Goal: Information Seeking & Learning: Learn about a topic

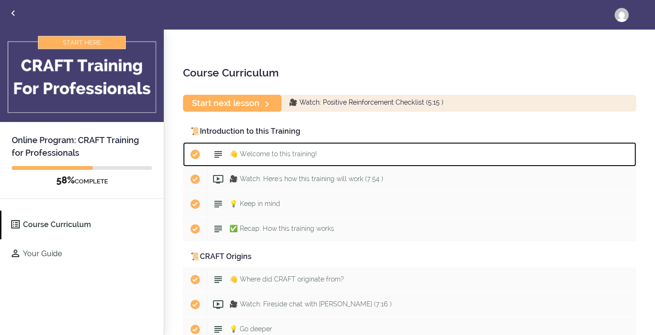
click at [387, 153] on div "Start 👋 Welcome to this training!" at bounding box center [421, 154] width 429 height 21
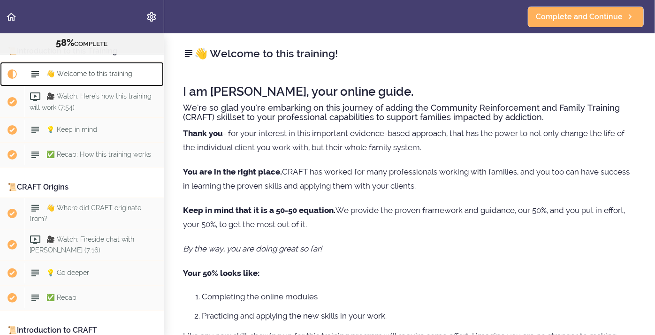
click at [68, 72] on span "👋 Welcome to this training!" at bounding box center [89, 74] width 87 height 8
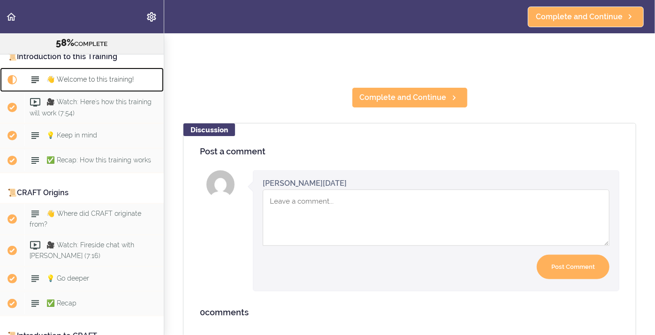
scroll to position [62, 0]
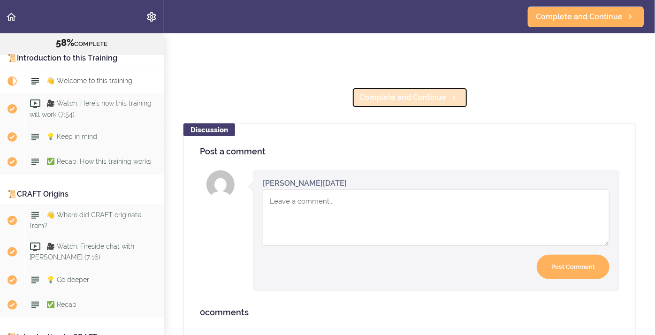
click at [365, 95] on span "Complete and Continue" at bounding box center [403, 97] width 87 height 11
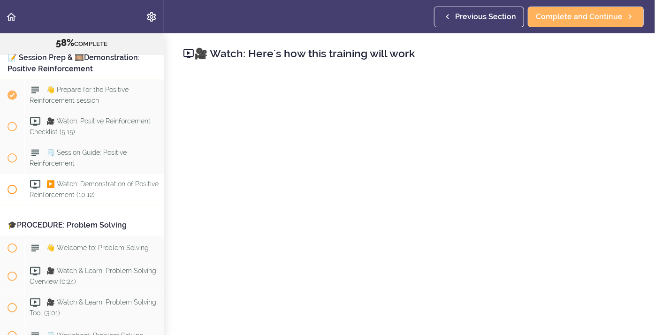
scroll to position [3986, 0]
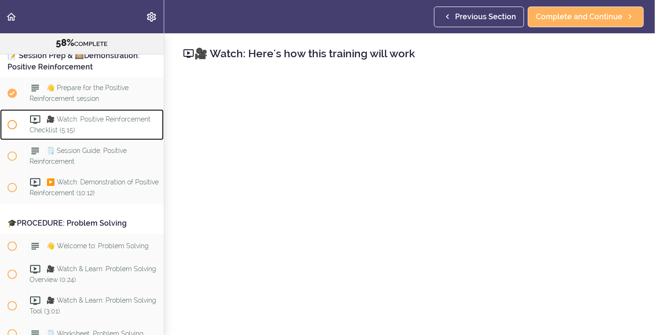
click at [80, 116] on div "🎥 Watch: Positive Reinforcement Checklist (5:15)" at bounding box center [93, 124] width 139 height 31
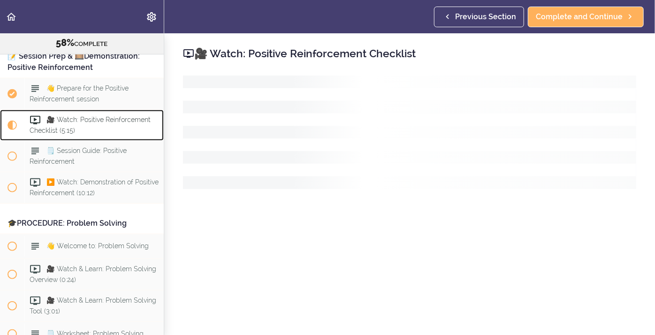
scroll to position [4017, 0]
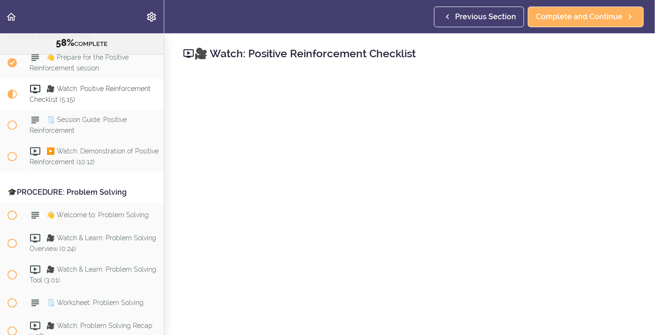
click at [645, 125] on div "🎥 Watch: Positive Reinforcement Checklist Complete and Continue Discussion Post…" at bounding box center [409, 184] width 491 height 302
drag, startPoint x: 642, startPoint y: 126, endPoint x: 648, endPoint y: 134, distance: 10.2
click at [648, 134] on div "🎥 Watch: Positive Reinforcement Checklist Complete and Continue Discussion Post…" at bounding box center [409, 184] width 491 height 302
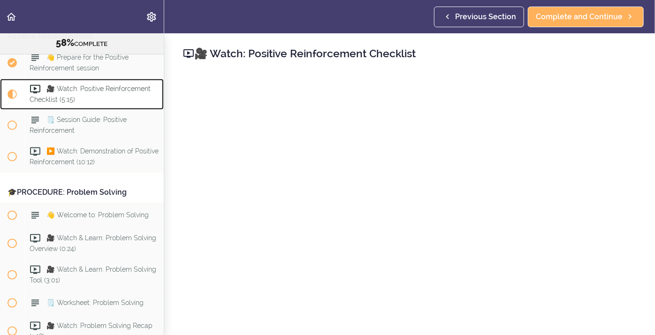
click at [110, 85] on span "🎥 Watch: Positive Reinforcement Checklist (5:15)" at bounding box center [90, 94] width 121 height 18
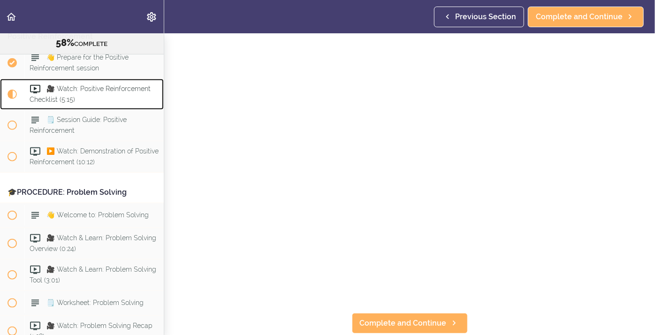
scroll to position [36, 0]
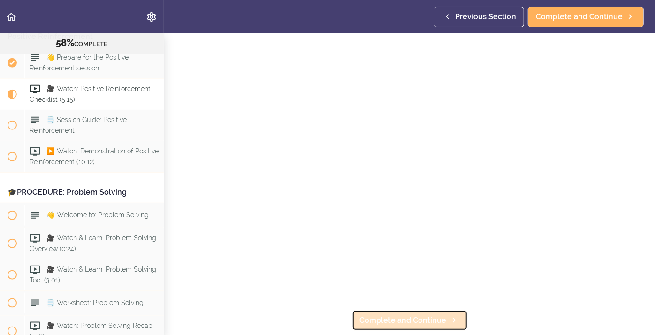
click at [412, 318] on span "Complete and Continue" at bounding box center [403, 320] width 87 height 11
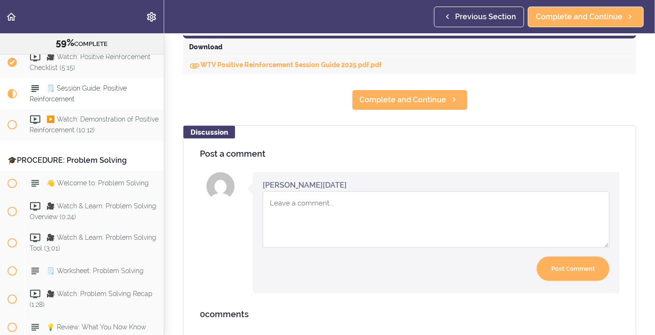
scroll to position [477, 0]
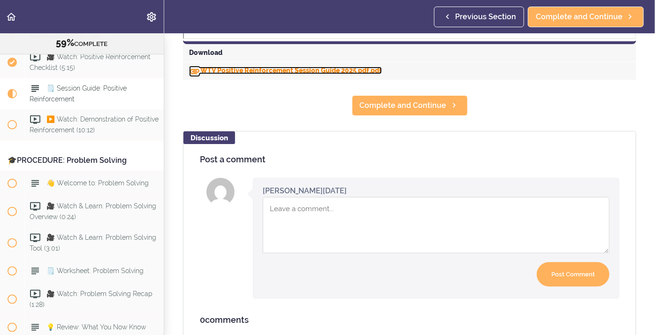
click at [247, 70] on link "WTV Positive Reinforcement Session Guide 2025 pdf.pdf" at bounding box center [285, 71] width 193 height 8
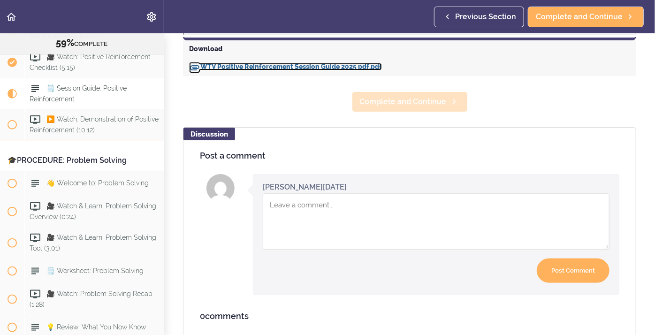
scroll to position [482, 0]
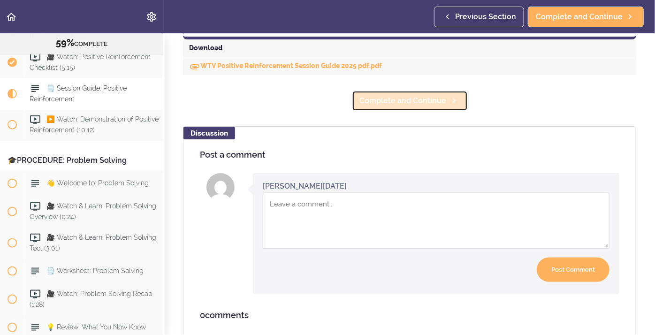
click at [401, 99] on span "Complete and Continue" at bounding box center [403, 100] width 87 height 11
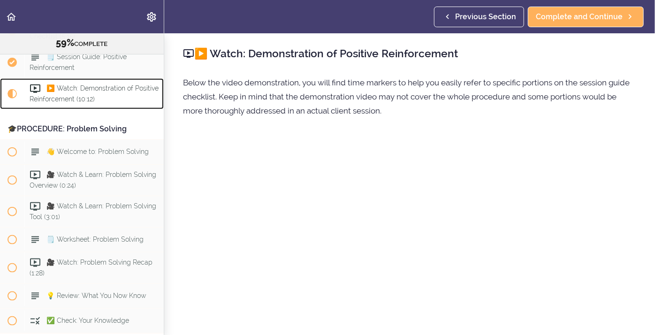
click at [61, 85] on div "▶️ Watch: Demonstration of Positive Reinforcement (10:12)" at bounding box center [93, 93] width 139 height 31
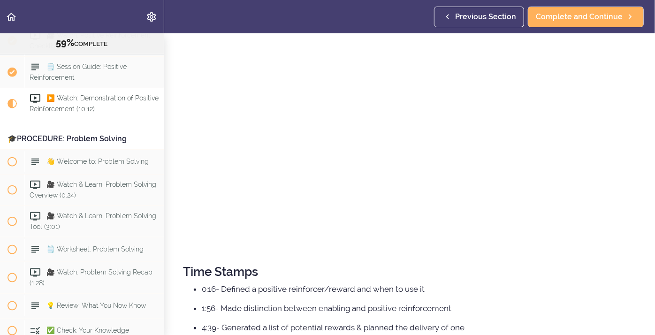
scroll to position [200, 0]
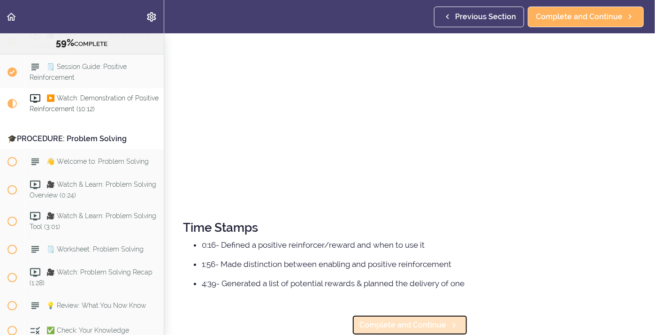
click at [409, 325] on span "Complete and Continue" at bounding box center [403, 325] width 87 height 11
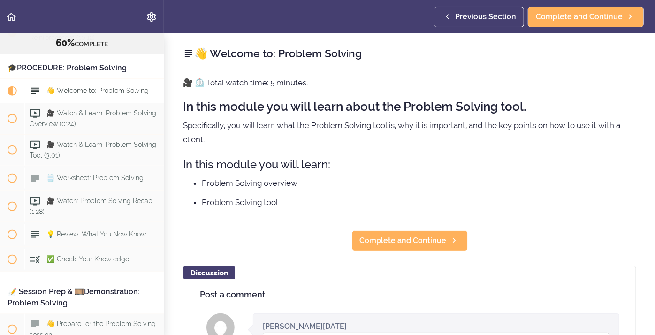
scroll to position [4142, 0]
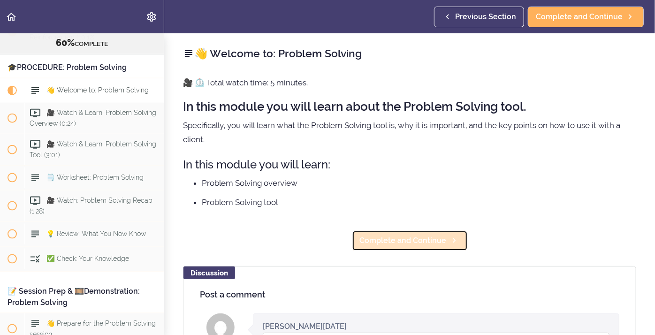
click at [433, 241] on span "Complete and Continue" at bounding box center [403, 240] width 87 height 11
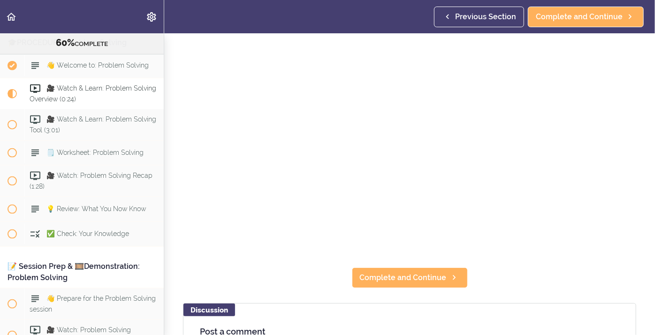
scroll to position [123, 0]
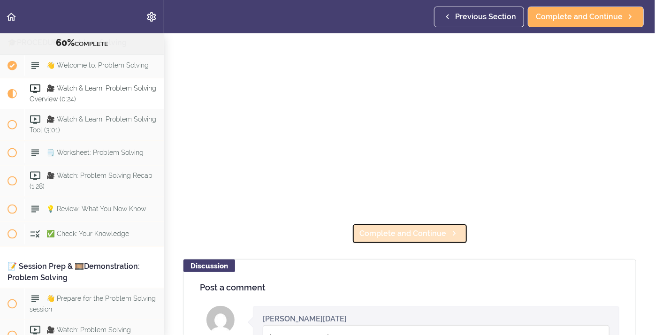
click at [404, 238] on span "Complete and Continue" at bounding box center [403, 233] width 87 height 11
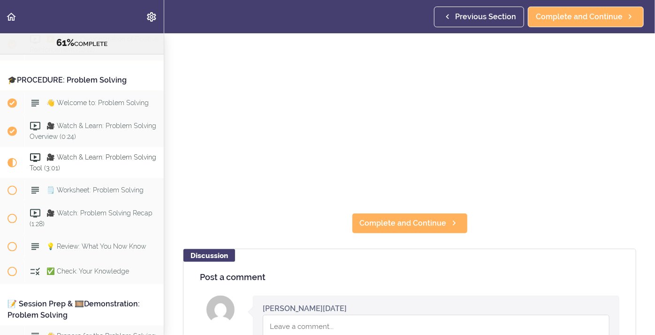
scroll to position [123, 0]
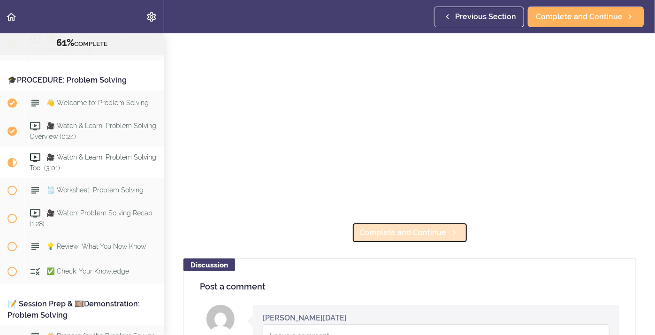
click at [393, 232] on span "Complete and Continue" at bounding box center [403, 232] width 87 height 11
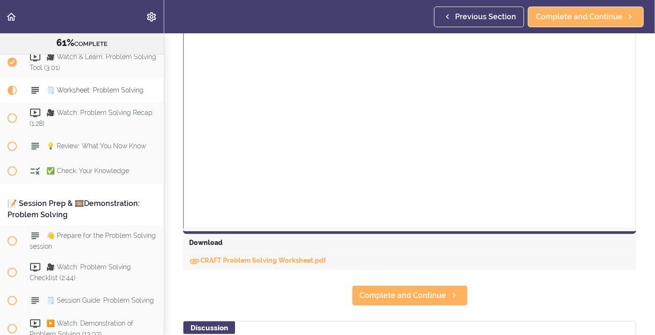
scroll to position [497, 0]
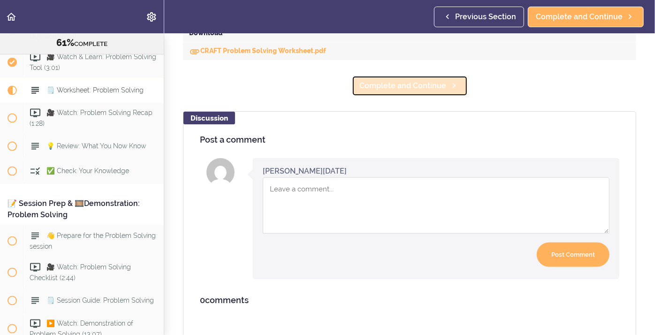
click at [369, 89] on span "Complete and Continue" at bounding box center [403, 85] width 87 height 11
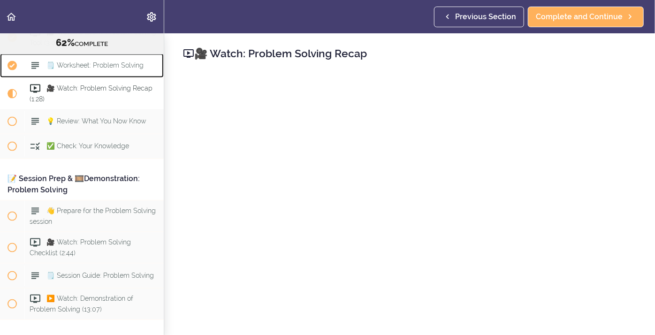
click at [86, 61] on span "🗒️ Worksheet: Problem Solving" at bounding box center [94, 65] width 97 height 8
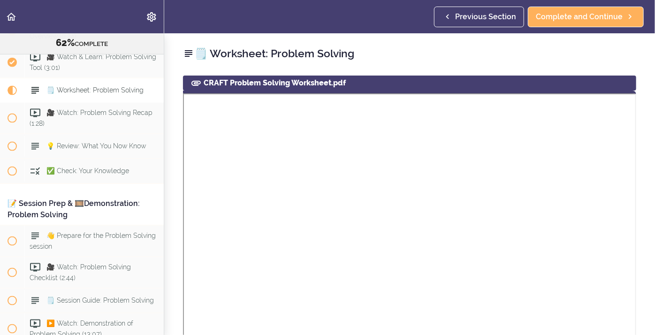
click at [277, 84] on div "CRAFT Problem Solving Worksheet.pdf" at bounding box center [409, 83] width 453 height 15
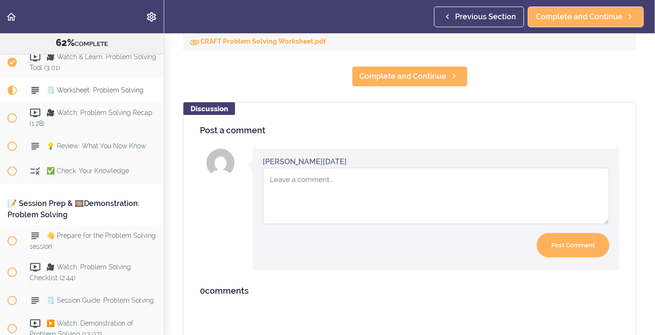
scroll to position [269, 0]
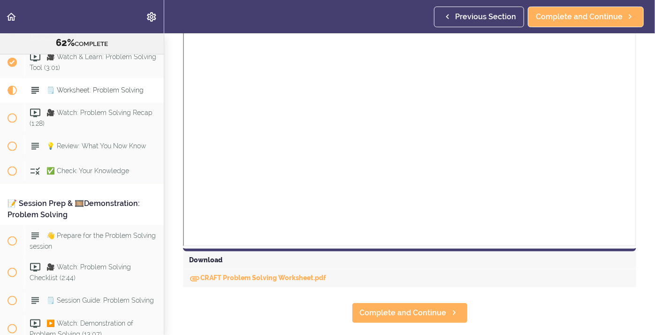
click at [242, 282] on div "CRAFT Problem Solving Worksheet.pdf" at bounding box center [409, 278] width 453 height 18
click at [256, 278] on link "CRAFT Problem Solving Worksheet.pdf" at bounding box center [257, 278] width 137 height 8
click at [357, 315] on link "Complete and Continue" at bounding box center [410, 313] width 116 height 21
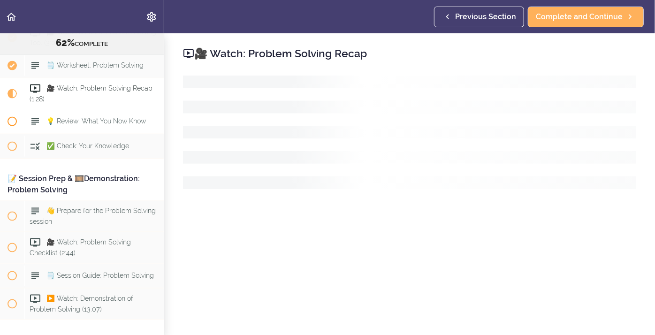
scroll to position [4255, 0]
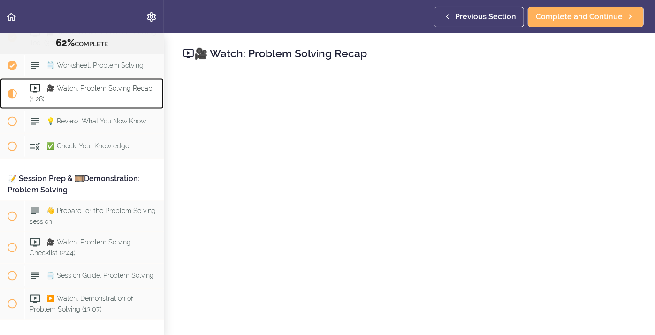
click at [70, 86] on div "🎥 Watch: Problem Solving Recap (1:28)" at bounding box center [93, 93] width 139 height 31
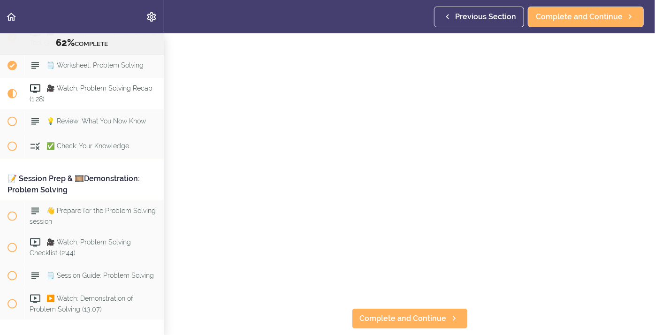
scroll to position [38, 0]
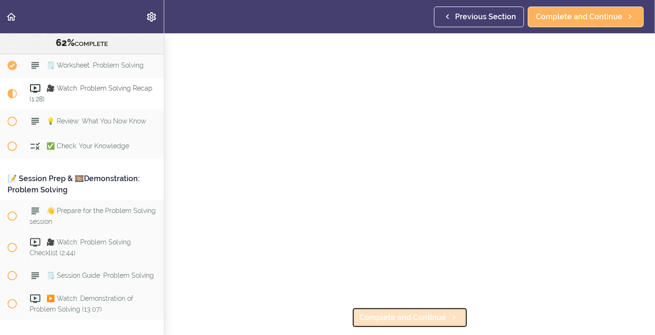
click at [376, 321] on span "Complete and Continue" at bounding box center [403, 317] width 87 height 11
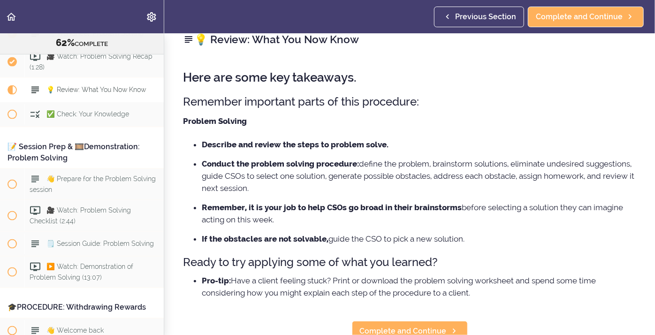
scroll to position [20, 0]
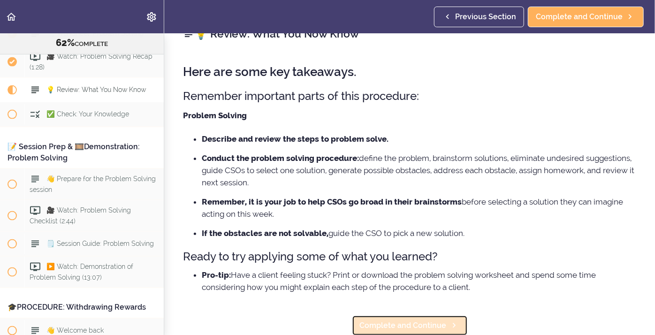
click at [435, 323] on span "Complete and Continue" at bounding box center [403, 325] width 87 height 11
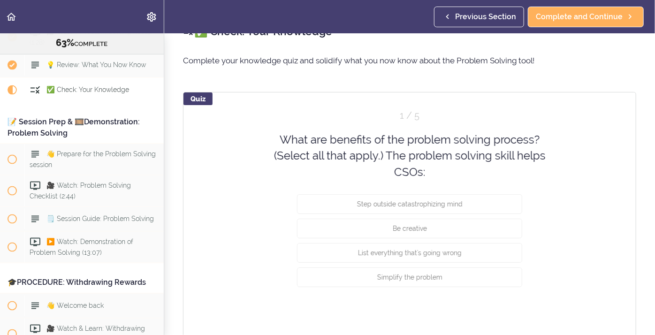
scroll to position [25, 0]
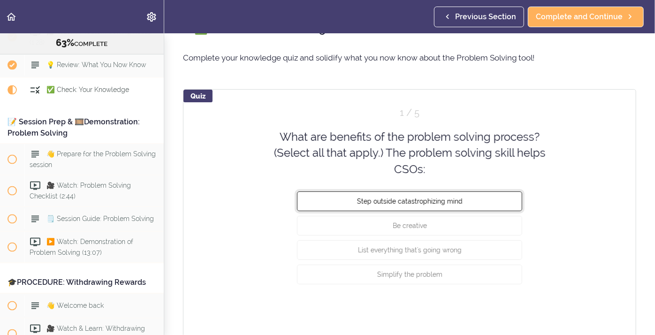
click at [373, 200] on span "Step outside catastrophizing mind" at bounding box center [410, 202] width 106 height 8
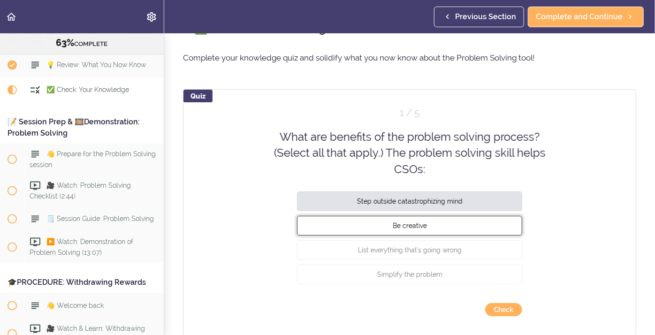
click at [382, 232] on button "Be creative" at bounding box center [409, 226] width 225 height 20
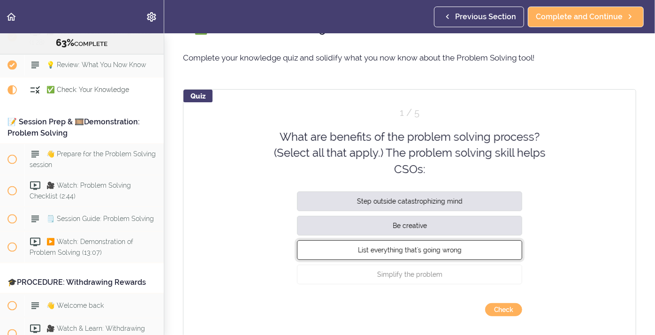
click at [388, 255] on button "List everything that's going wrong" at bounding box center [409, 250] width 225 height 20
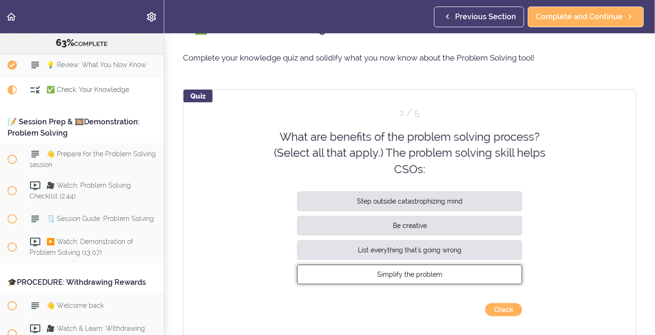
click at [384, 275] on span "Simplify the problem" at bounding box center [409, 275] width 65 height 8
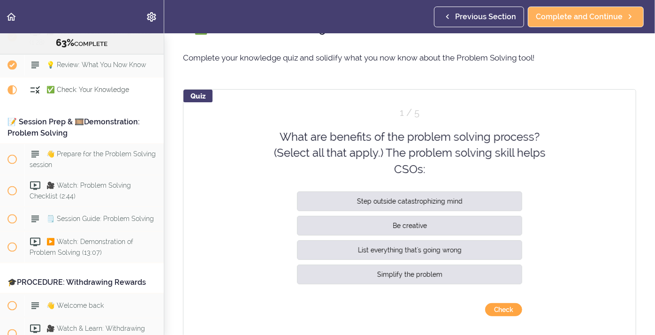
click at [496, 312] on button "Check" at bounding box center [503, 309] width 37 height 13
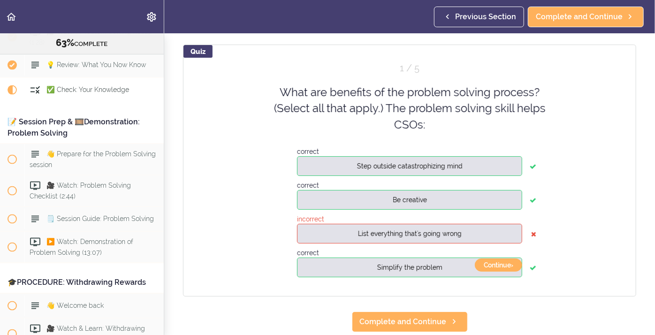
scroll to position [70, 0]
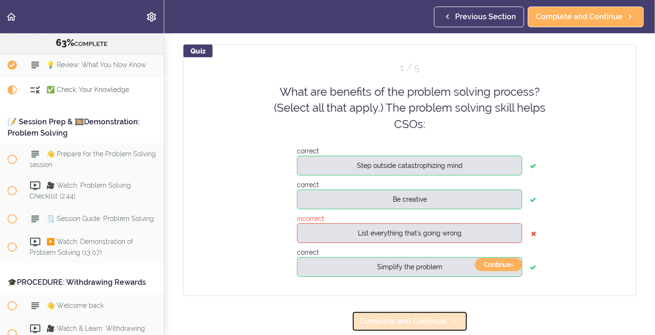
click at [449, 323] on icon at bounding box center [454, 321] width 11 height 10
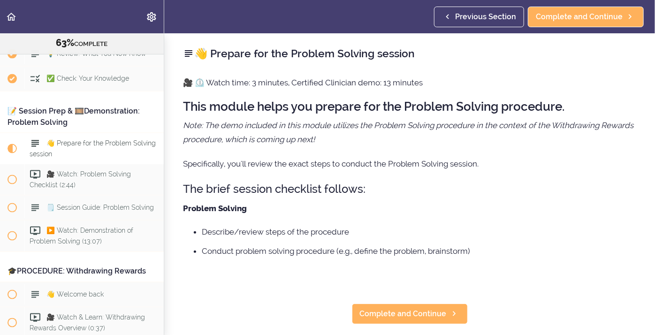
scroll to position [4318, 0]
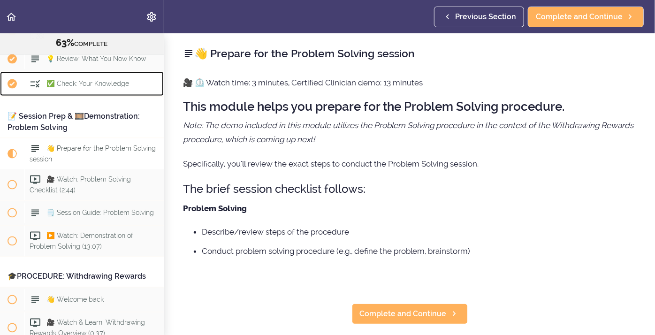
click at [49, 80] on span "✅ Check: Your Knowledge" at bounding box center [87, 84] width 83 height 8
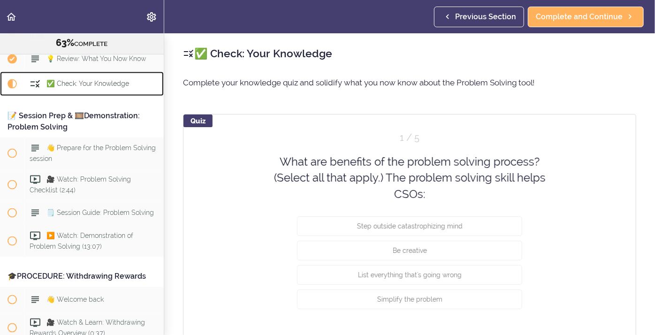
scroll to position [4312, 0]
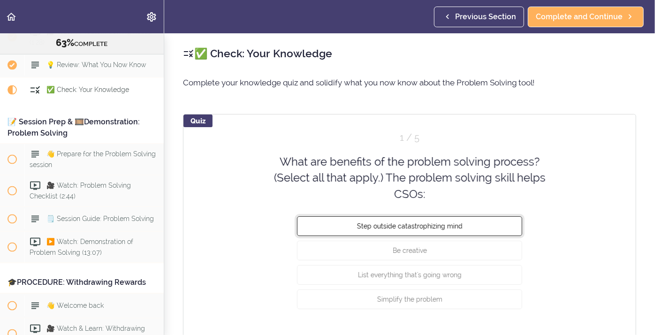
click at [436, 228] on span "Step outside catastrophizing mind" at bounding box center [410, 226] width 106 height 8
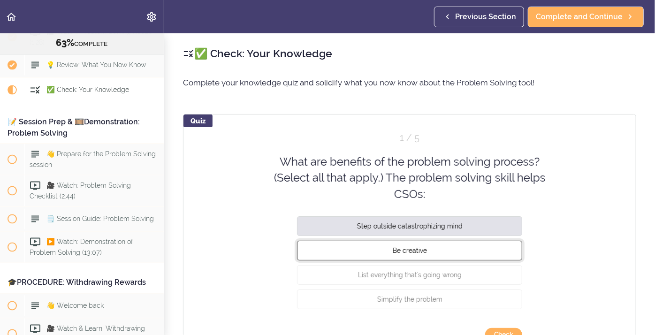
click at [425, 258] on button "Be creative" at bounding box center [409, 251] width 225 height 20
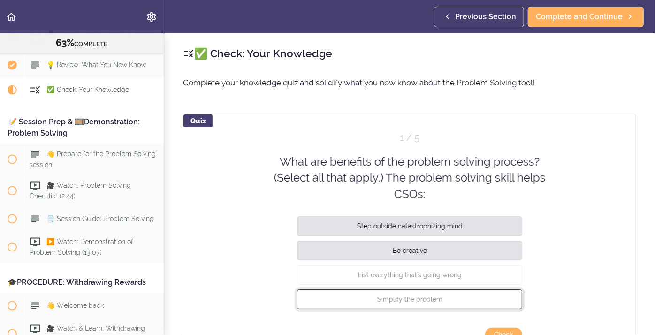
drag, startPoint x: 426, startPoint y: 302, endPoint x: 431, endPoint y: 310, distance: 9.1
click at [426, 303] on span "Simplify the problem" at bounding box center [409, 300] width 65 height 8
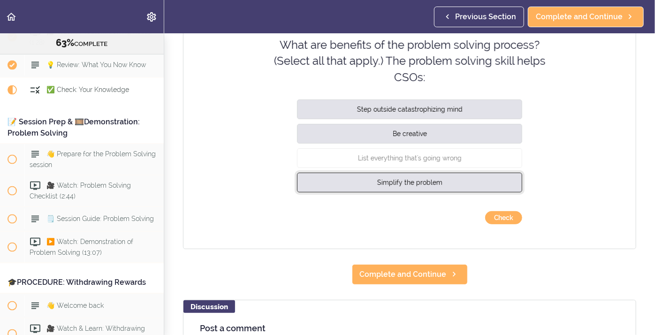
scroll to position [119, 0]
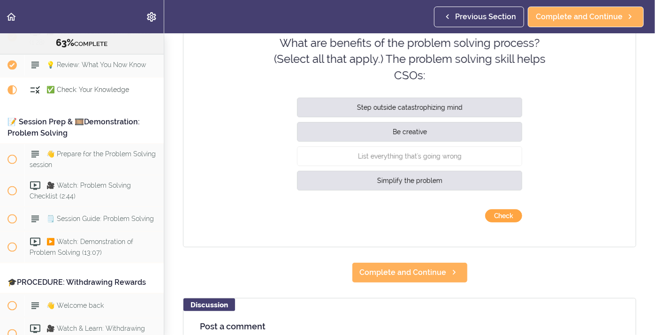
click at [498, 216] on button "Check" at bounding box center [503, 215] width 37 height 13
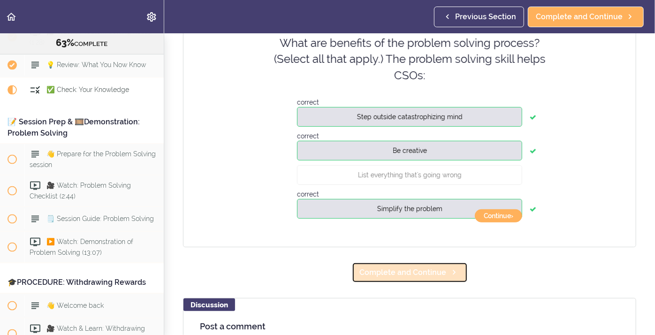
click at [460, 275] on link "Complete and Continue" at bounding box center [410, 272] width 116 height 21
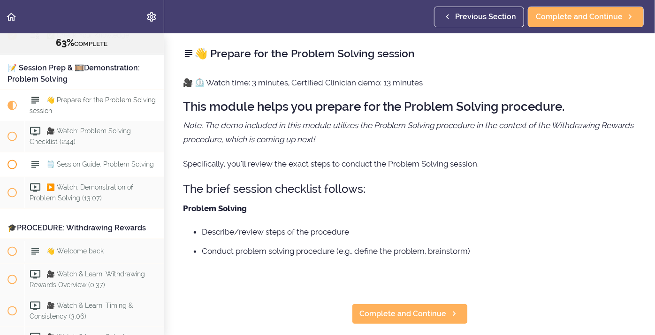
scroll to position [4365, 0]
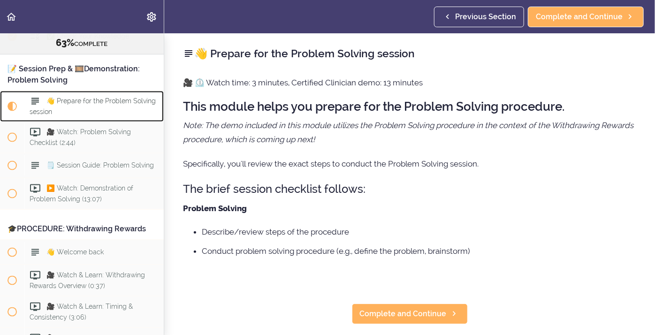
click at [92, 97] on span "👋 Prepare for the Problem Solving session" at bounding box center [93, 106] width 126 height 18
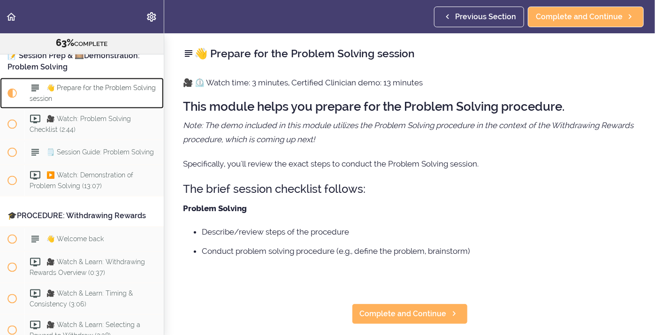
scroll to position [240, 0]
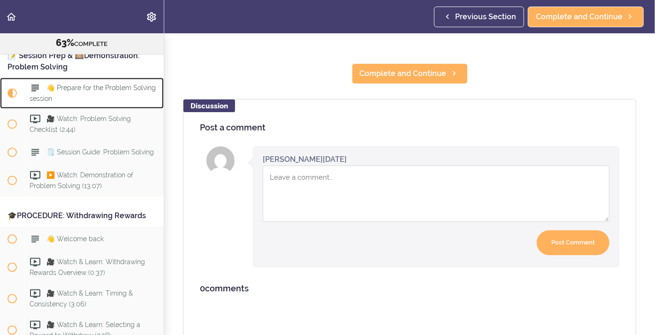
click at [0, 78] on link "👋 Prepare for the Problem Solving session" at bounding box center [82, 93] width 164 height 31
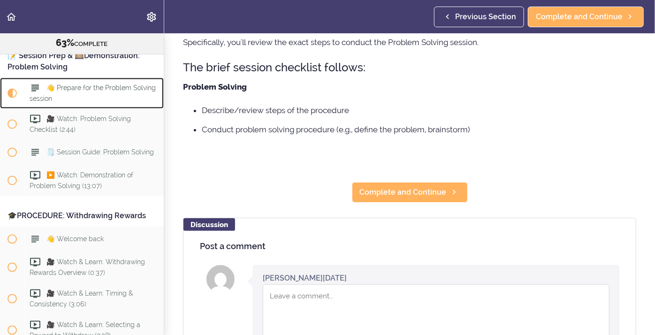
scroll to position [123, 0]
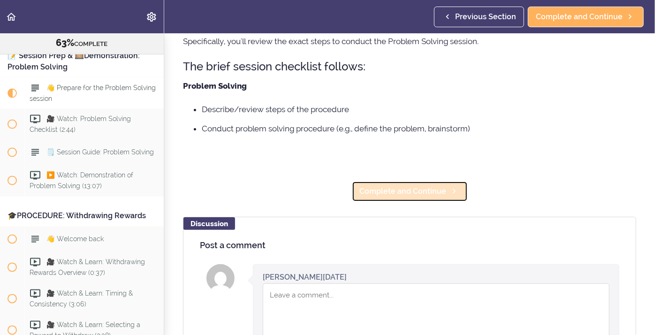
click at [425, 191] on span "Complete and Continue" at bounding box center [403, 191] width 87 height 11
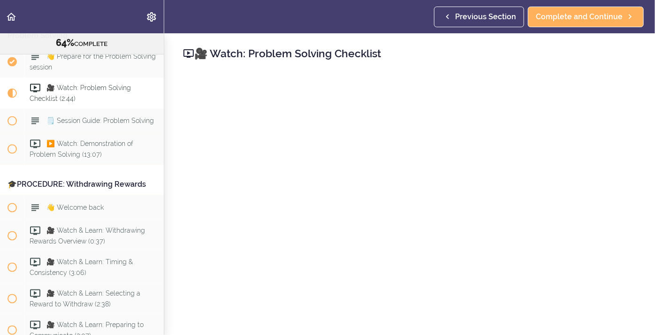
scroll to position [279, 0]
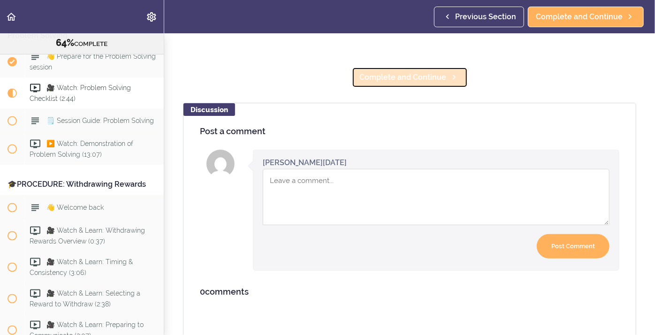
click at [383, 80] on span "Complete and Continue" at bounding box center [403, 77] width 87 height 11
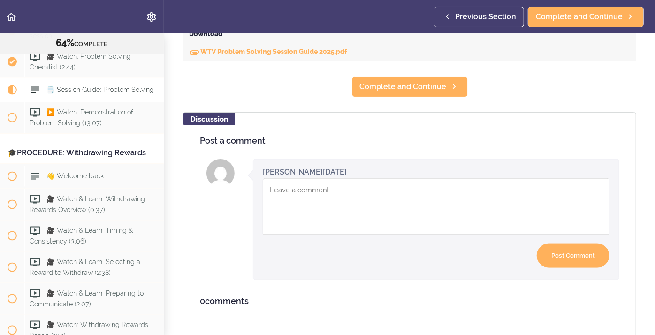
scroll to position [470, 0]
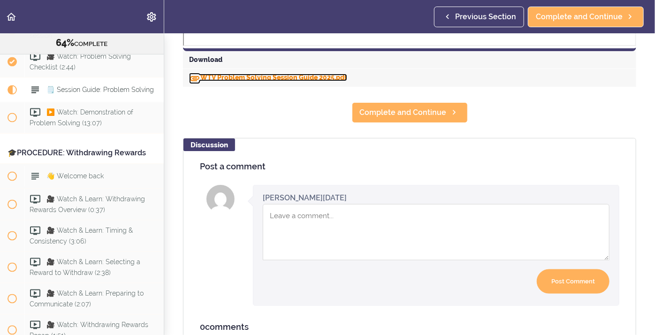
click at [268, 80] on link "WTV Problem Solving Session Guide 2025.pdf" at bounding box center [268, 78] width 158 height 8
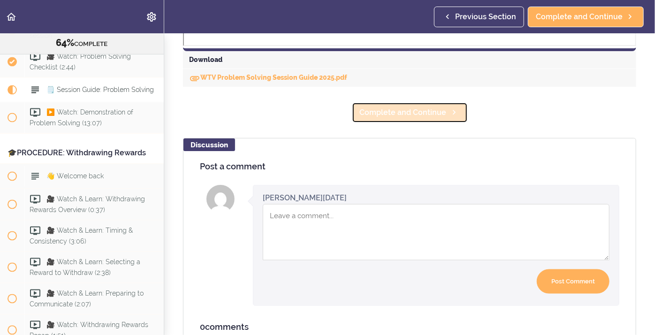
click at [374, 108] on span "Complete and Continue" at bounding box center [403, 112] width 87 height 11
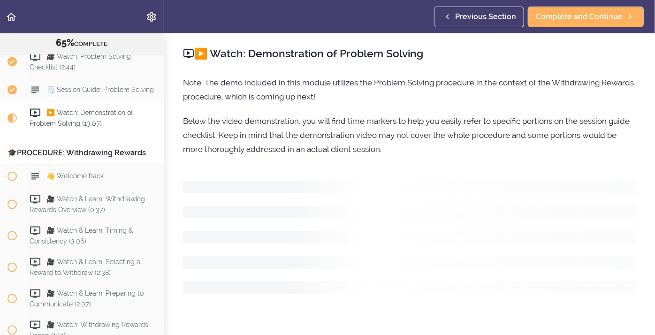
scroll to position [4466, 0]
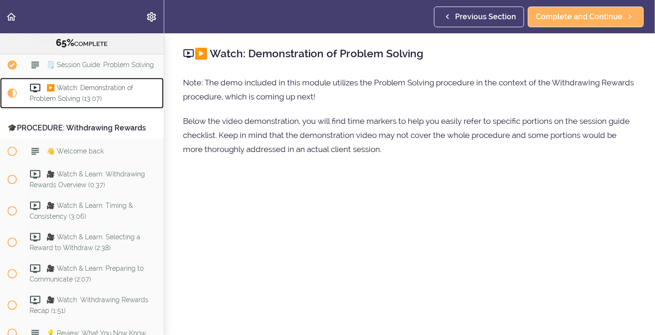
click at [117, 84] on div "▶️ Watch: Demonstration of Problem Solving (13:07)" at bounding box center [93, 93] width 139 height 31
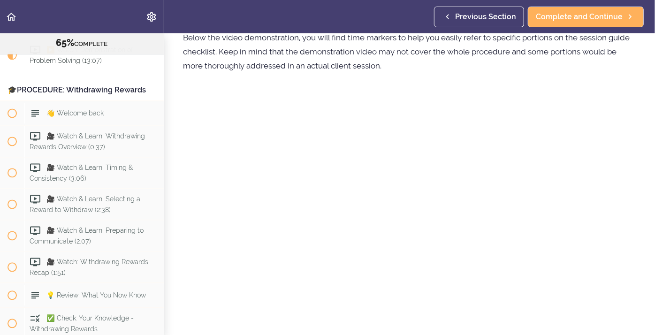
scroll to position [74, 0]
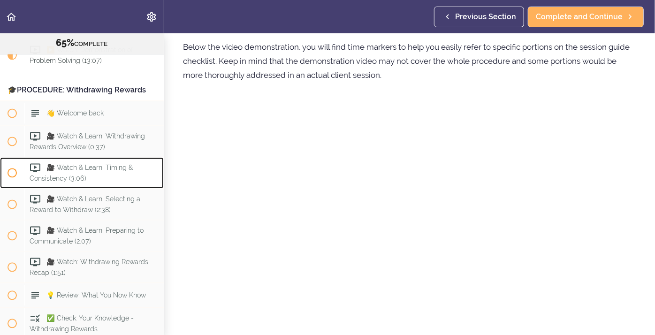
click at [134, 163] on div "🎥 Watch & Learn: Timing & Consistency (3:06)" at bounding box center [93, 173] width 139 height 31
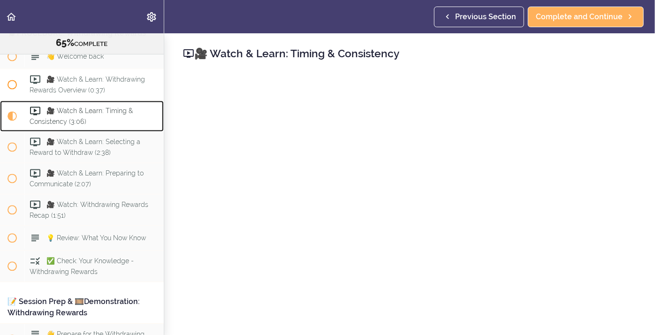
scroll to position [4454, 0]
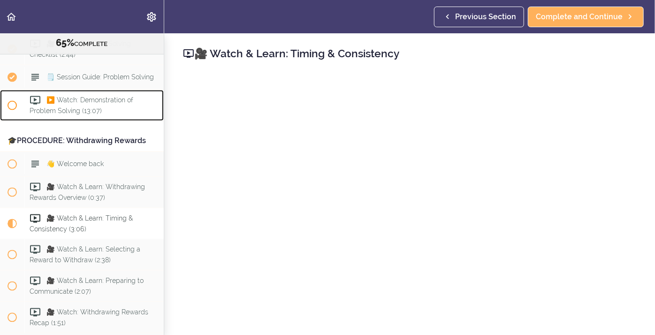
click at [89, 96] on span "▶️ Watch: Demonstration of Problem Solving (13:07)" at bounding box center [82, 105] width 104 height 18
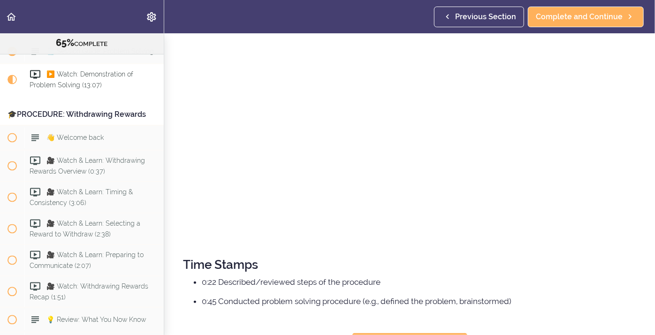
scroll to position [220, 0]
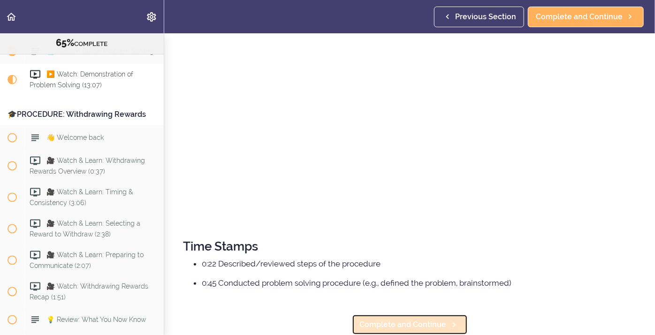
click at [361, 315] on link "Complete and Continue" at bounding box center [410, 324] width 116 height 21
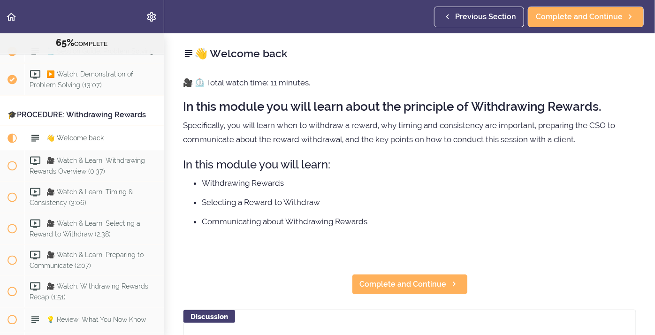
scroll to position [4529, 0]
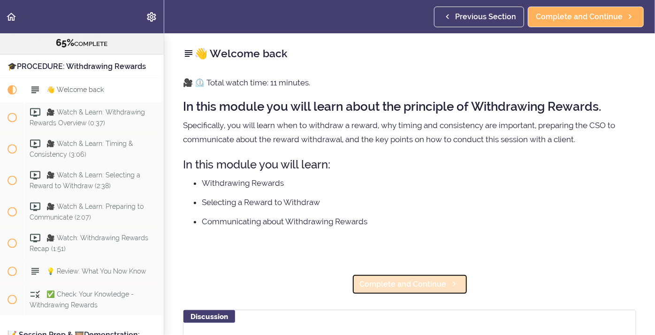
click at [409, 281] on span "Complete and Continue" at bounding box center [403, 284] width 87 height 11
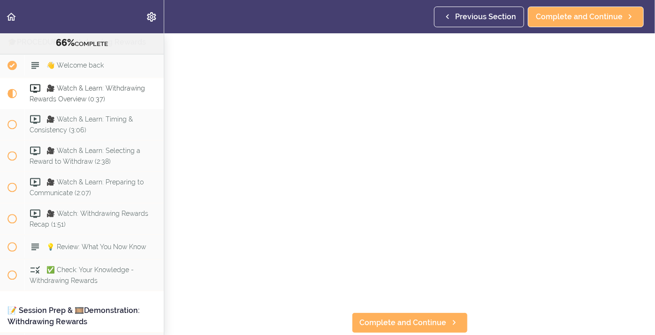
scroll to position [34, 0]
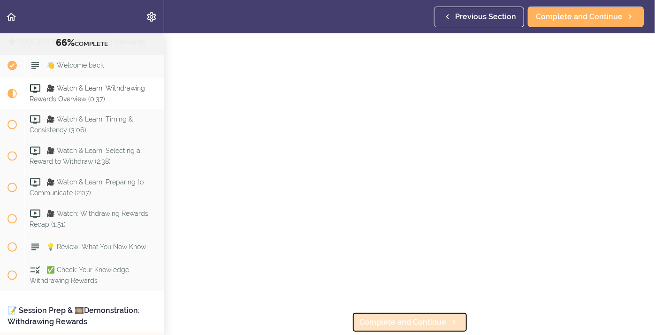
click at [364, 320] on span "Complete and Continue" at bounding box center [403, 322] width 87 height 11
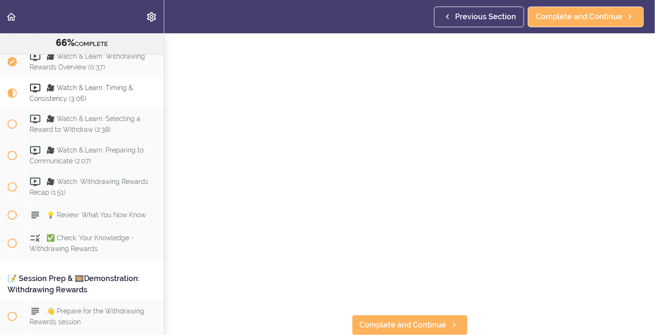
scroll to position [31, 0]
click at [418, 329] on span "Complete and Continue" at bounding box center [403, 325] width 87 height 11
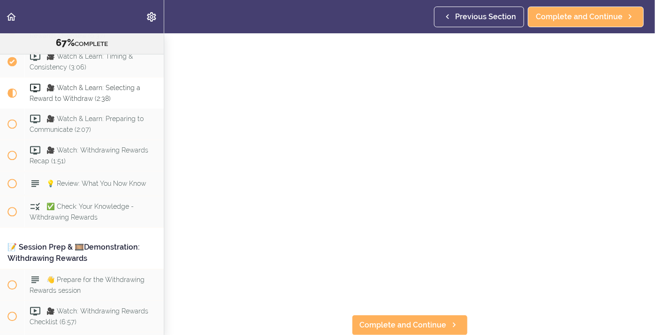
scroll to position [31, 0]
click at [384, 329] on span "Complete and Continue" at bounding box center [403, 325] width 87 height 11
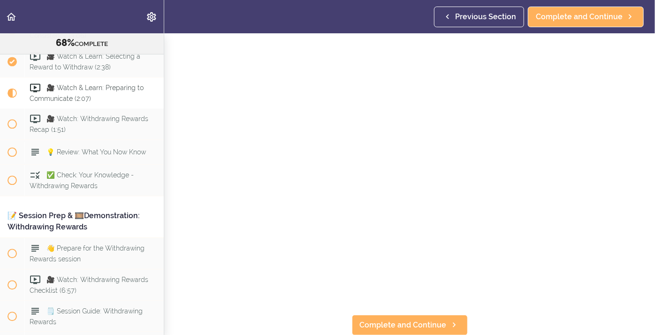
scroll to position [31, 0]
click at [426, 321] on span "Complete and Continue" at bounding box center [403, 325] width 87 height 11
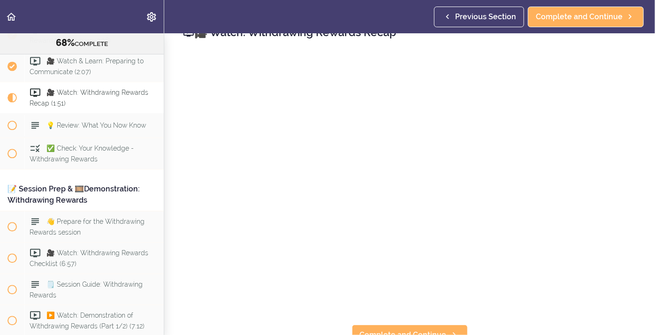
scroll to position [31, 0]
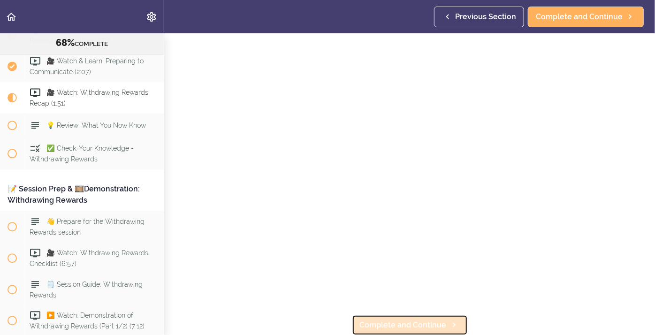
click at [386, 322] on span "Complete and Continue" at bounding box center [403, 325] width 87 height 11
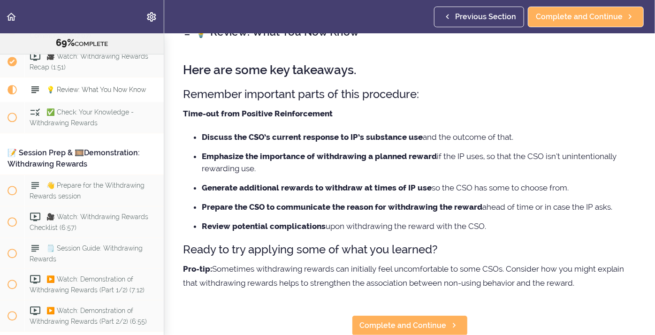
scroll to position [22, 0]
click at [225, 284] on p "Pro-tip: Sometimes withdrawing rewards can initially feel uncomfortable to some…" at bounding box center [409, 275] width 453 height 28
click at [386, 329] on span "Complete and Continue" at bounding box center [403, 325] width 87 height 11
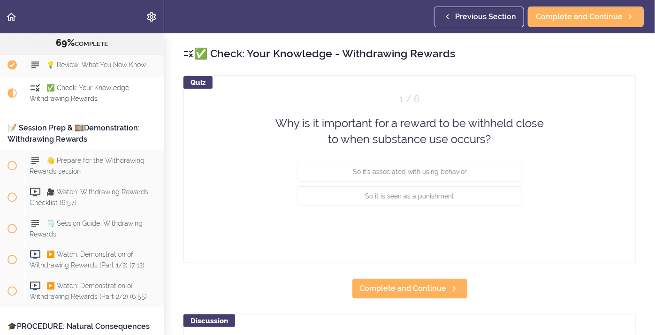
scroll to position [4736, 0]
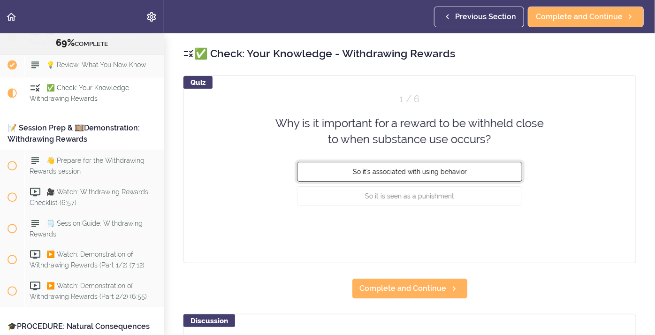
click at [435, 177] on button "So it's associated with using behavior" at bounding box center [409, 171] width 225 height 20
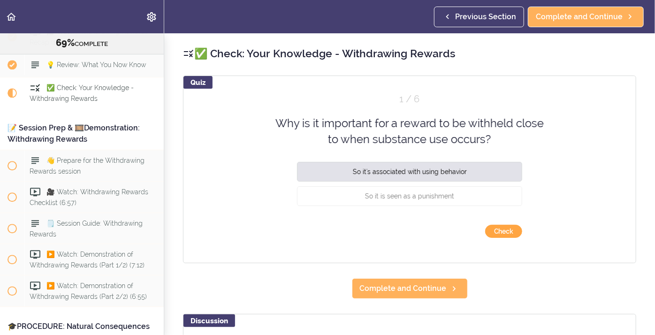
click at [490, 230] on button "Check" at bounding box center [503, 231] width 37 height 13
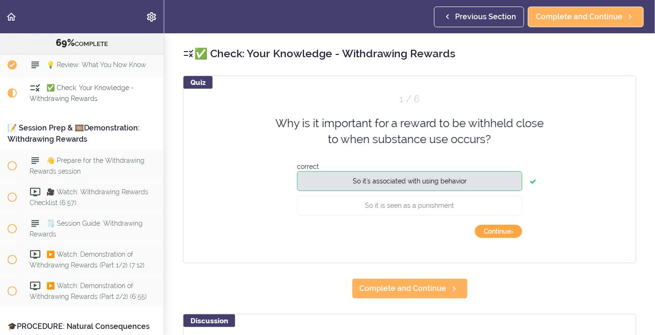
click at [497, 232] on button "Continue ›" at bounding box center [498, 231] width 47 height 13
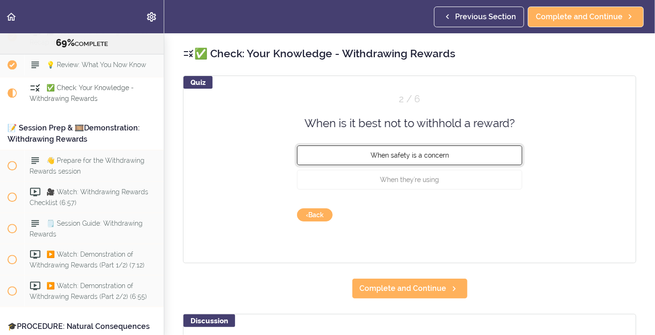
click at [454, 154] on button "When safety is a concern" at bounding box center [409, 156] width 225 height 20
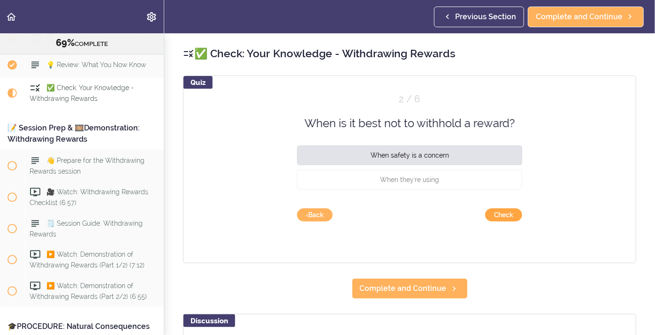
click at [517, 217] on button "Check" at bounding box center [503, 214] width 37 height 13
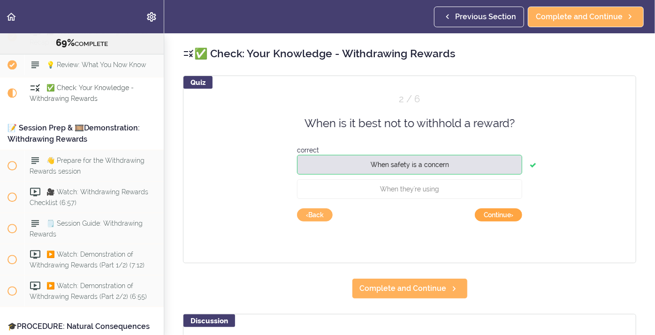
click at [509, 220] on button "Continue ›" at bounding box center [498, 214] width 47 height 13
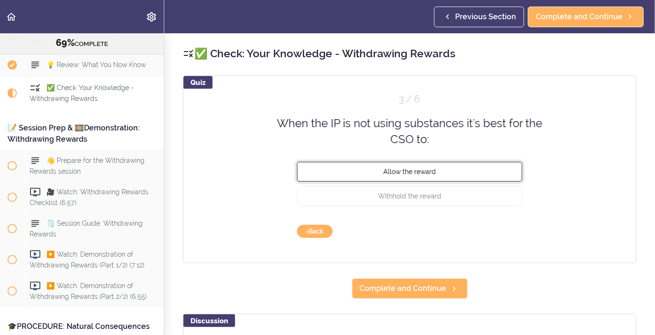
click at [436, 173] on button "Allow the reward" at bounding box center [409, 171] width 225 height 20
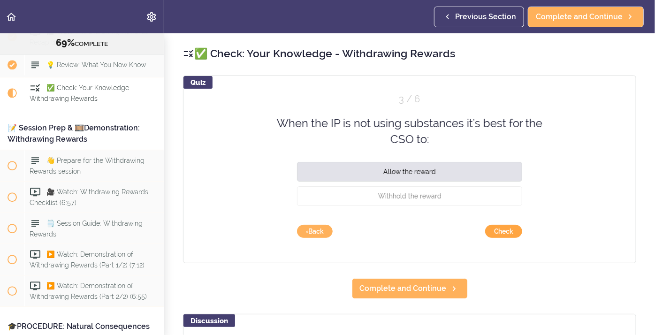
click at [489, 233] on button "Check" at bounding box center [503, 231] width 37 height 13
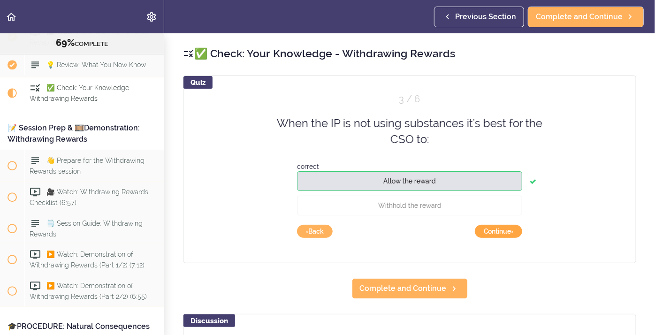
click at [490, 233] on button "Continue ›" at bounding box center [498, 231] width 47 height 13
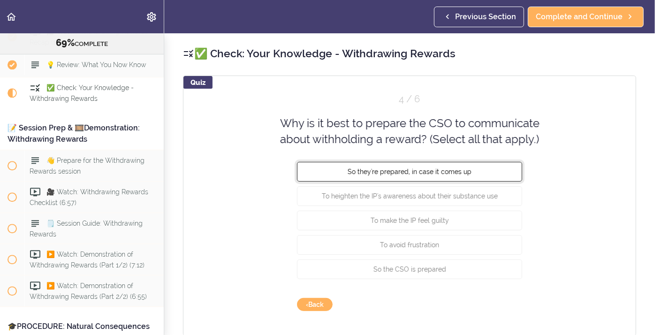
click at [460, 174] on span "So they're prepared, in case it comes up" at bounding box center [410, 172] width 124 height 8
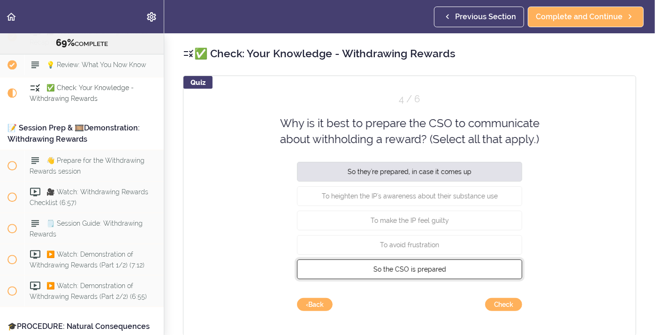
click at [413, 270] on span "So the CSO is prepared" at bounding box center [410, 269] width 73 height 8
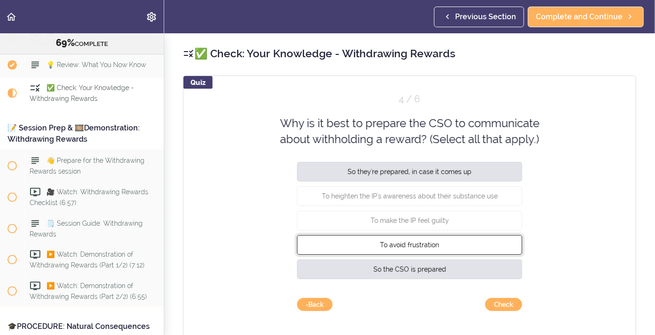
click at [422, 248] on span "To avoid frustration" at bounding box center [409, 245] width 59 height 8
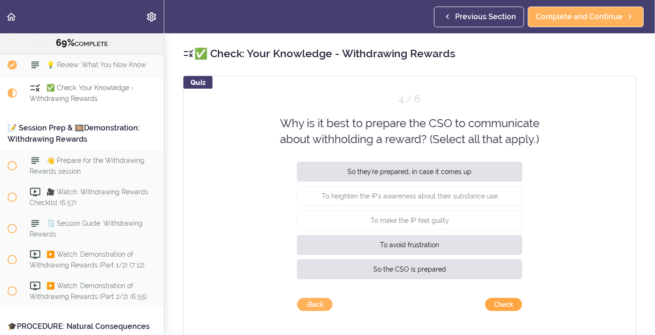
click at [504, 307] on button "Check" at bounding box center [503, 304] width 37 height 13
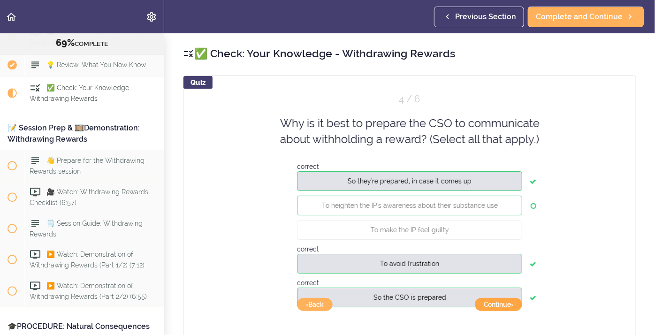
click at [505, 308] on button "Continue ›" at bounding box center [498, 304] width 47 height 13
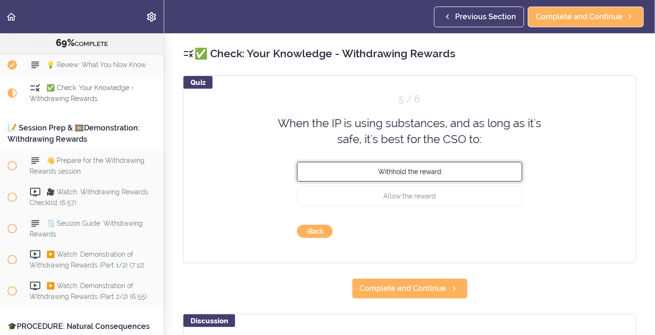
click at [393, 180] on button "Withhold the reward" at bounding box center [409, 171] width 225 height 20
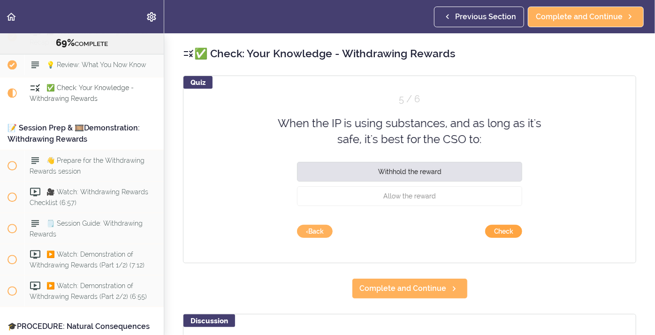
click at [506, 234] on button "Check" at bounding box center [503, 231] width 37 height 13
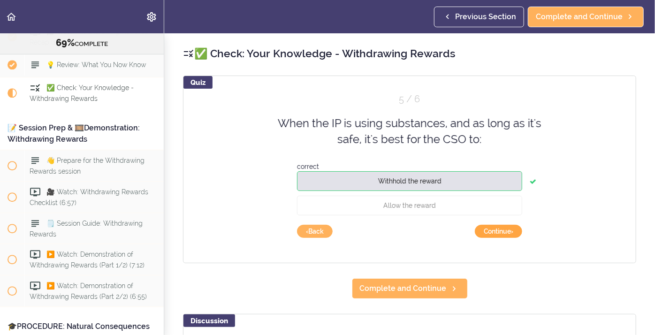
click at [506, 234] on button "Continue ›" at bounding box center [498, 231] width 47 height 13
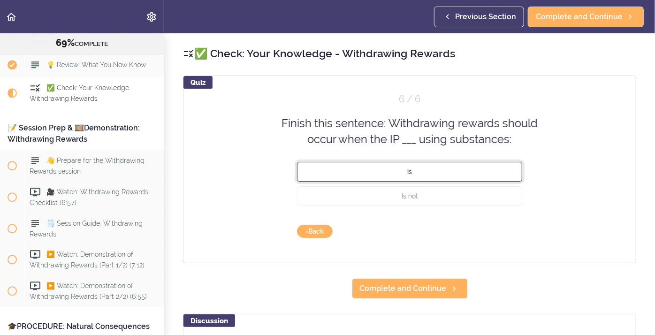
click at [413, 174] on button "Is" at bounding box center [409, 171] width 225 height 20
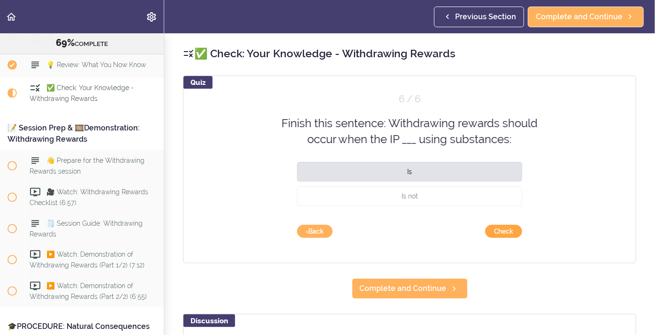
click at [492, 229] on button "Check" at bounding box center [503, 231] width 37 height 13
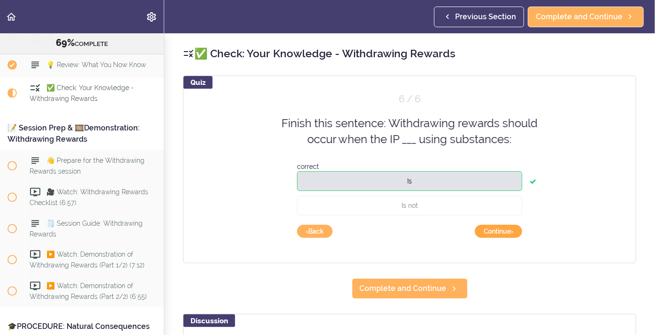
click at [494, 230] on button "Continue ›" at bounding box center [498, 231] width 47 height 13
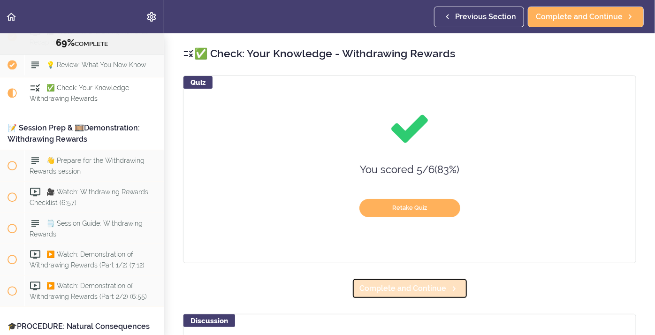
click at [408, 292] on span "Complete and Continue" at bounding box center [403, 288] width 87 height 11
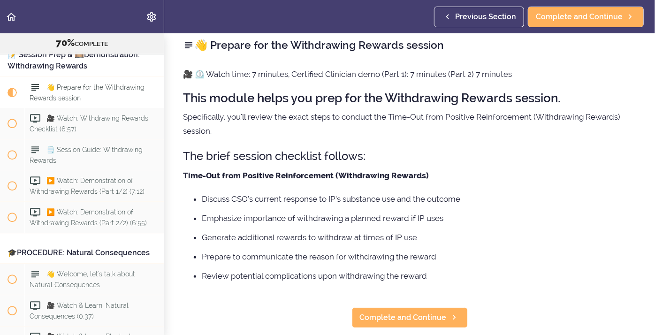
scroll to position [9, 0]
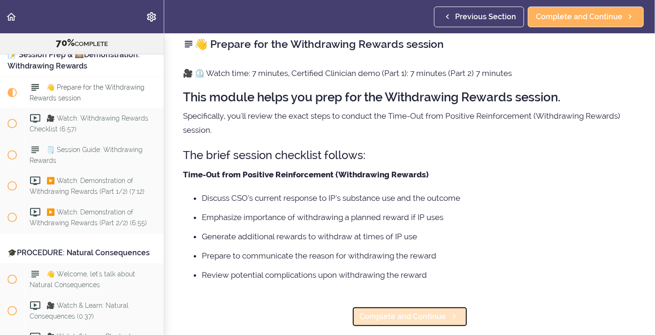
click at [413, 311] on span "Complete and Continue" at bounding box center [403, 316] width 87 height 11
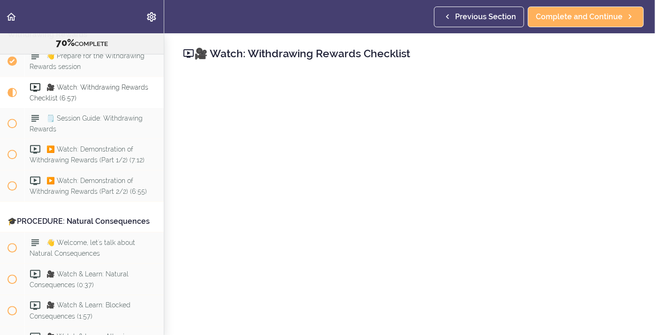
scroll to position [232, 0]
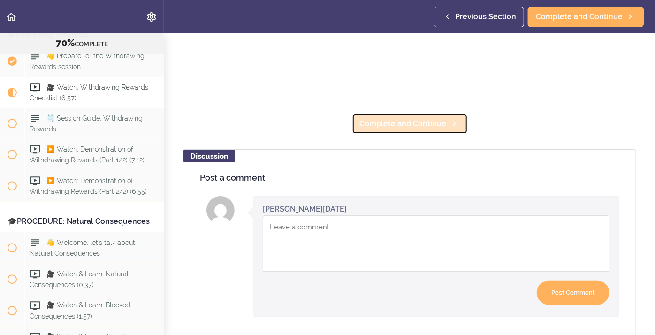
click at [402, 125] on span "Complete and Continue" at bounding box center [403, 123] width 87 height 11
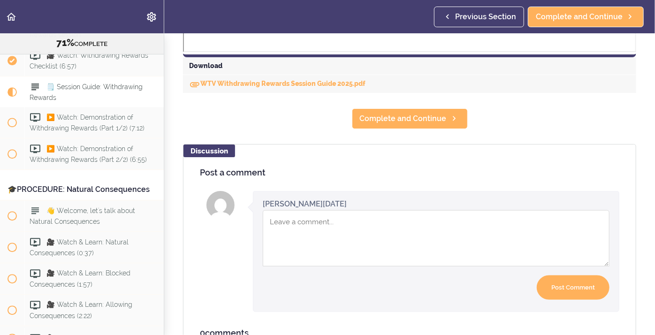
scroll to position [471, 0]
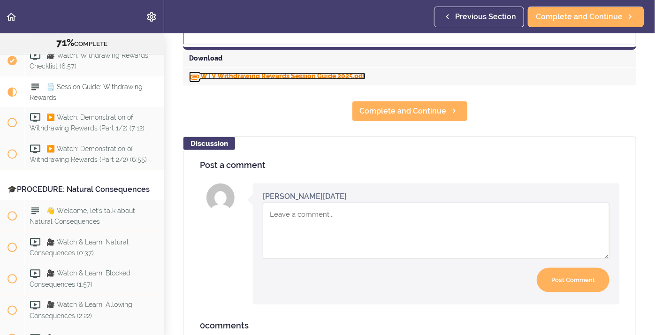
click at [239, 76] on link "WTV Withdrawing Rewards Session Guide 2025.pdf" at bounding box center [277, 76] width 176 height 8
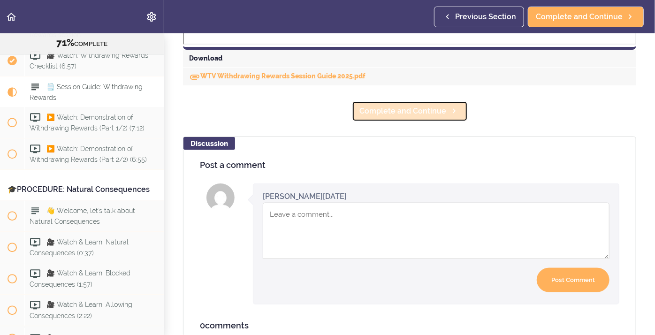
click at [415, 109] on span "Complete and Continue" at bounding box center [403, 111] width 87 height 11
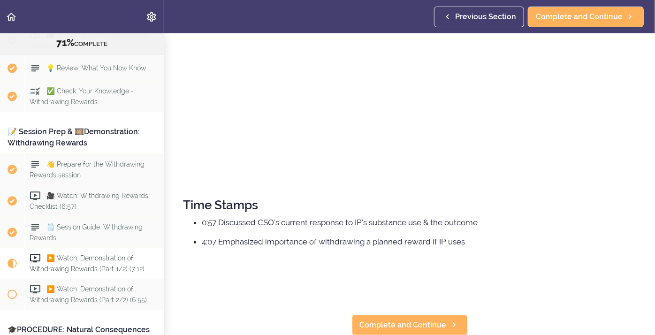
scroll to position [4732, 0]
click at [408, 324] on span "Complete and Continue" at bounding box center [403, 325] width 87 height 11
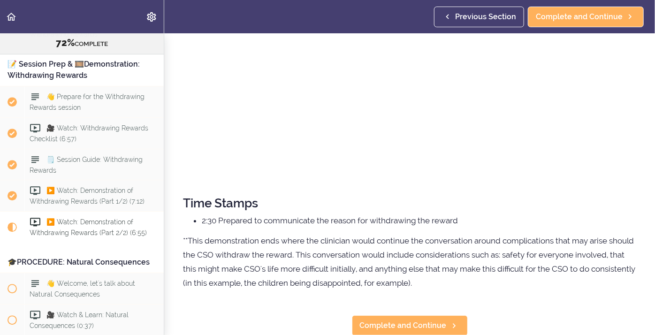
scroll to position [225, 0]
click at [419, 322] on span "Complete and Continue" at bounding box center [403, 324] width 87 height 11
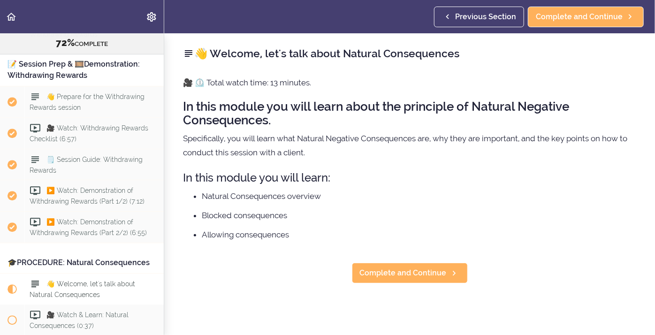
scroll to position [4998, 0]
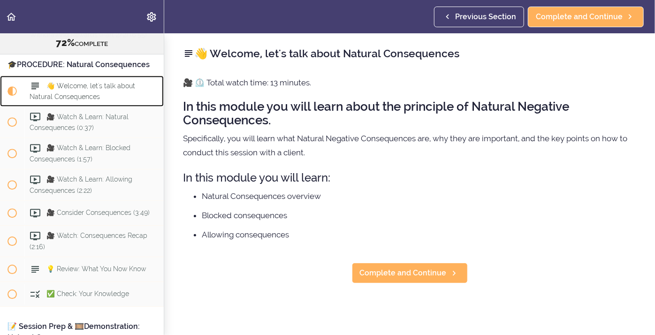
click at [93, 94] on div "👋 Welcome, let's talk about Natural Consequences" at bounding box center [93, 91] width 139 height 31
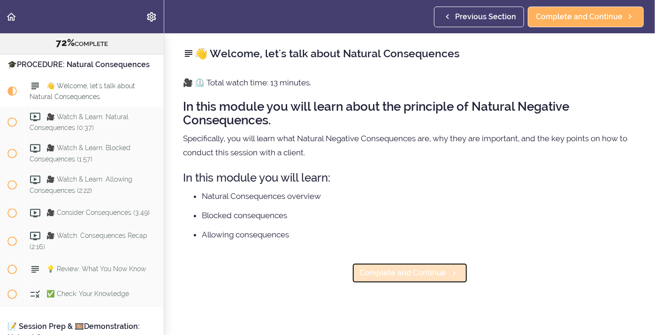
click at [362, 276] on span "Complete and Continue" at bounding box center [403, 273] width 87 height 11
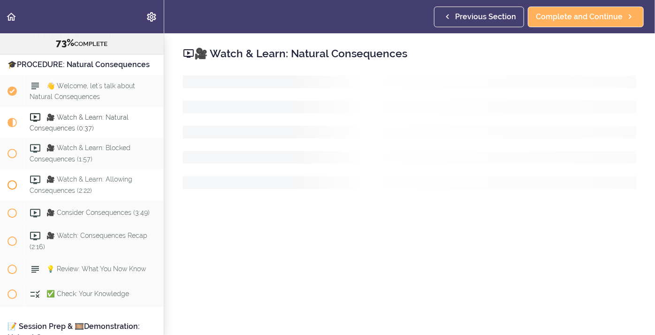
scroll to position [5029, 0]
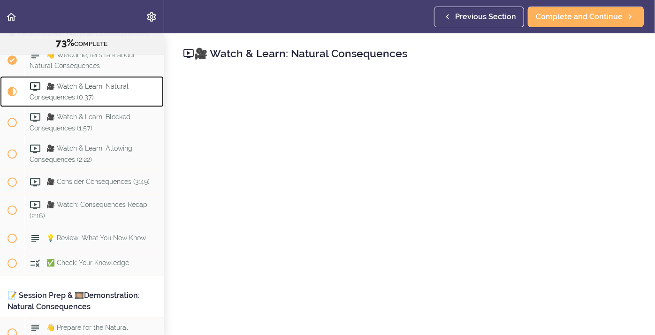
click at [84, 90] on span "🎥 Watch & Learn: Natural Consequences (0:37)" at bounding box center [79, 92] width 99 height 18
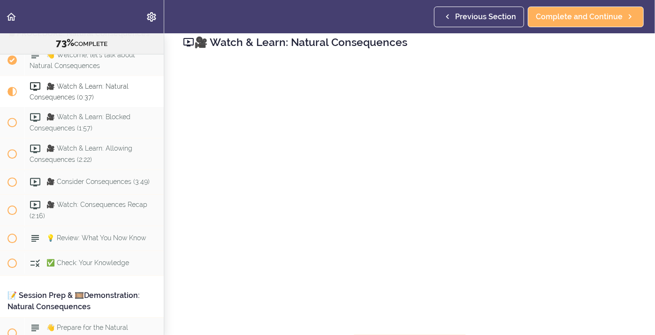
scroll to position [214, 0]
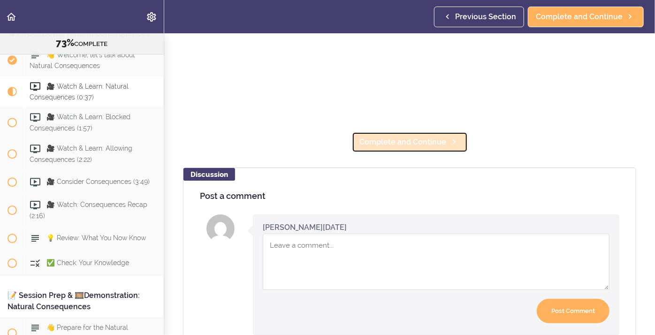
click at [416, 149] on link "Complete and Continue" at bounding box center [410, 142] width 116 height 21
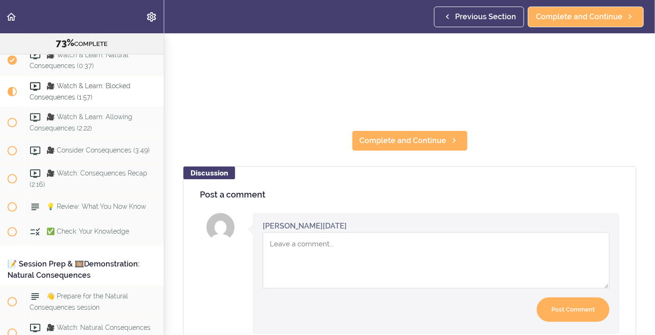
scroll to position [213, 0]
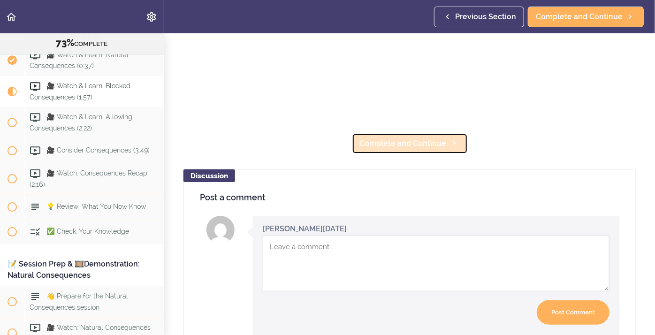
click at [384, 145] on span "Complete and Continue" at bounding box center [403, 143] width 87 height 11
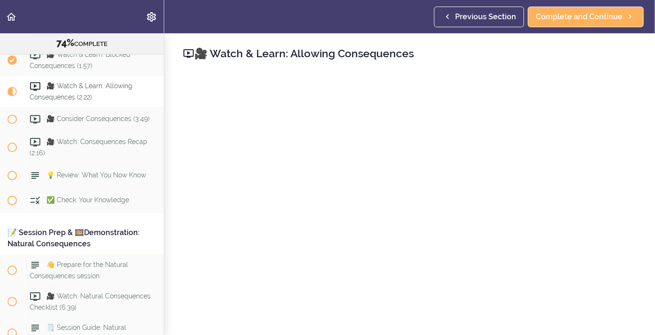
scroll to position [5092, 0]
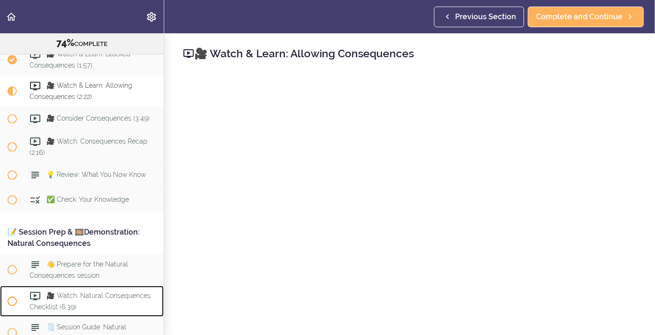
click at [135, 308] on div "🎥 Watch: Natural Consequences Checklist (6:39)" at bounding box center [93, 301] width 139 height 31
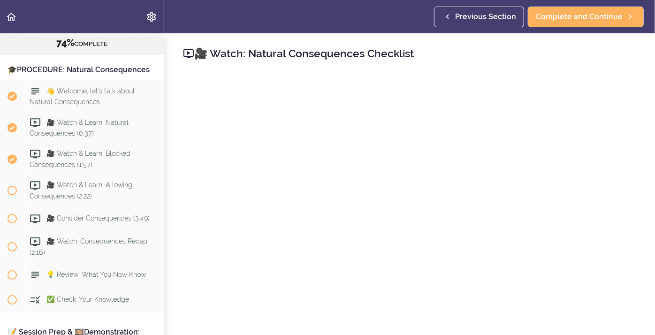
scroll to position [4992, 0]
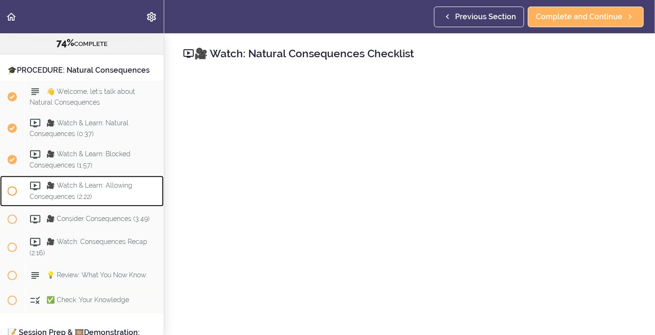
click at [81, 182] on span "🎥 Watch & Learn: Allowing Consequences (2:22)" at bounding box center [81, 191] width 103 height 18
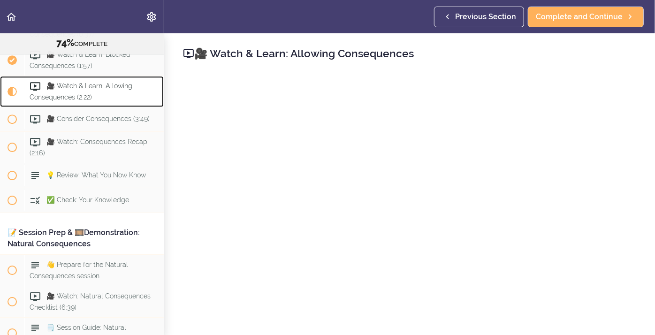
scroll to position [5092, 0]
click at [4, 229] on div "📝 Session Prep & 🎞️Demonstration: Natural Consequences" at bounding box center [82, 238] width 164 height 32
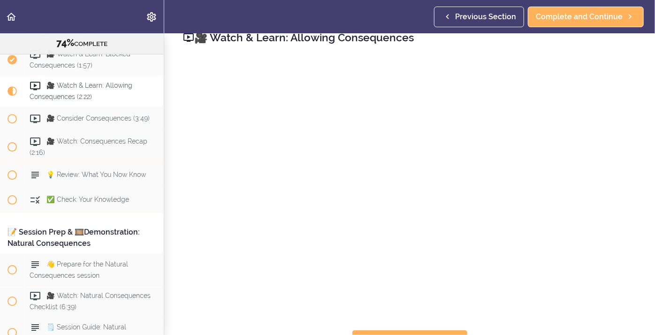
scroll to position [83, 0]
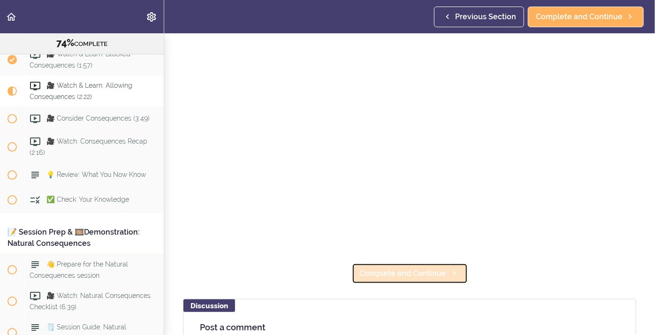
click at [387, 274] on span "Complete and Continue" at bounding box center [403, 273] width 87 height 11
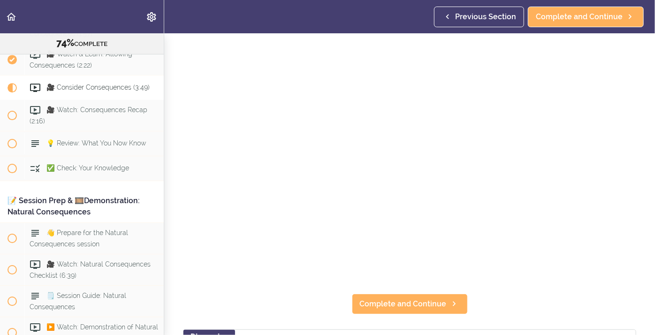
scroll to position [46, 0]
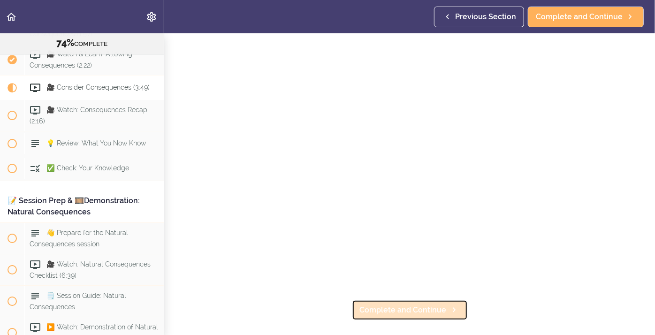
click at [380, 314] on span "Complete and Continue" at bounding box center [403, 310] width 87 height 11
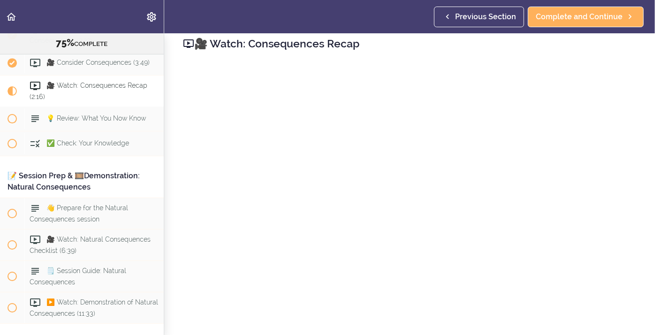
scroll to position [82, 0]
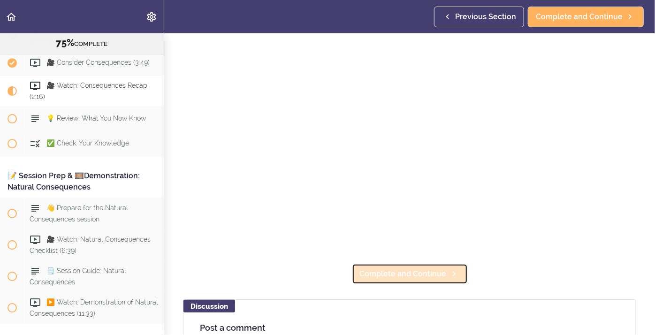
click at [441, 273] on span "Complete and Continue" at bounding box center [403, 273] width 87 height 11
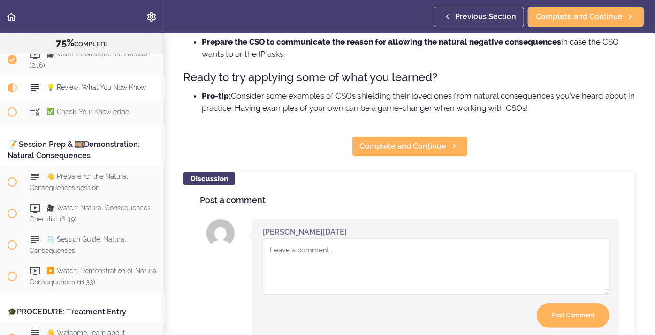
scroll to position [244, 0]
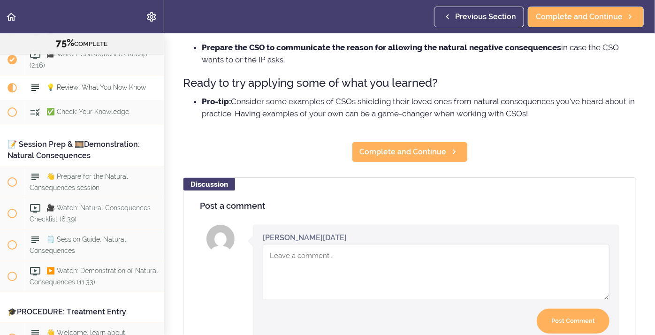
click at [388, 163] on section "Online Program: CRAFT Training for Professionals 75% COMPLETE 📜Introduction to …" at bounding box center [327, 184] width 655 height 302
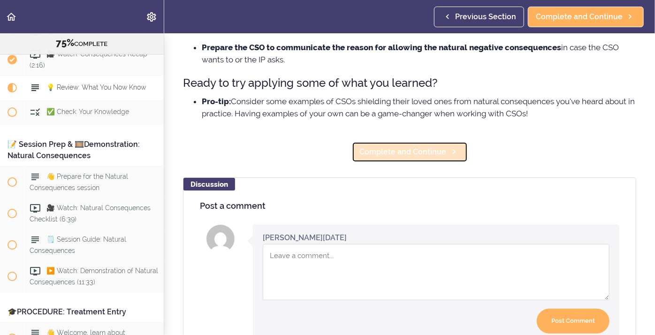
click at [405, 153] on span "Complete and Continue" at bounding box center [403, 151] width 87 height 11
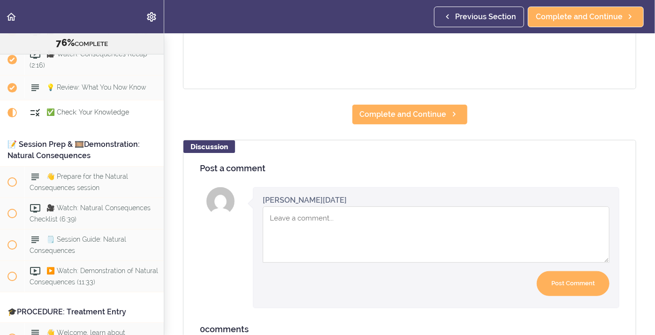
scroll to position [5205, 0]
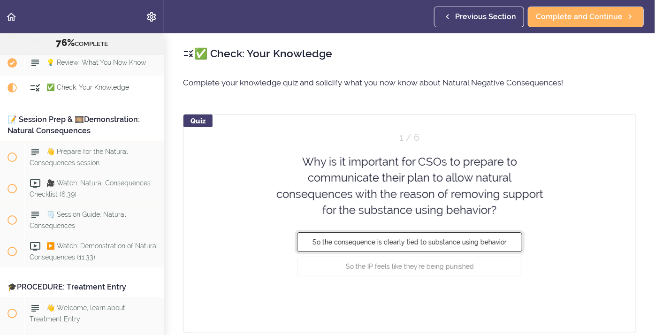
click at [494, 241] on span "So the consequence is clearly tied to substance using behavior" at bounding box center [410, 242] width 194 height 8
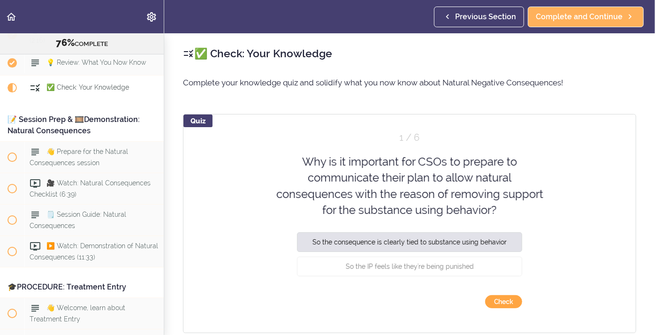
click at [506, 300] on button "Check" at bounding box center [503, 301] width 37 height 13
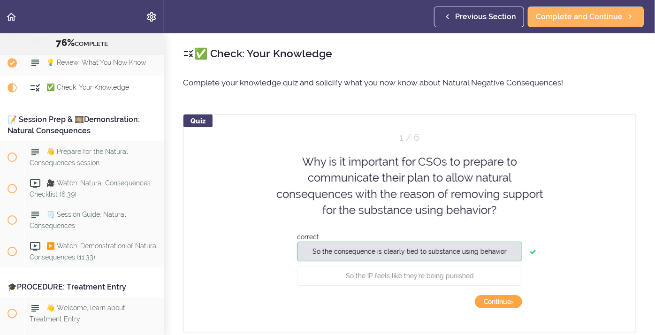
click at [504, 303] on button "Continue ›" at bounding box center [498, 301] width 47 height 13
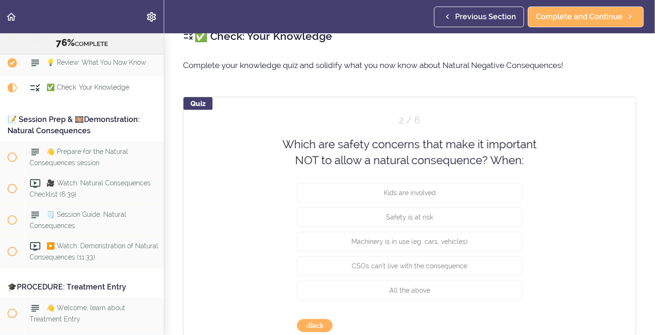
scroll to position [23, 0]
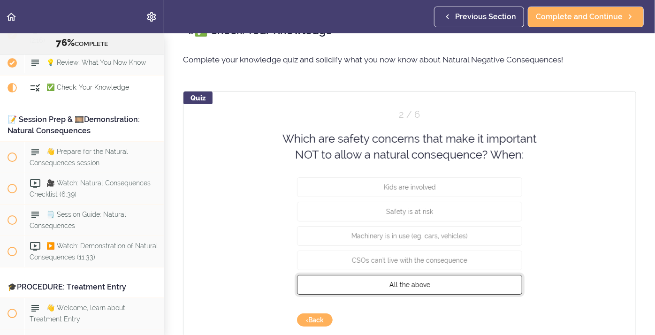
click at [389, 286] on button "All the above" at bounding box center [409, 285] width 225 height 20
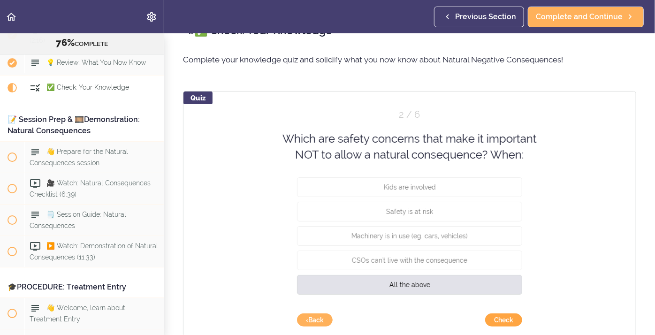
click at [496, 319] on button "Check" at bounding box center [503, 320] width 37 height 13
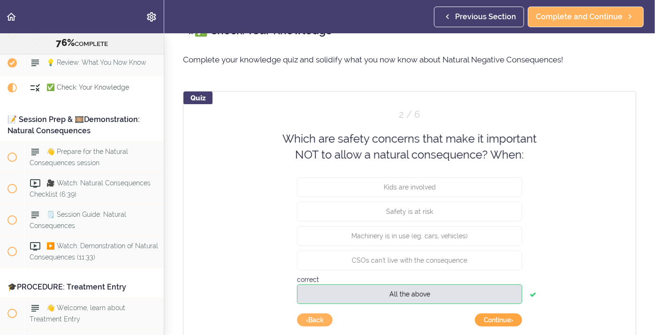
click at [496, 319] on button "Continue ›" at bounding box center [498, 320] width 47 height 13
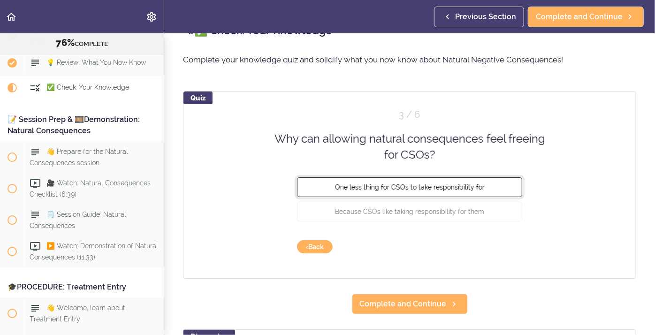
click at [372, 191] on button "One less thing for CSOs to take responsibility for" at bounding box center [409, 187] width 225 height 20
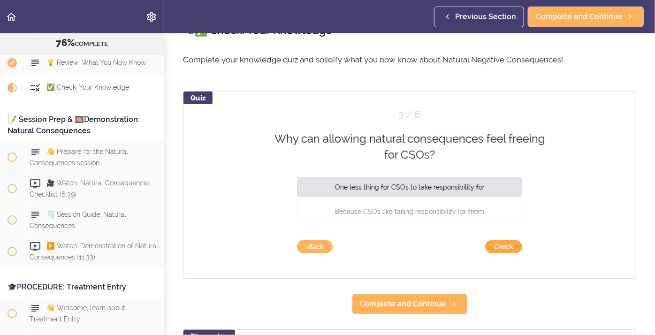
click at [511, 250] on button "Check" at bounding box center [503, 246] width 37 height 13
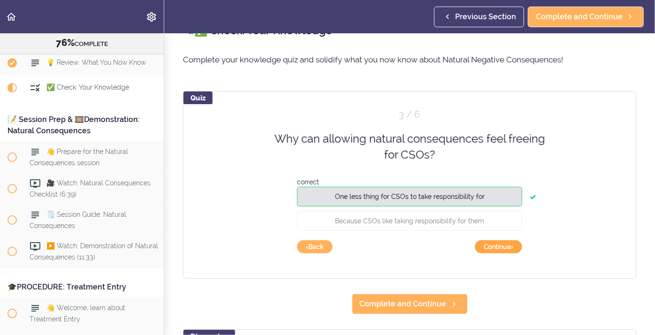
click at [511, 250] on button "Continue ›" at bounding box center [498, 246] width 47 height 13
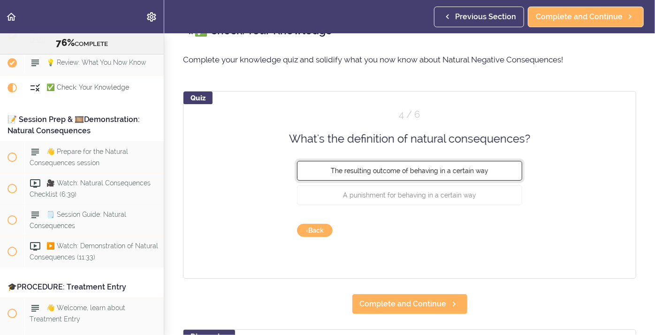
click at [356, 169] on span "The resulting outcome of behaving in a certain way" at bounding box center [410, 171] width 158 height 8
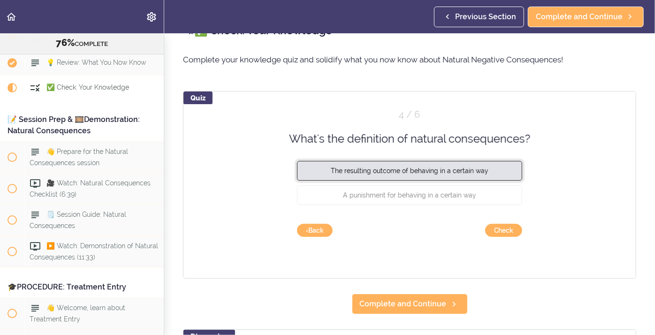
click at [356, 169] on span "The resulting outcome of behaving in a certain way" at bounding box center [410, 171] width 158 height 8
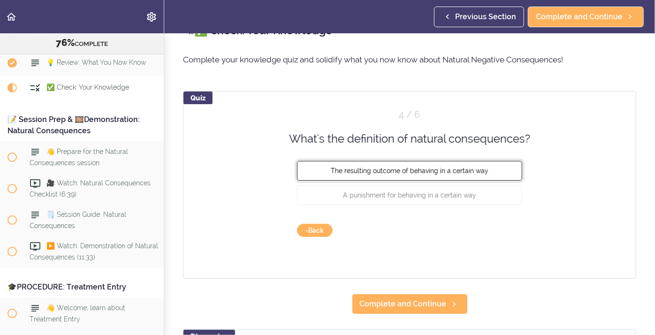
click at [356, 169] on span "The resulting outcome of behaving in a certain way" at bounding box center [410, 171] width 158 height 8
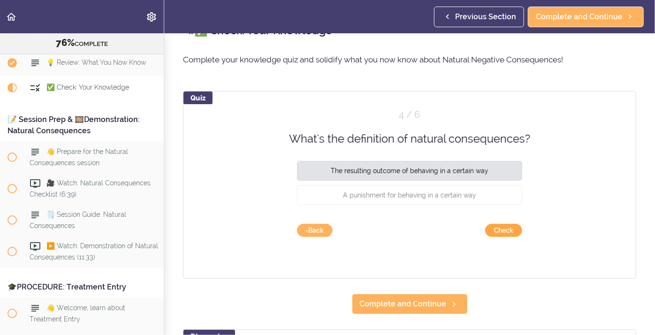
click at [515, 228] on button "Check" at bounding box center [503, 230] width 37 height 13
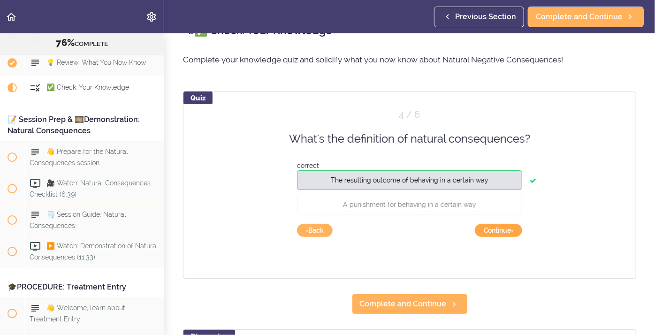
click at [498, 233] on button "Continue ›" at bounding box center [498, 230] width 47 height 13
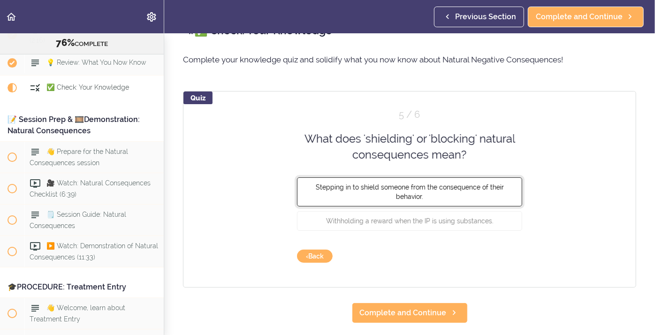
click at [345, 197] on button "Stepping in to shield someone from the consequence of their behavior." at bounding box center [409, 191] width 225 height 29
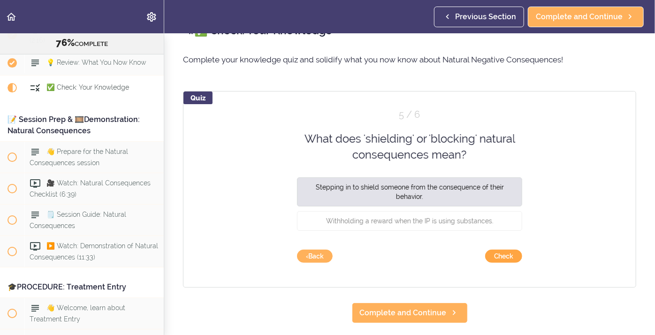
click at [493, 259] on button "Check" at bounding box center [503, 256] width 37 height 13
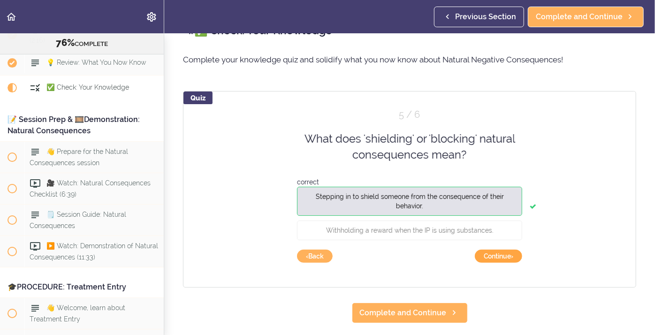
click at [493, 259] on button "Continue ›" at bounding box center [498, 256] width 47 height 13
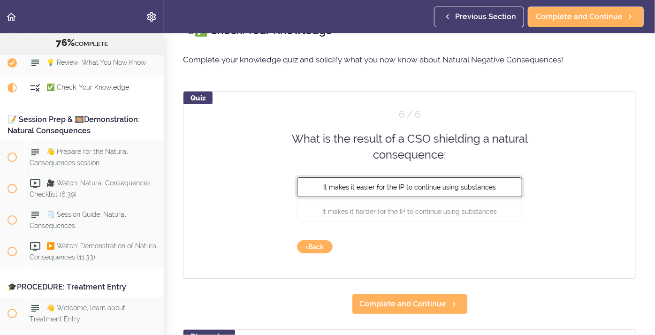
click at [487, 182] on button "It makes it easier for the IP to continue using substances" at bounding box center [409, 187] width 225 height 20
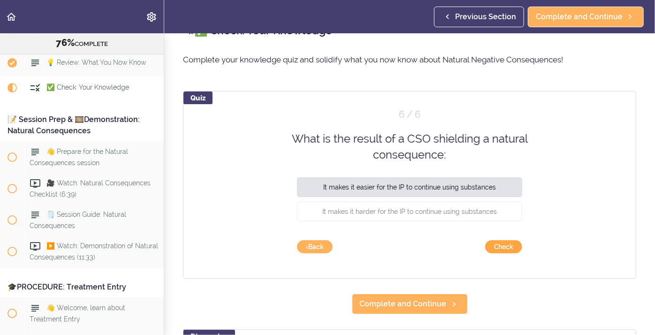
click at [501, 249] on button "Check" at bounding box center [503, 246] width 37 height 13
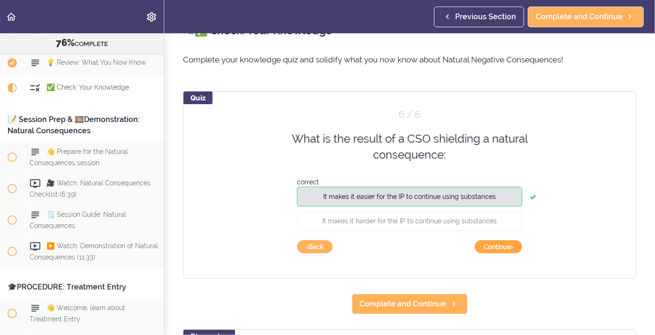
click at [498, 245] on button "Continue ›" at bounding box center [498, 246] width 47 height 13
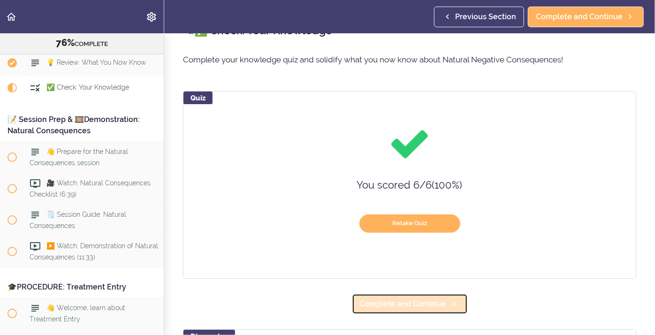
click at [414, 307] on span "Complete and Continue" at bounding box center [403, 304] width 87 height 11
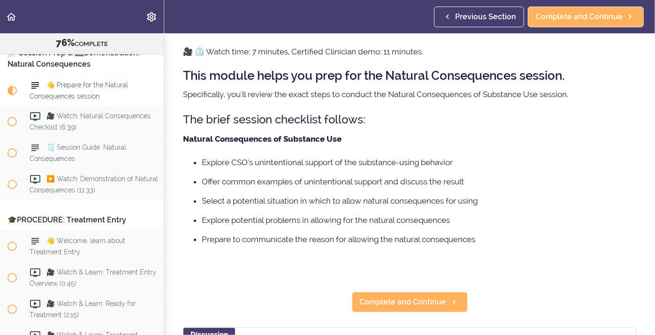
scroll to position [32, 0]
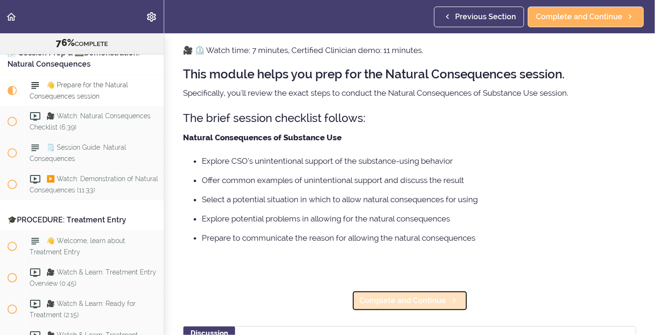
click at [368, 300] on span "Complete and Continue" at bounding box center [403, 300] width 87 height 11
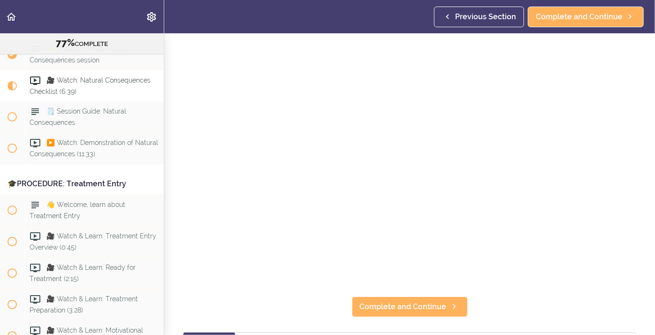
scroll to position [50, 0]
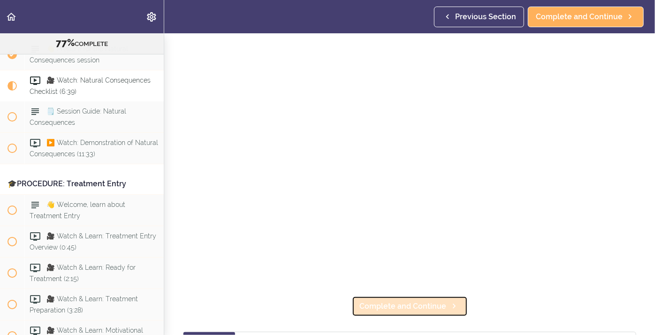
click at [374, 309] on span "Complete and Continue" at bounding box center [403, 306] width 87 height 11
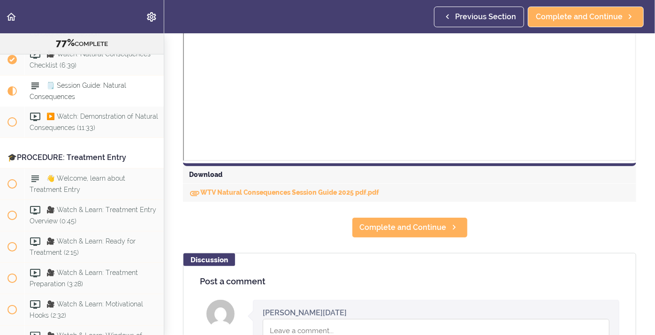
scroll to position [355, 0]
click at [271, 191] on link "WTV Natural Consequences Session Guide 2025 pdf.pdf" at bounding box center [284, 192] width 190 height 8
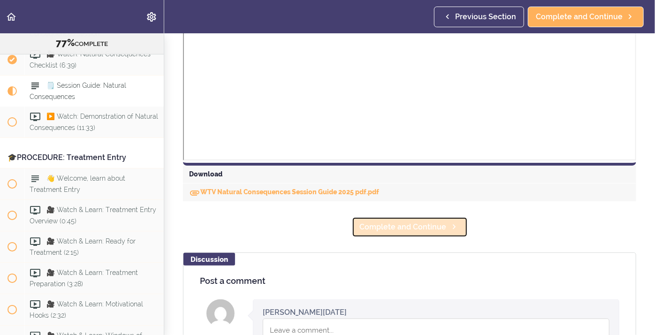
click at [421, 228] on span "Complete and Continue" at bounding box center [403, 227] width 87 height 11
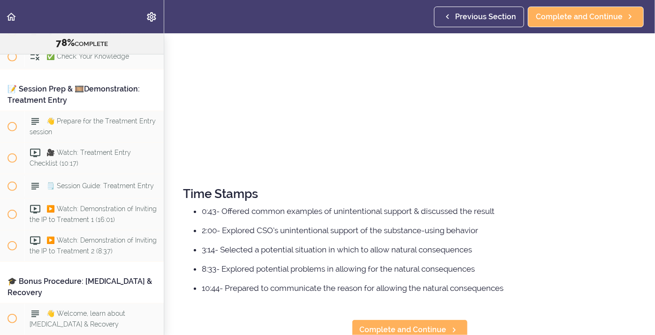
scroll to position [5694, 0]
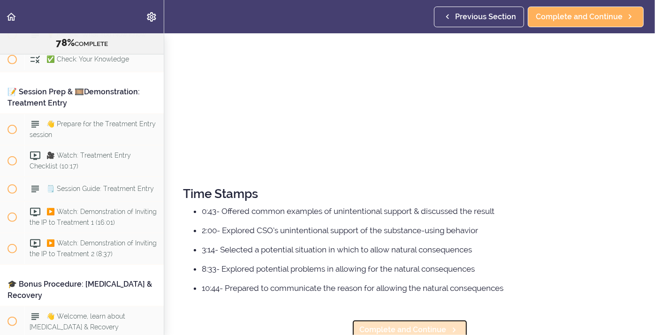
click at [403, 329] on span "Complete and Continue" at bounding box center [403, 329] width 87 height 11
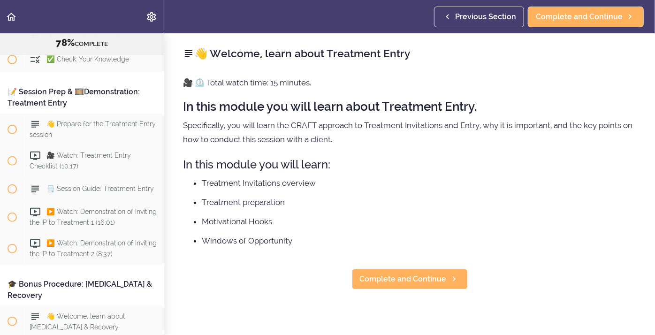
scroll to position [5428, 0]
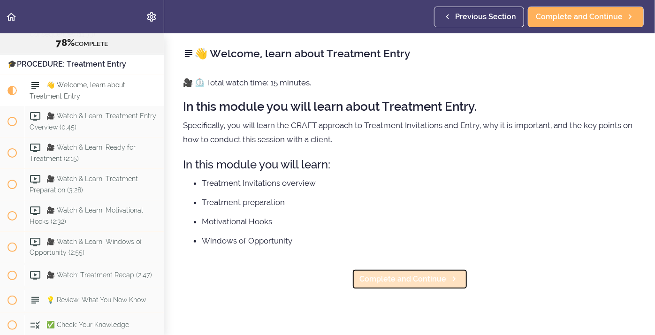
click at [411, 284] on span "Complete and Continue" at bounding box center [403, 279] width 87 height 11
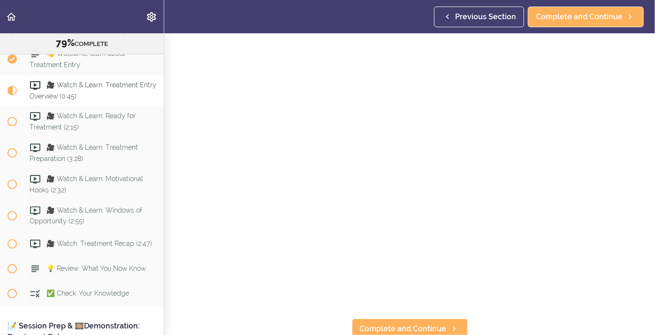
scroll to position [29, 0]
click at [408, 329] on span "Complete and Continue" at bounding box center [403, 327] width 87 height 11
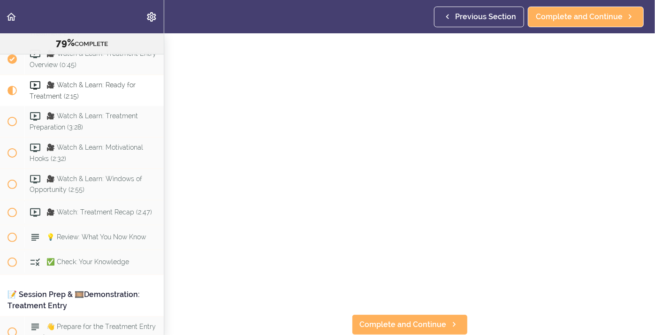
scroll to position [35, 0]
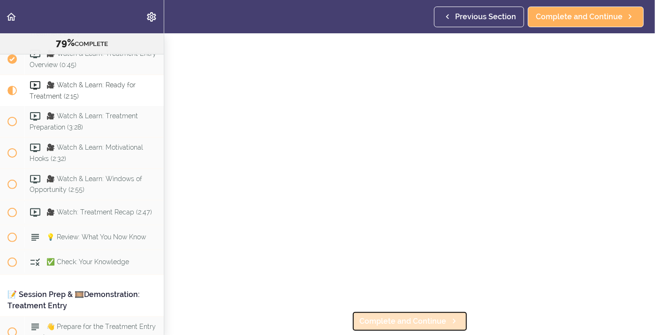
click at [403, 322] on span "Complete and Continue" at bounding box center [403, 321] width 87 height 11
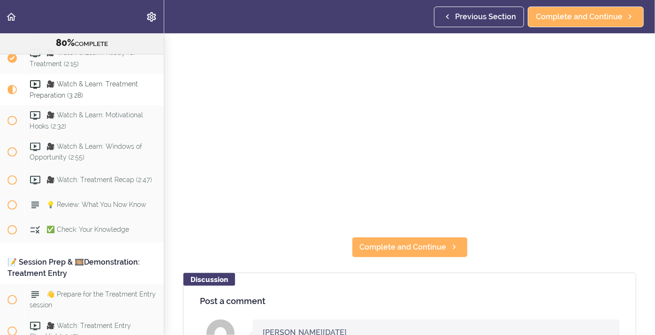
scroll to position [100, 0]
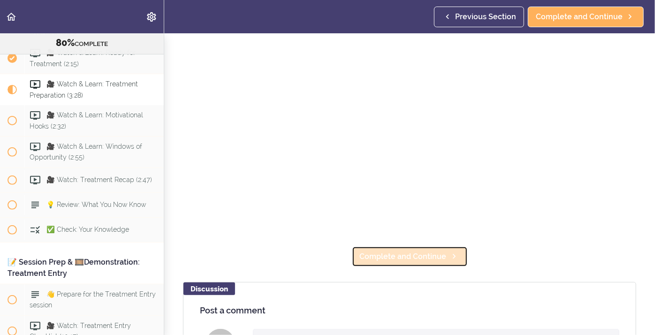
click at [420, 265] on link "Complete and Continue" at bounding box center [410, 256] width 116 height 21
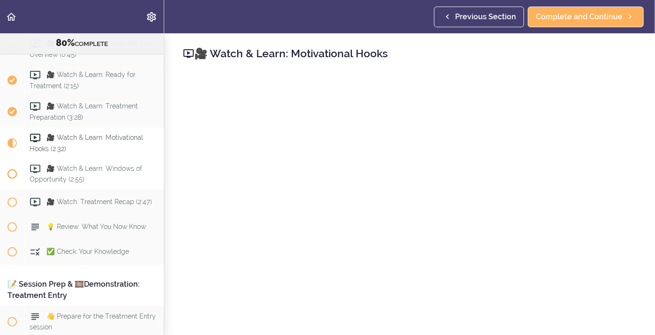
scroll to position [5496, 0]
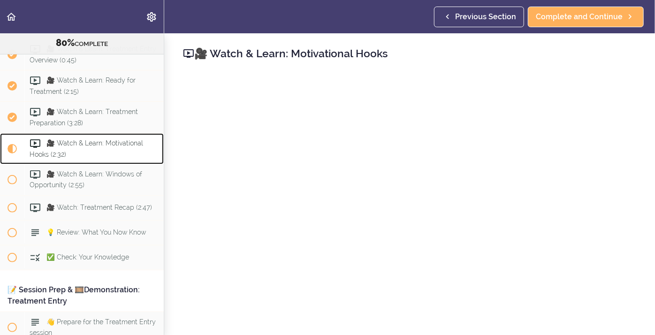
click at [67, 139] on span "🎥 Watch & Learn: Motivational Hooks (2:32)" at bounding box center [87, 148] width 114 height 18
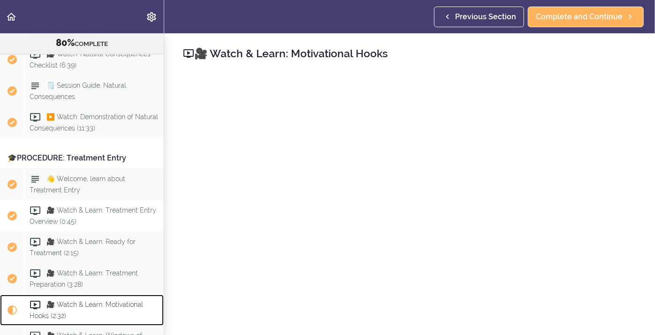
scroll to position [5335, 0]
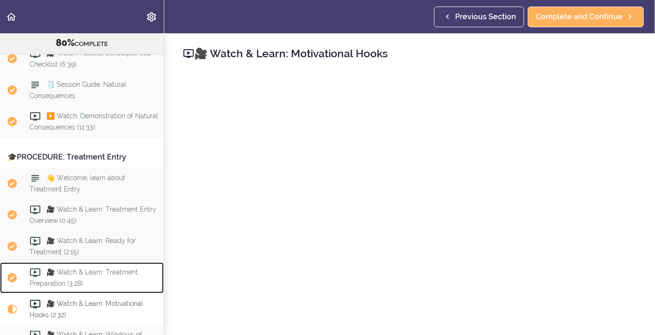
click at [94, 269] on span "🎥 Watch & Learn: Treatment Preparation (3:28)" at bounding box center [84, 277] width 108 height 18
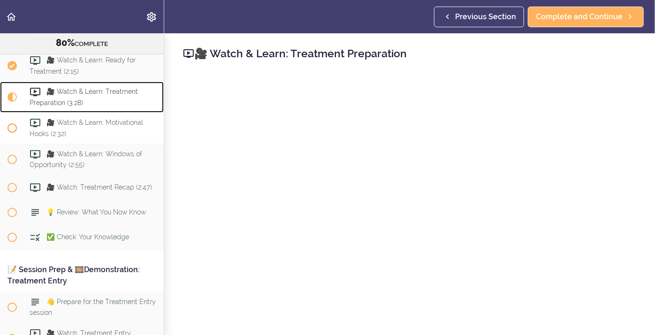
scroll to position [5511, 0]
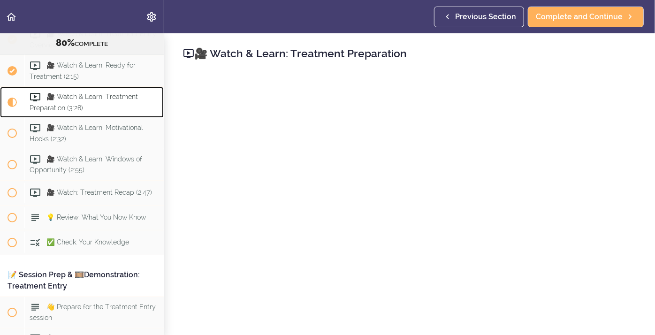
click at [85, 99] on div "🎥 Watch & Learn: Treatment Preparation (3:28)" at bounding box center [93, 102] width 139 height 31
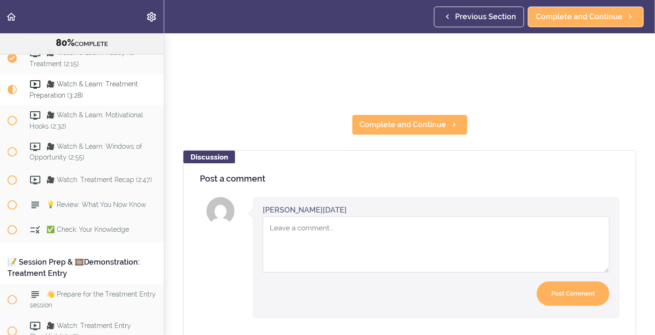
scroll to position [234, 0]
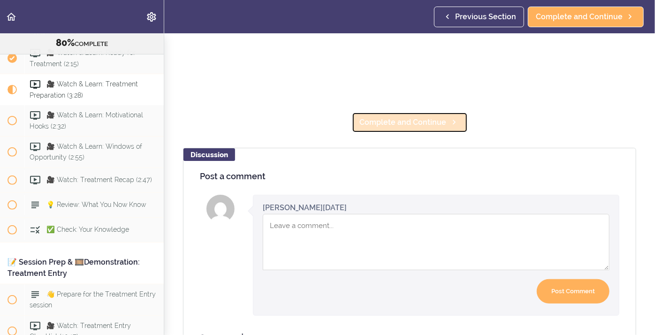
click at [387, 128] on link "Complete and Continue" at bounding box center [410, 122] width 116 height 21
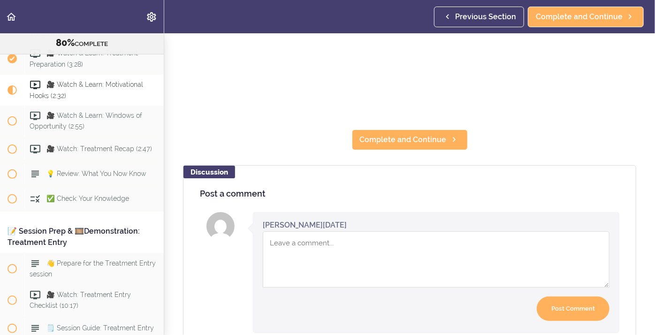
scroll to position [202, 0]
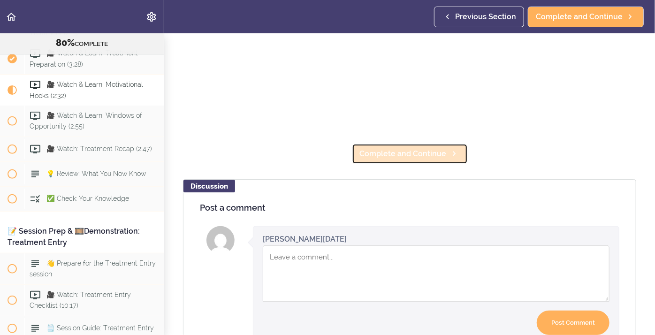
click at [410, 156] on span "Complete and Continue" at bounding box center [403, 153] width 87 height 11
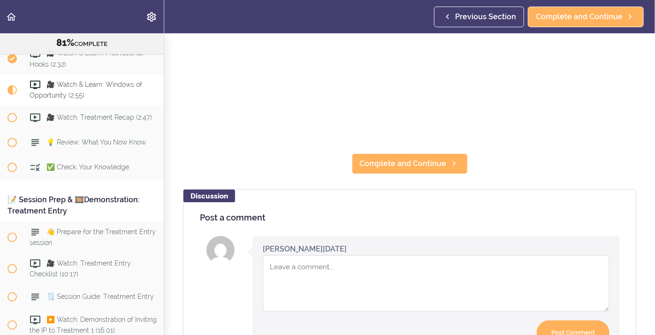
scroll to position [200, 0]
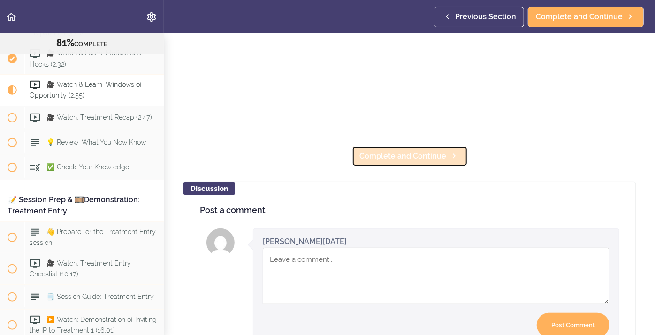
click at [411, 161] on span "Complete and Continue" at bounding box center [403, 156] width 87 height 11
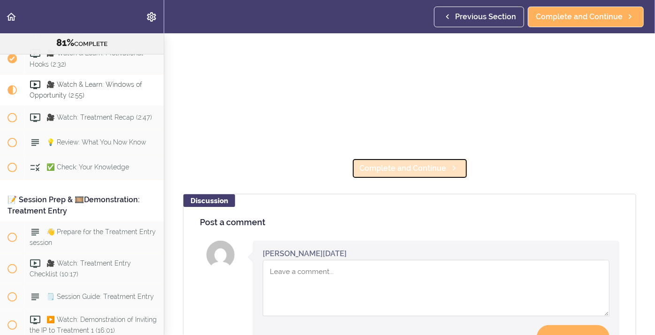
scroll to position [187, 0]
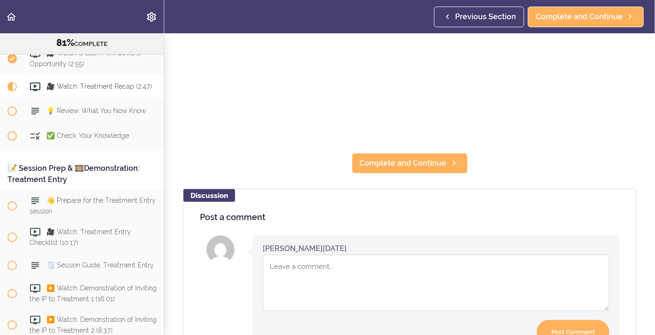
scroll to position [187, 0]
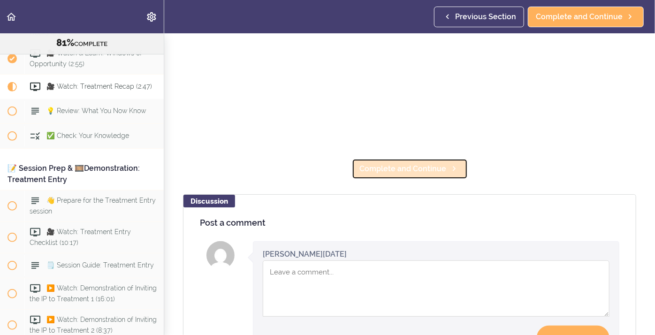
click at [398, 170] on span "Complete and Continue" at bounding box center [403, 168] width 87 height 11
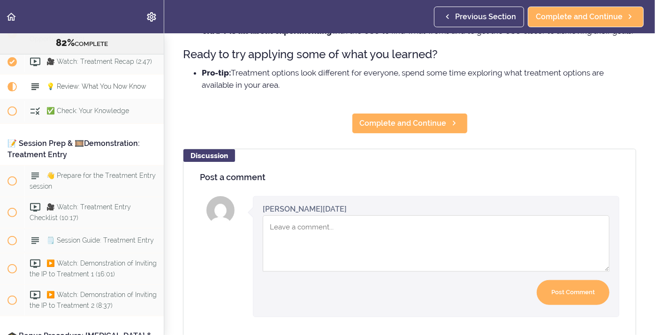
scroll to position [328, 0]
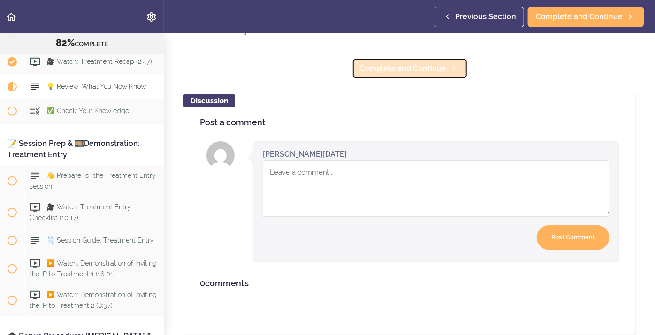
click at [436, 76] on link "Complete and Continue" at bounding box center [410, 68] width 116 height 21
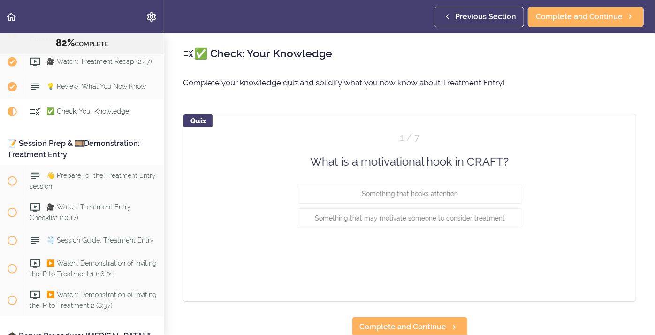
scroll to position [5667, 0]
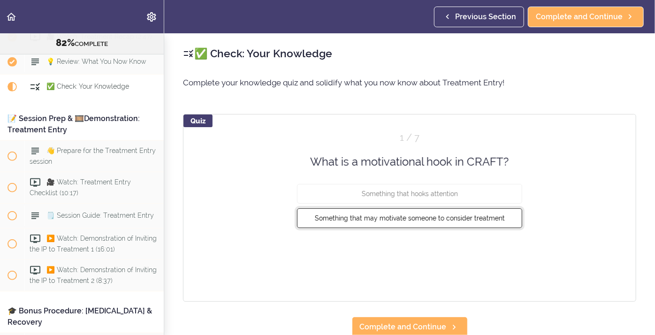
click at [427, 223] on button "Something that may motivate someone to consider treatment" at bounding box center [409, 218] width 225 height 20
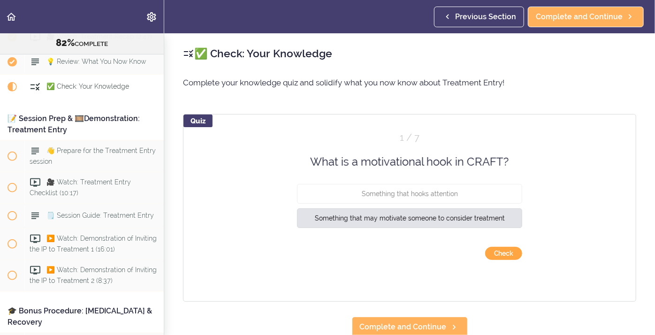
click at [496, 249] on button "Check" at bounding box center [503, 253] width 37 height 13
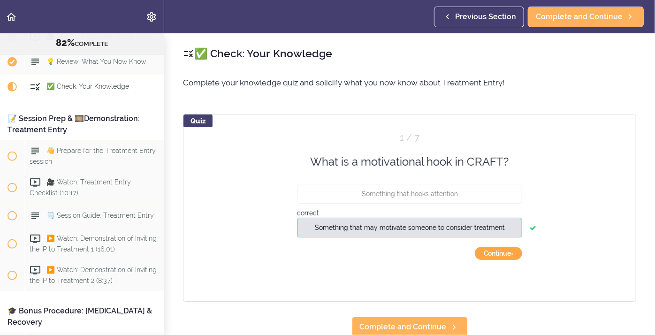
click at [498, 256] on button "Continue ›" at bounding box center [498, 253] width 47 height 13
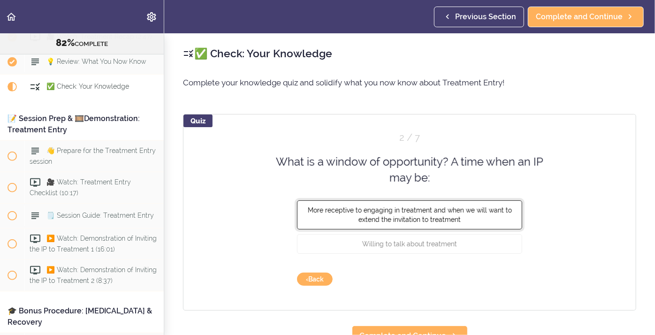
click at [482, 219] on button "More receptive to engaging in treatment and when we will want to extend the inv…" at bounding box center [409, 214] width 225 height 29
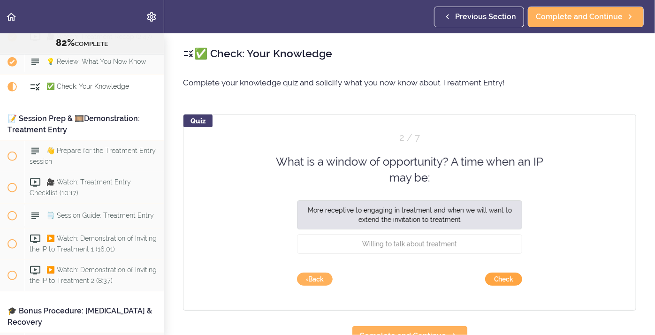
click at [496, 283] on button "Check" at bounding box center [503, 279] width 37 height 13
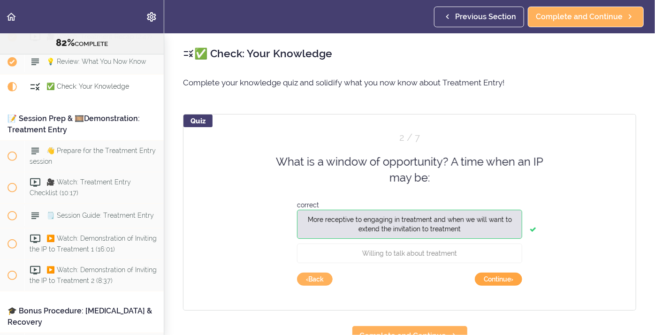
click at [495, 281] on button "Continue ›" at bounding box center [498, 279] width 47 height 13
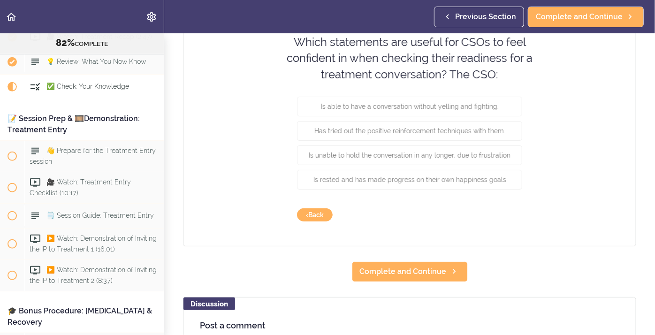
scroll to position [109, 0]
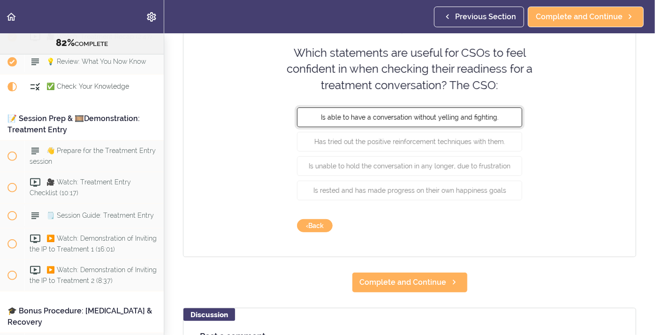
click at [498, 116] on button "Is able to have a conversation without yelling and fighting." at bounding box center [409, 117] width 225 height 20
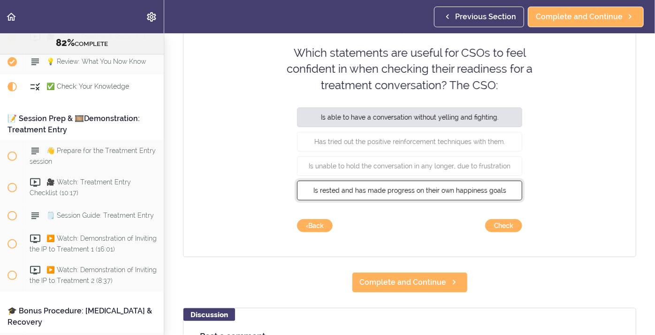
click at [371, 193] on span "Is rested and has made progress on their own happiness goals" at bounding box center [410, 191] width 193 height 8
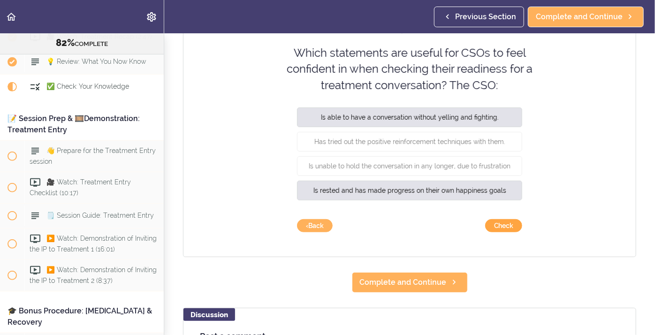
click at [495, 228] on button "Check" at bounding box center [503, 225] width 37 height 13
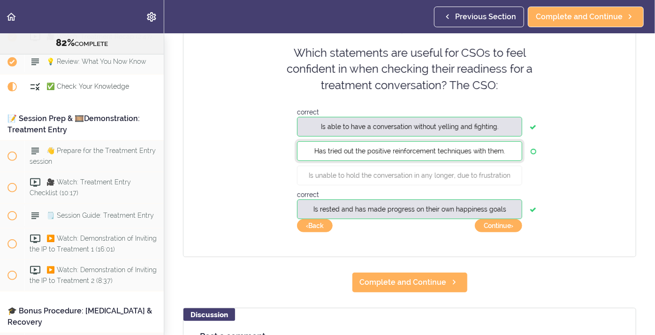
click at [475, 148] on span "Has tried out the positive reinforcement techniques with them." at bounding box center [409, 151] width 191 height 8
click at [498, 223] on button "Continue ›" at bounding box center [498, 225] width 47 height 13
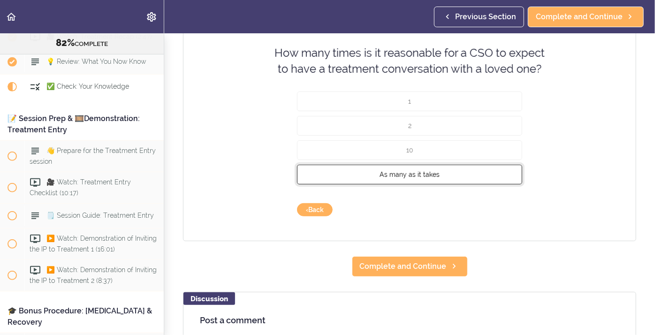
click at [399, 175] on span "As many as it takes" at bounding box center [410, 174] width 60 height 8
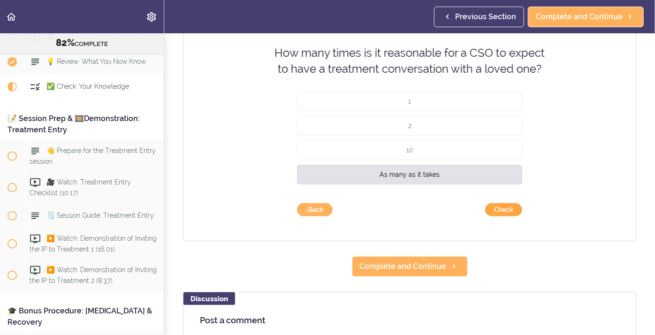
click at [508, 209] on button "Check" at bounding box center [503, 209] width 37 height 13
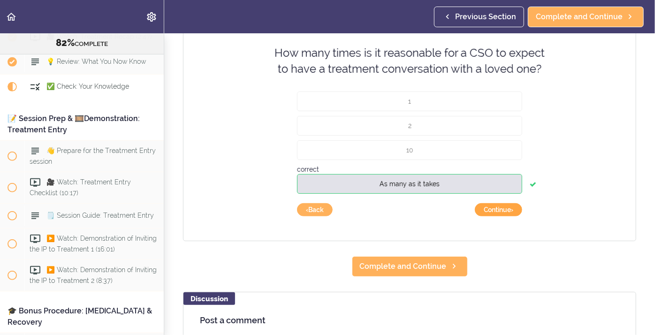
click at [500, 213] on button "Continue ›" at bounding box center [498, 209] width 47 height 13
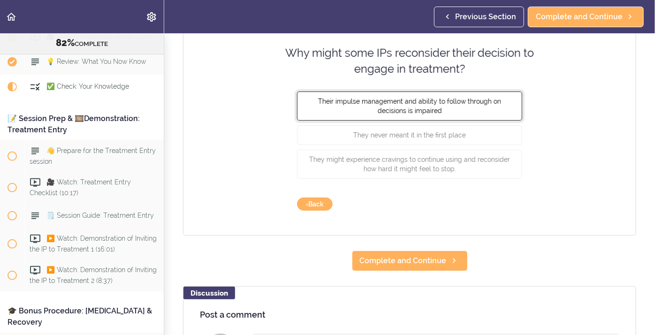
click at [415, 104] on span "Their impulse management and ability to follow through on decisions is impaired" at bounding box center [409, 105] width 183 height 17
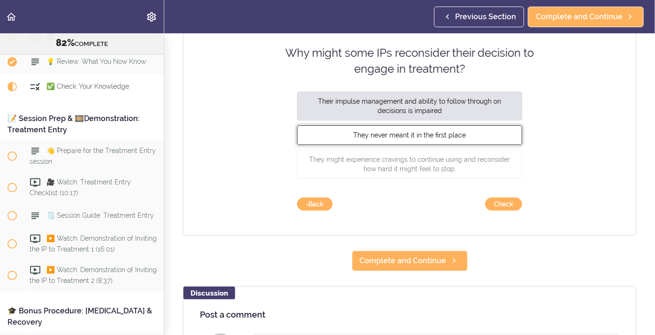
click at [425, 135] on span "They never meant it in the first place" at bounding box center [409, 135] width 113 height 8
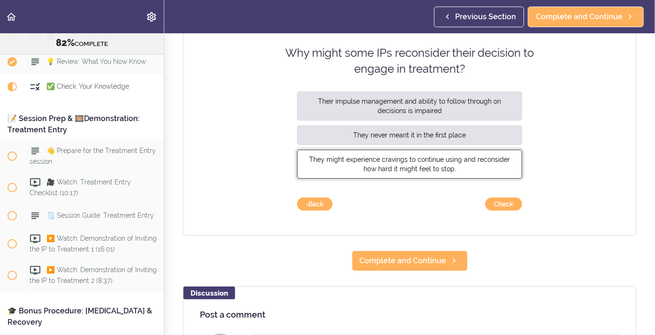
click at [420, 162] on span "They might experience cravings to continue using and reconsider how hard it mig…" at bounding box center [409, 163] width 201 height 17
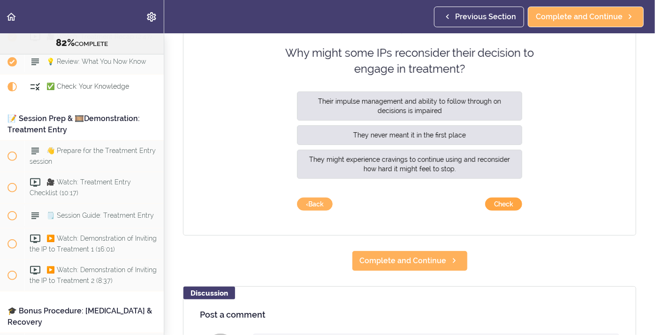
click at [497, 205] on button "Check" at bounding box center [503, 204] width 37 height 13
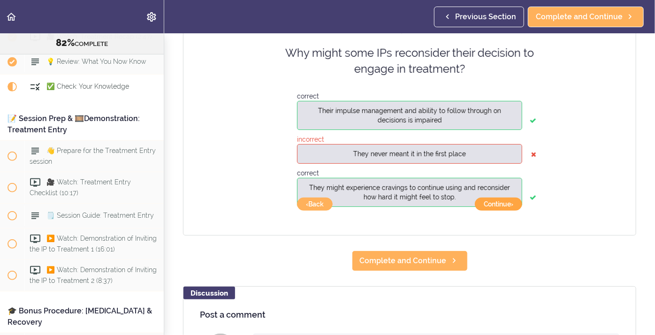
click at [494, 206] on button "Continue ›" at bounding box center [498, 204] width 47 height 13
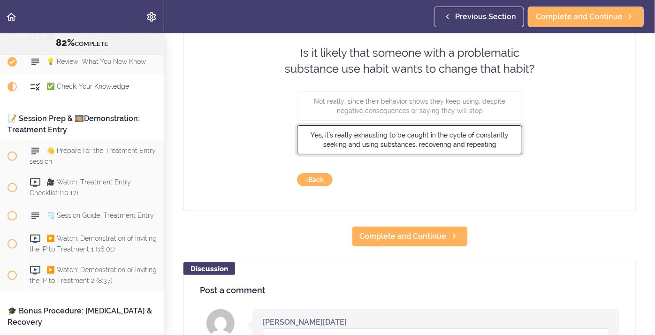
click at [469, 139] on button "Yes, it's really exhausting to be caught in the cycle of constantly seeking and…" at bounding box center [409, 139] width 225 height 29
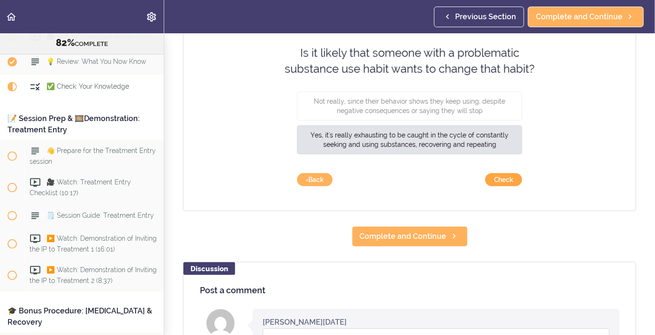
click at [516, 182] on button "Check" at bounding box center [503, 179] width 37 height 13
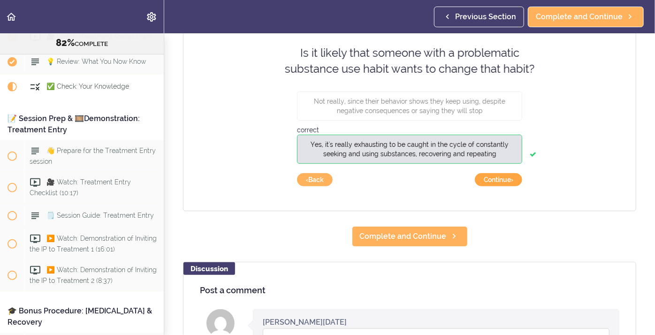
click at [516, 182] on button "Continue ›" at bounding box center [498, 179] width 47 height 13
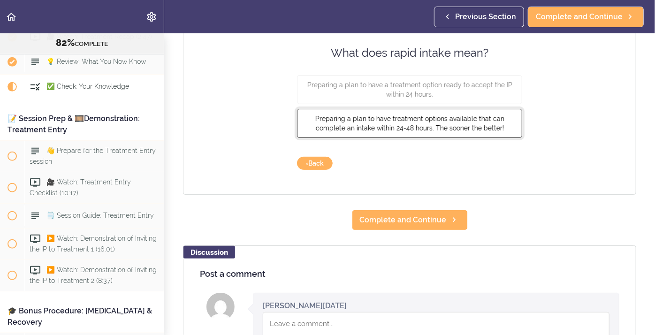
click at [437, 130] on span "Preparing a plan to have treatment options available that can complete an intak…" at bounding box center [409, 123] width 189 height 17
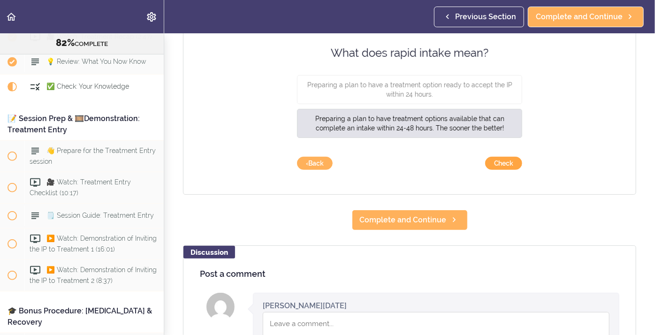
click at [506, 165] on button "Check" at bounding box center [503, 163] width 37 height 13
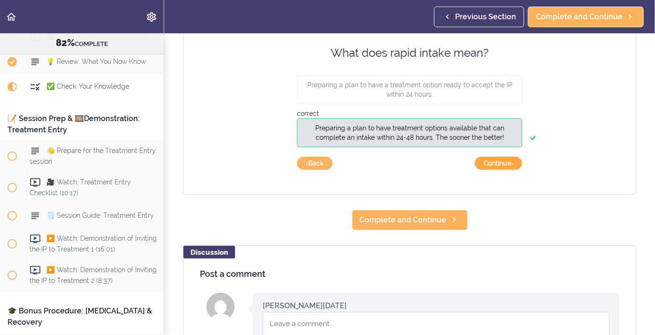
click at [506, 165] on button "Continue ›" at bounding box center [498, 163] width 47 height 13
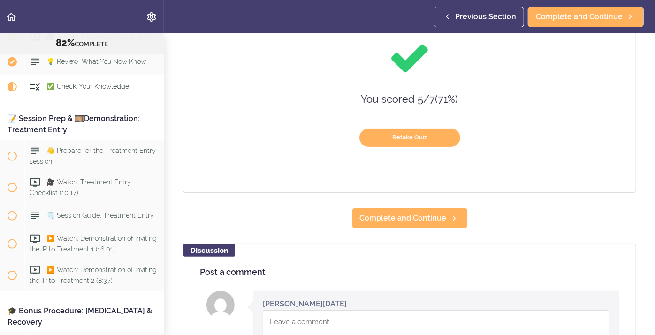
scroll to position [124, 0]
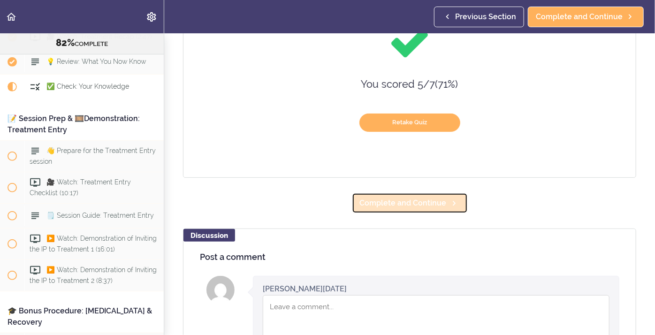
click at [419, 205] on span "Complete and Continue" at bounding box center [403, 203] width 87 height 11
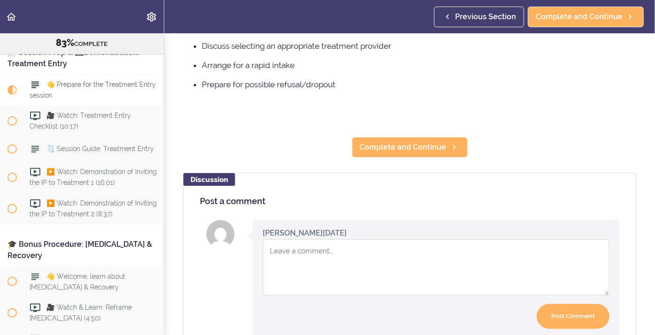
scroll to position [240, 0]
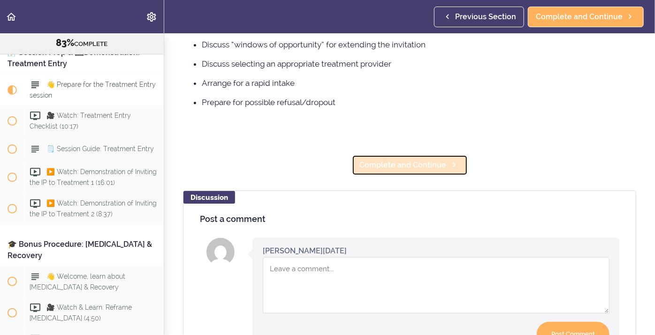
click at [393, 164] on span "Complete and Continue" at bounding box center [403, 165] width 87 height 11
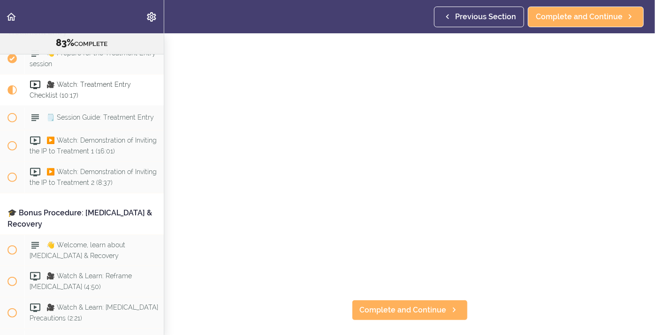
scroll to position [49, 0]
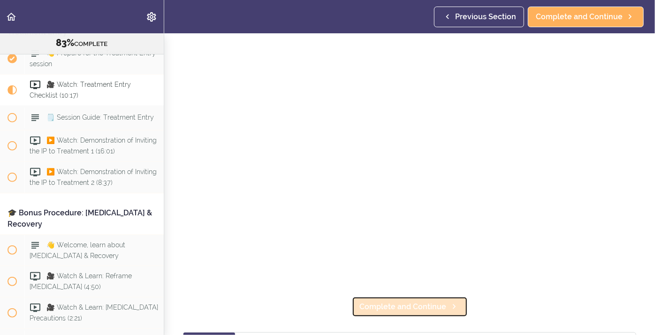
click at [386, 300] on link "Complete and Continue" at bounding box center [410, 307] width 116 height 21
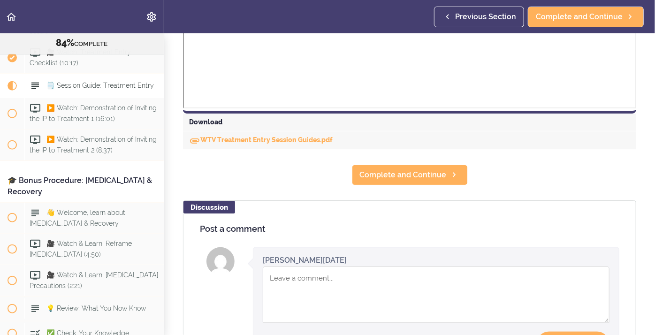
scroll to position [449, 0]
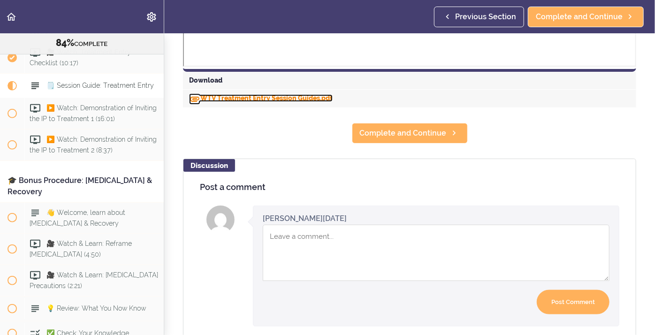
click at [268, 100] on link "WTV Treatment Entry Session Guides.pdf" at bounding box center [261, 98] width 144 height 8
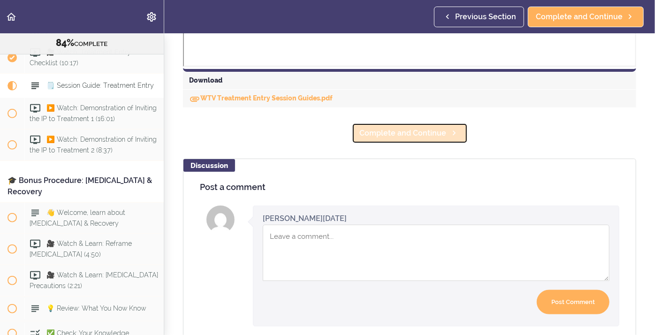
click at [396, 138] on span "Complete and Continue" at bounding box center [403, 133] width 87 height 11
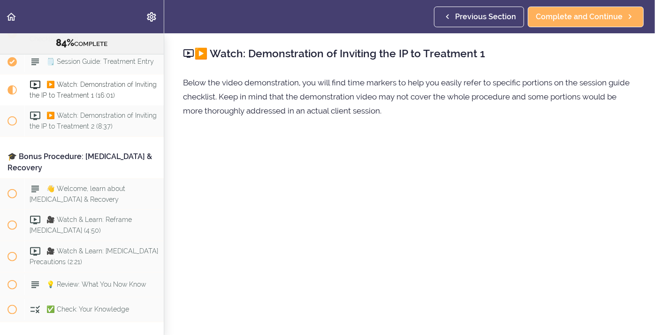
scroll to position [5822, 0]
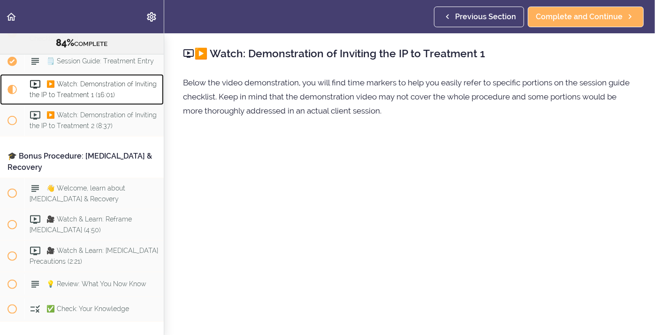
click at [98, 93] on span "▶️ Watch: Demonstration of Inviting the IP to Treatment 1 (16:01)" at bounding box center [93, 89] width 127 height 18
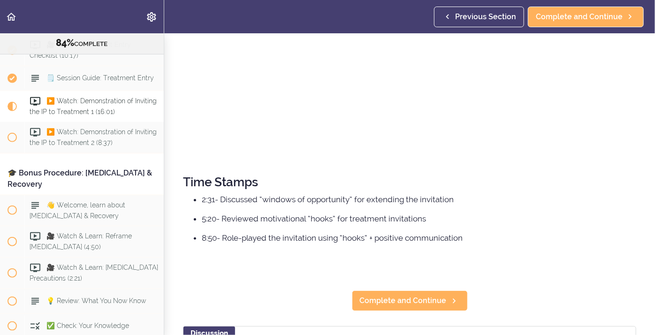
scroll to position [254, 0]
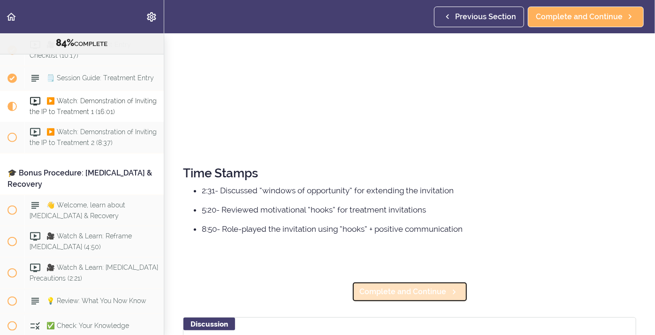
click at [408, 298] on link "Complete and Continue" at bounding box center [410, 292] width 116 height 21
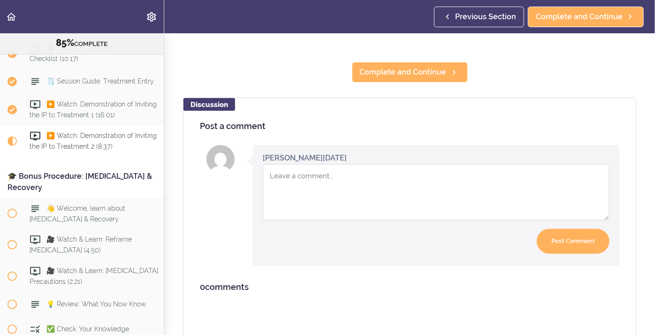
scroll to position [459, 0]
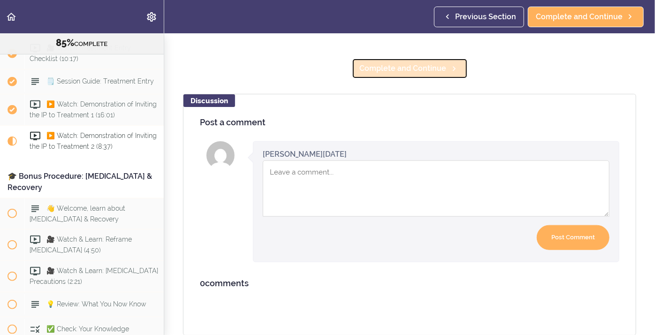
click at [405, 74] on link "Complete and Continue" at bounding box center [410, 68] width 116 height 21
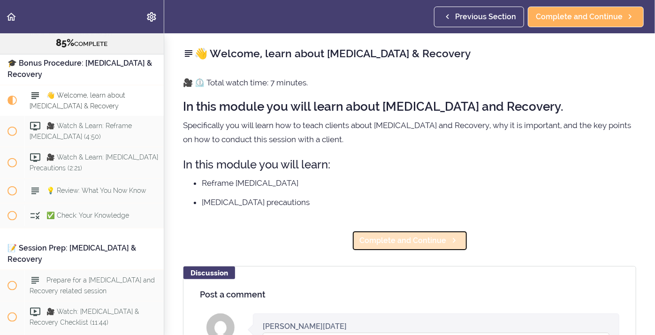
click at [421, 244] on span "Complete and Continue" at bounding box center [403, 240] width 87 height 11
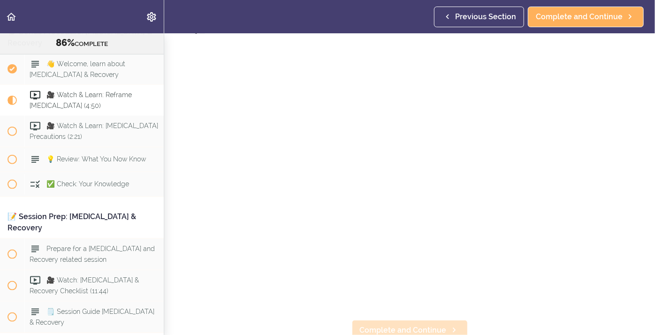
scroll to position [26, 0]
click at [408, 327] on span "Complete and Continue" at bounding box center [403, 329] width 87 height 11
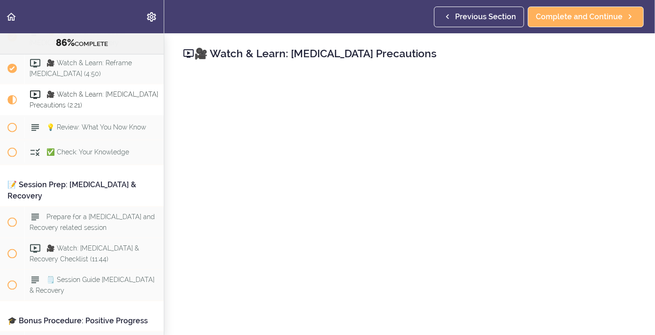
scroll to position [288, 0]
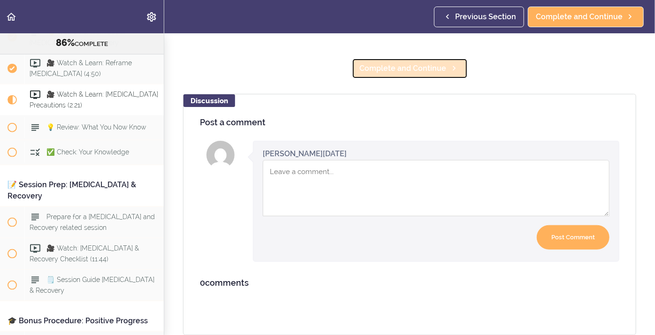
click at [412, 70] on span "Complete and Continue" at bounding box center [403, 68] width 87 height 11
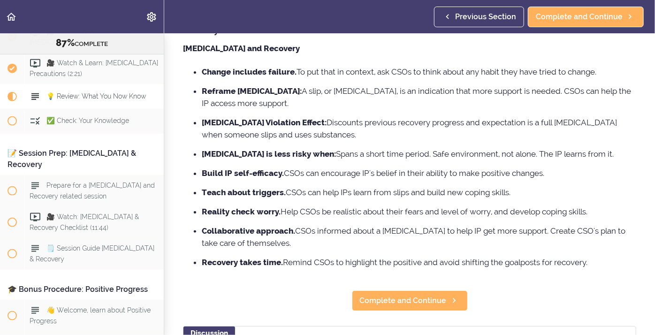
scroll to position [83, 0]
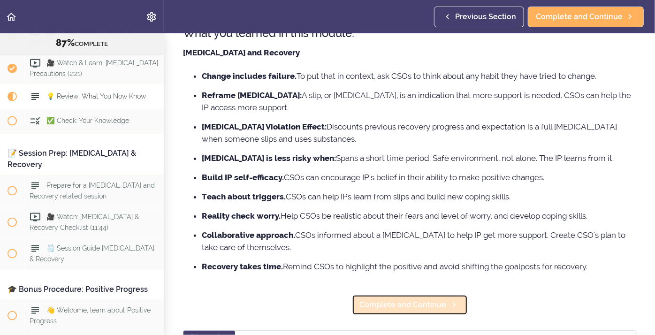
click at [407, 309] on span "Complete and Continue" at bounding box center [403, 304] width 87 height 11
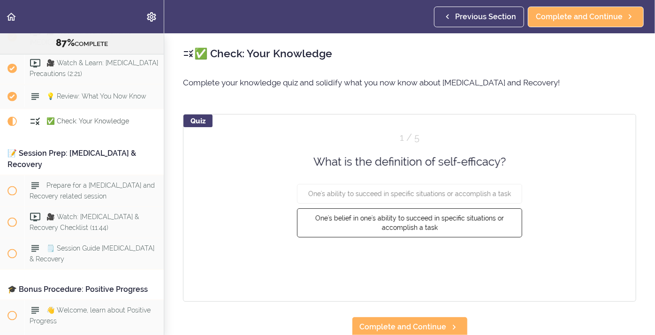
scroll to position [6035, 0]
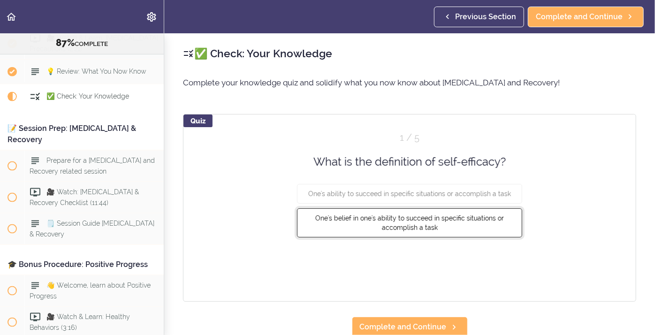
click at [366, 222] on span "One's belief in one's ability to succeed in specific situations or accomplish a…" at bounding box center [409, 223] width 189 height 17
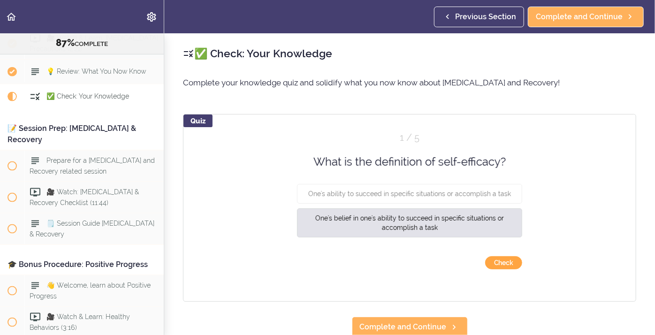
click at [514, 263] on button "Check" at bounding box center [503, 262] width 37 height 13
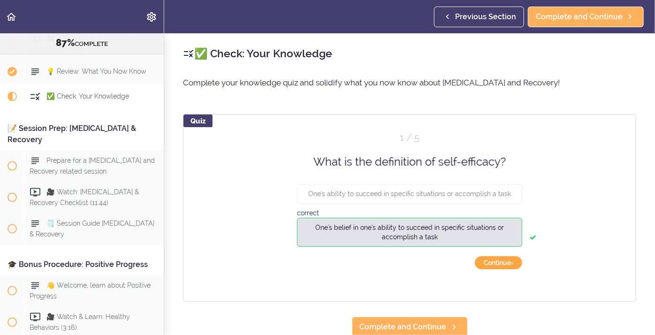
click at [505, 263] on button "Continue ›" at bounding box center [498, 262] width 47 height 13
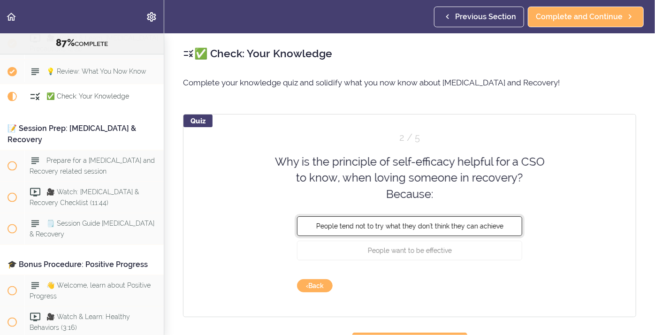
click at [391, 228] on span "People tend not to try what they don't think they can achieve" at bounding box center [409, 226] width 187 height 8
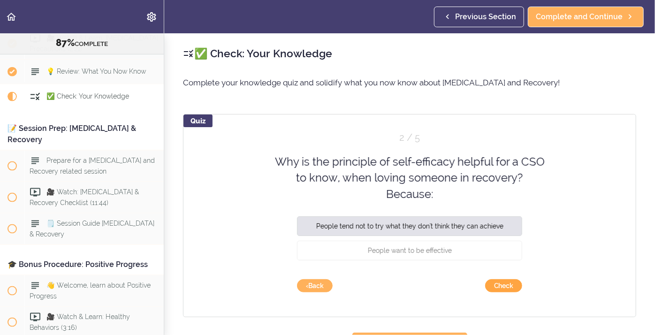
click at [506, 287] on button "Check" at bounding box center [503, 285] width 37 height 13
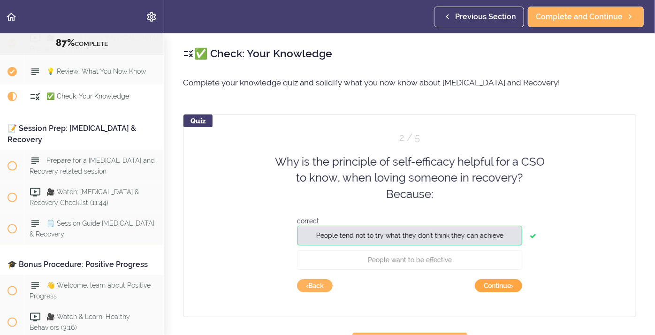
click at [506, 287] on button "Continue ›" at bounding box center [498, 285] width 47 height 13
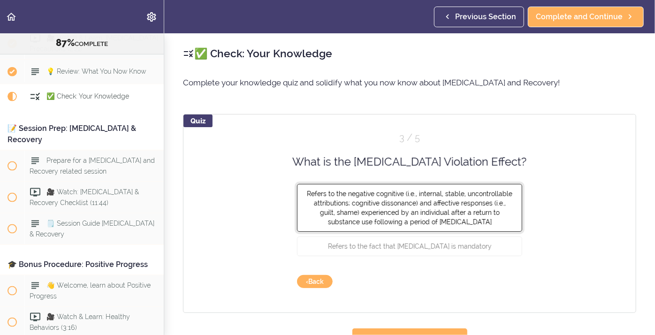
click at [391, 220] on span "Refers to the negative cognitive (i.e., internal, stable, uncontrollable attrib…" at bounding box center [410, 208] width 206 height 36
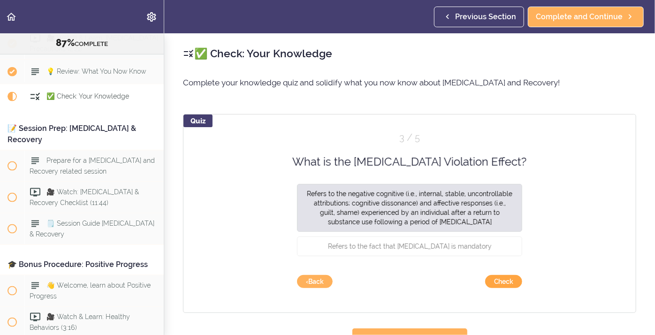
click at [499, 284] on button "Check" at bounding box center [503, 281] width 37 height 13
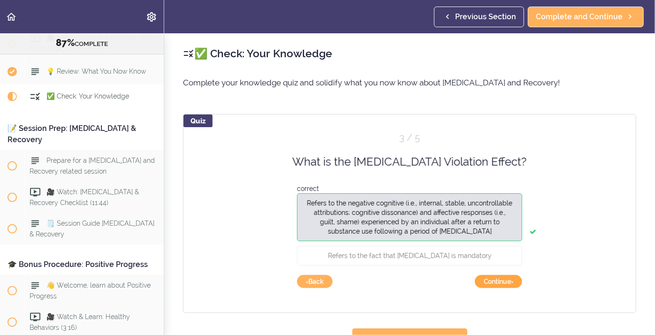
click at [499, 284] on button "Continue ›" at bounding box center [498, 281] width 47 height 13
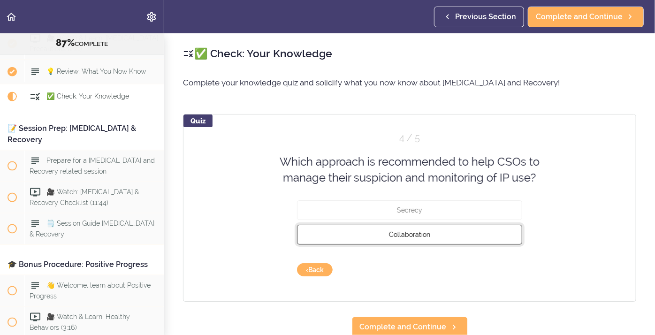
click at [385, 239] on button "Collaboration" at bounding box center [409, 234] width 225 height 20
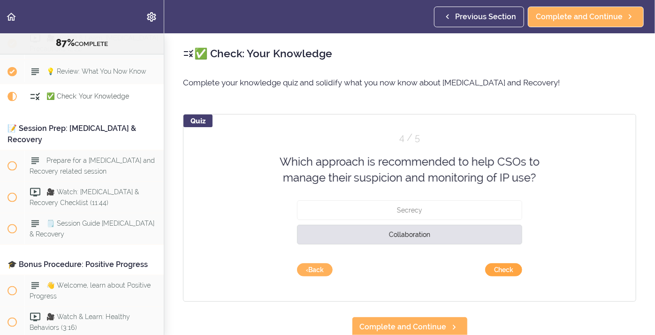
click at [504, 268] on button "Check" at bounding box center [503, 269] width 37 height 13
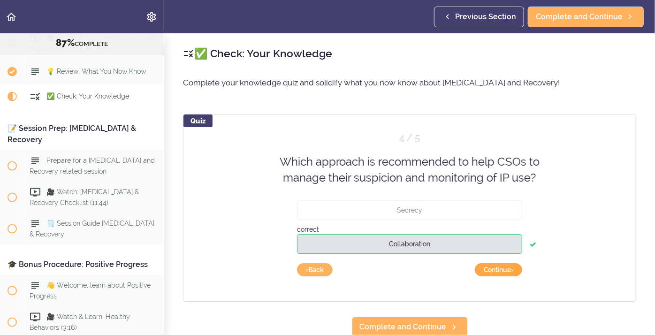
click at [504, 268] on button "Continue ›" at bounding box center [498, 269] width 47 height 13
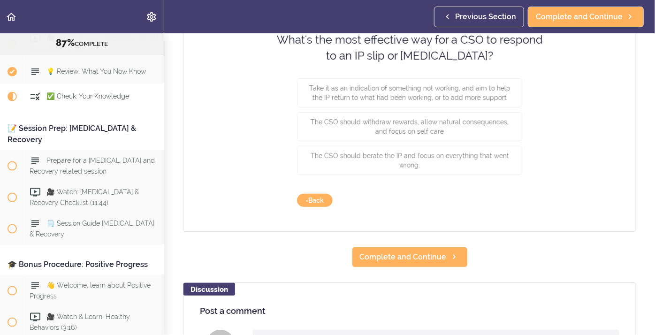
scroll to position [71, 0]
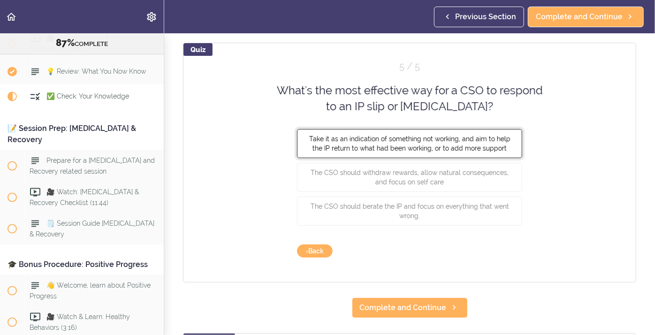
click at [385, 132] on button "Take it as an indication of something not working, and aim to help the IP retur…" at bounding box center [409, 143] width 225 height 29
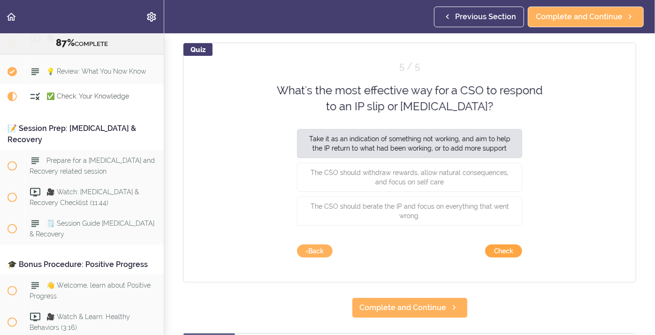
click at [506, 256] on button "Check" at bounding box center [503, 251] width 37 height 13
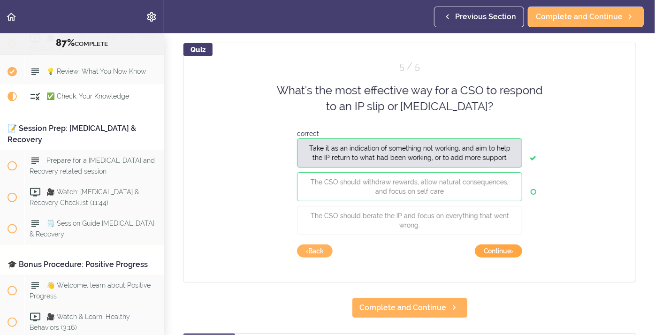
click at [498, 252] on button "Continue ›" at bounding box center [498, 251] width 47 height 13
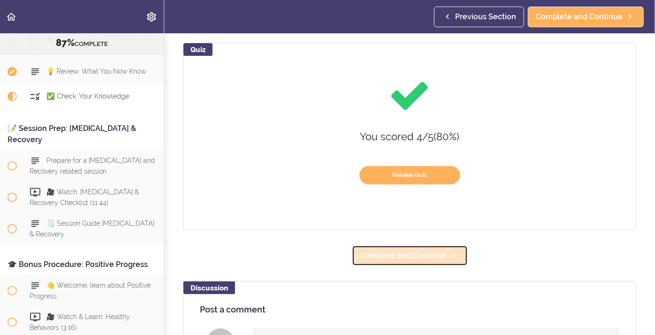
click at [420, 257] on span "Complete and Continue" at bounding box center [403, 255] width 87 height 11
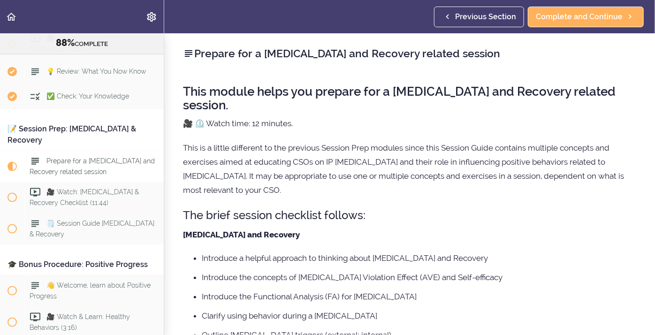
scroll to position [6091, 0]
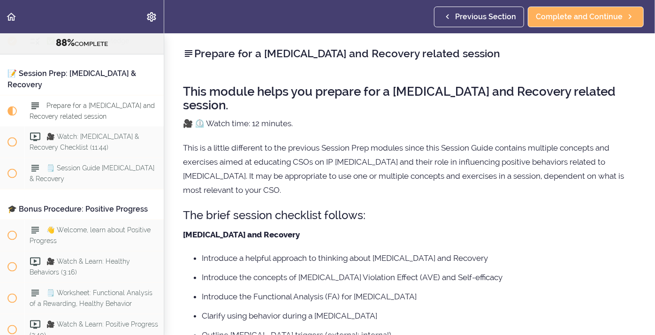
click at [231, 252] on li "Introduce a helpful approach to thinking about [MEDICAL_DATA] and Recovery" at bounding box center [419, 258] width 435 height 12
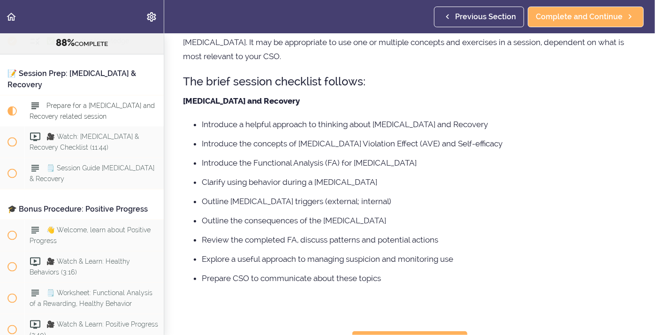
scroll to position [137, 0]
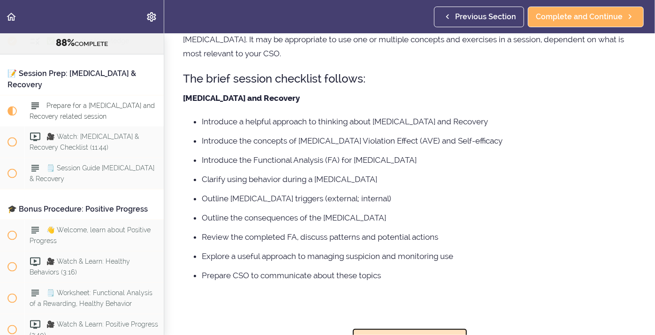
click at [411, 328] on link "Complete and Continue" at bounding box center [410, 338] width 116 height 21
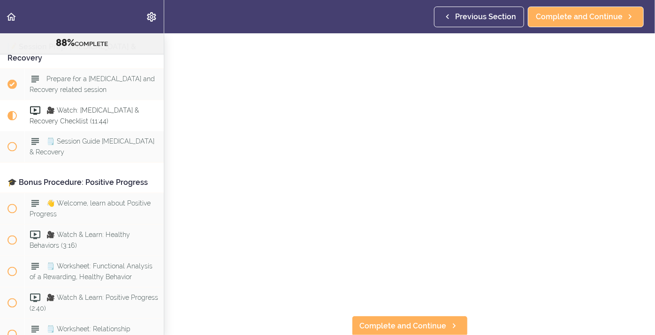
scroll to position [31, 0]
click at [406, 329] on span "Complete and Continue" at bounding box center [403, 325] width 87 height 11
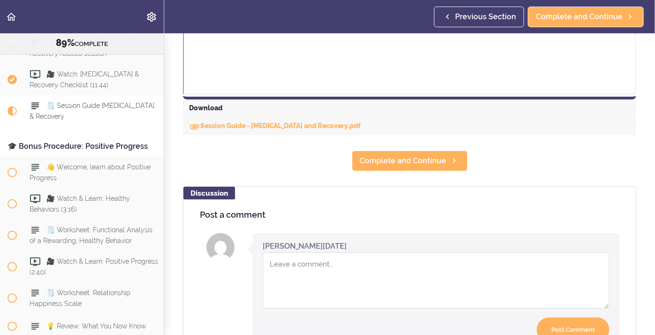
scroll to position [421, 0]
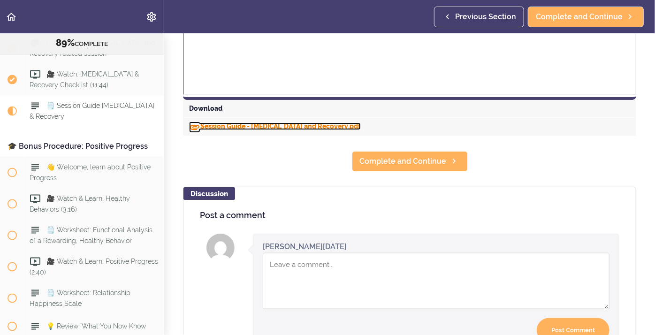
click at [232, 128] on link "Session Guide - [MEDICAL_DATA] and Recovery.pdf" at bounding box center [275, 127] width 172 height 8
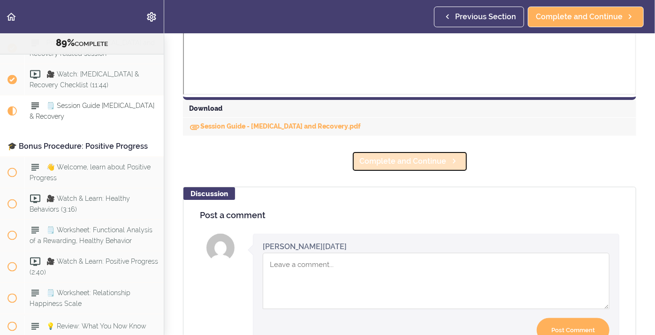
click at [394, 162] on span "Complete and Continue" at bounding box center [403, 161] width 87 height 11
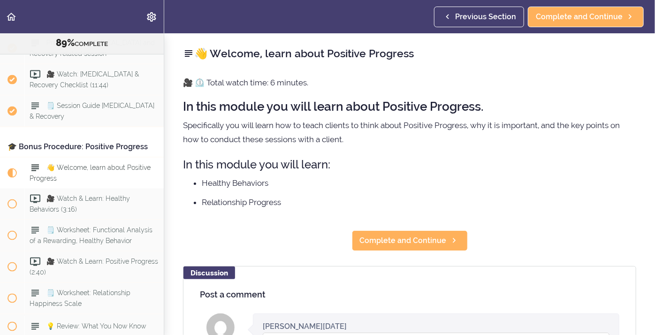
scroll to position [6216, 0]
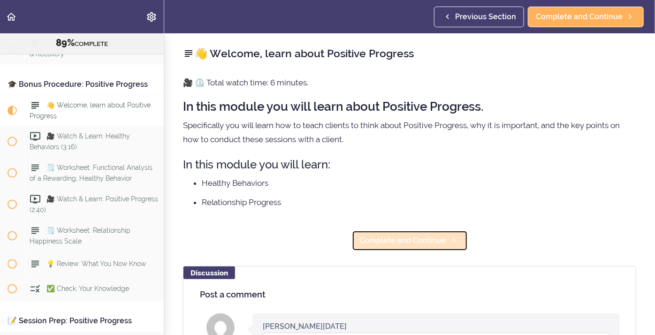
click at [387, 238] on span "Complete and Continue" at bounding box center [403, 240] width 87 height 11
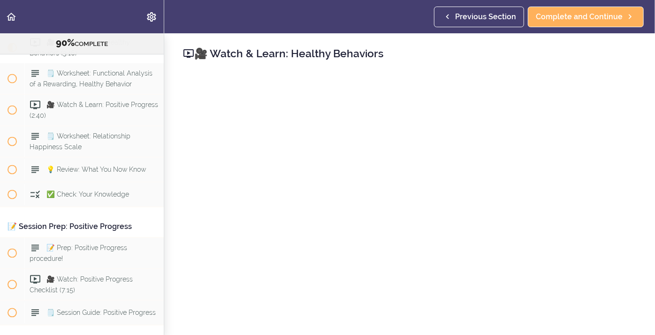
scroll to position [6312, 0]
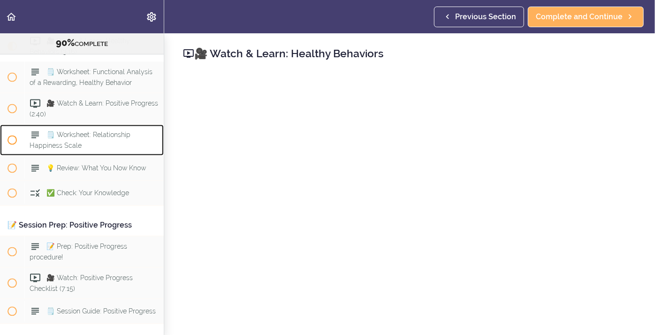
click at [107, 130] on span "🗒️ Worksheet: Relationship Happiness Scale" at bounding box center [80, 139] width 101 height 18
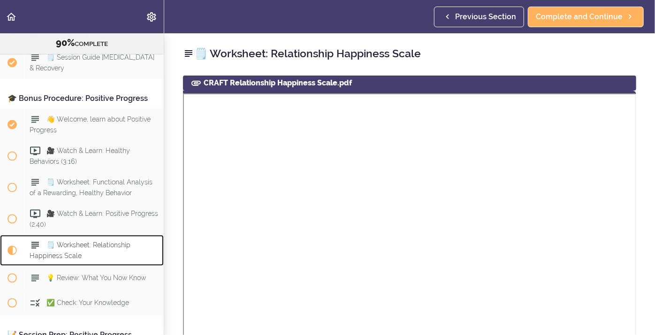
scroll to position [6117, 0]
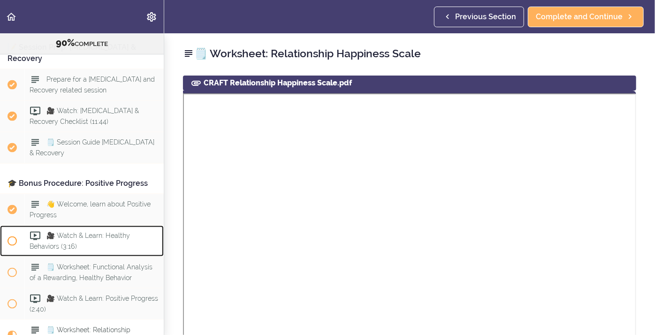
click at [44, 232] on span "🎥 Watch & Learn: Healthy Behaviors (3:16)" at bounding box center [80, 241] width 100 height 18
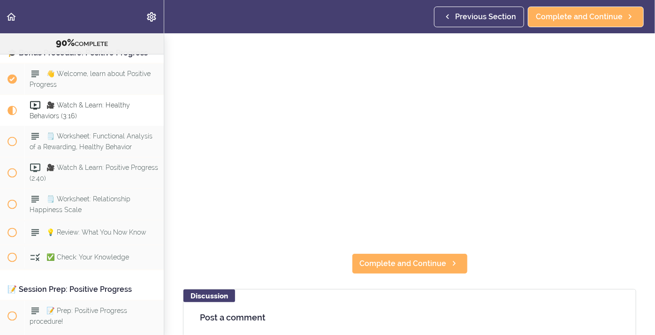
scroll to position [94, 0]
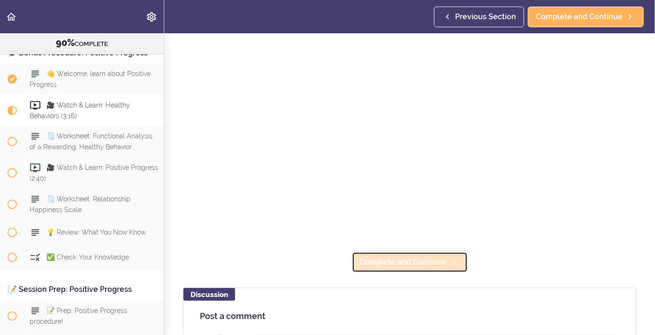
click at [363, 264] on span "Complete and Continue" at bounding box center [403, 262] width 87 height 11
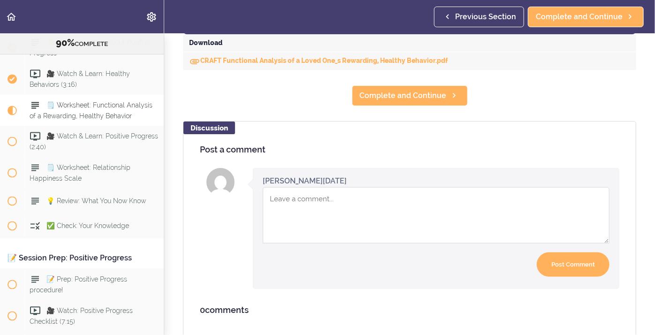
scroll to position [476, 0]
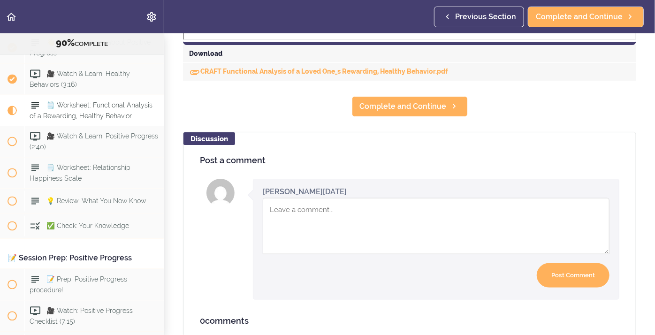
click at [250, 79] on div "CRAFT Functional Analysis of a Loved One_s Rewarding, Healthy Behavior.pdf" at bounding box center [409, 72] width 453 height 18
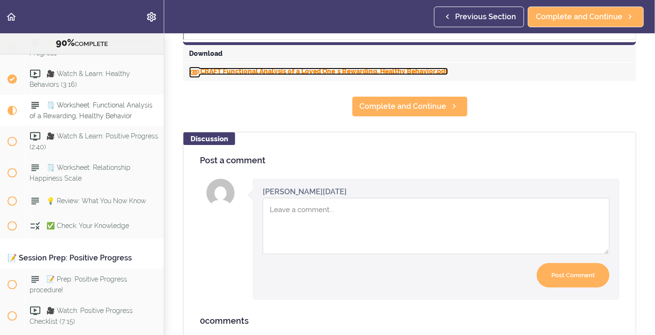
click at [255, 69] on link "CRAFT Functional Analysis of a Loved One_s Rewarding, Healthy Behavior.pdf" at bounding box center [318, 72] width 259 height 8
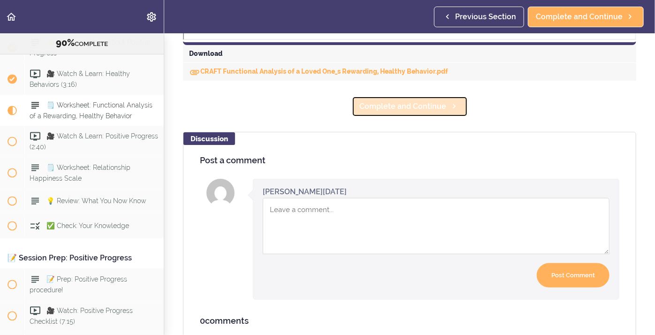
click at [382, 115] on link "Complete and Continue" at bounding box center [410, 106] width 116 height 21
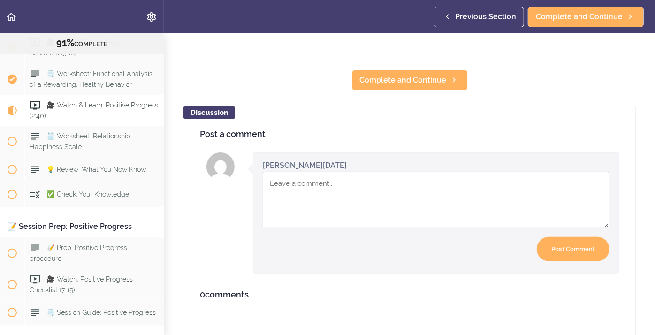
scroll to position [271, 0]
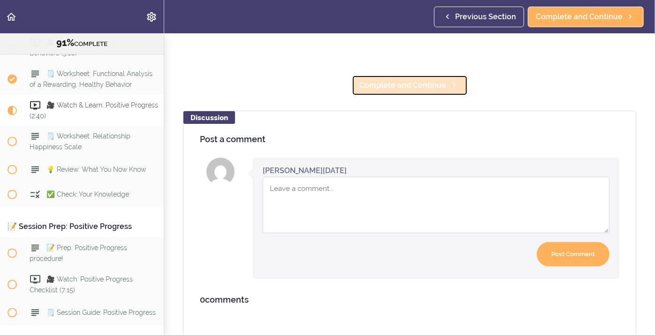
click at [421, 88] on span "Complete and Continue" at bounding box center [403, 85] width 87 height 11
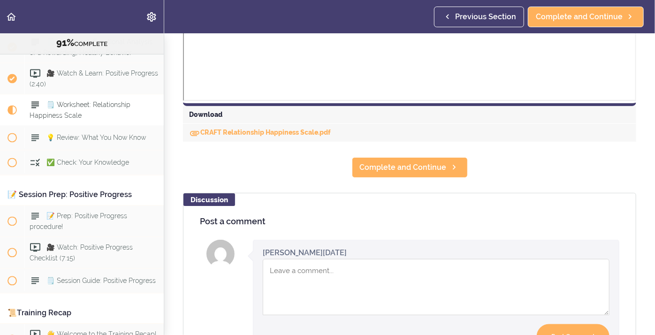
scroll to position [403, 0]
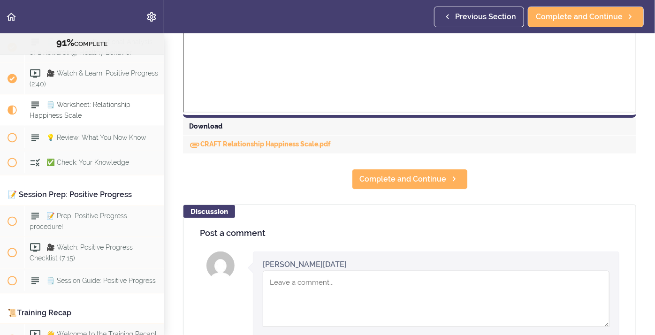
click at [289, 148] on div "CRAFT Relationship Happiness Scale.pdf" at bounding box center [409, 145] width 453 height 18
click at [289, 146] on link "CRAFT Relationship Happiness Scale.pdf" at bounding box center [260, 144] width 142 height 8
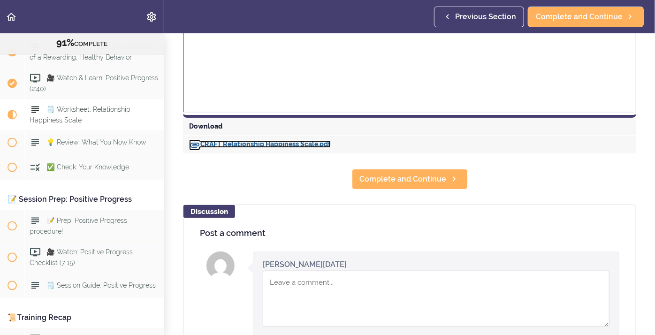
scroll to position [6330, 0]
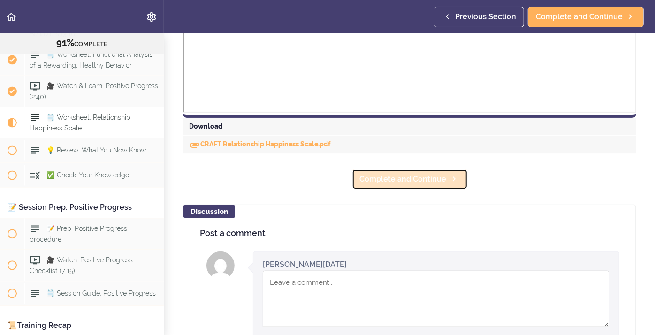
click at [387, 180] on span "Complete and Continue" at bounding box center [403, 179] width 87 height 11
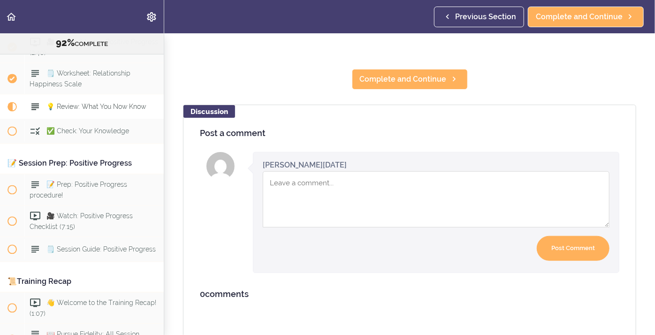
scroll to position [355, 0]
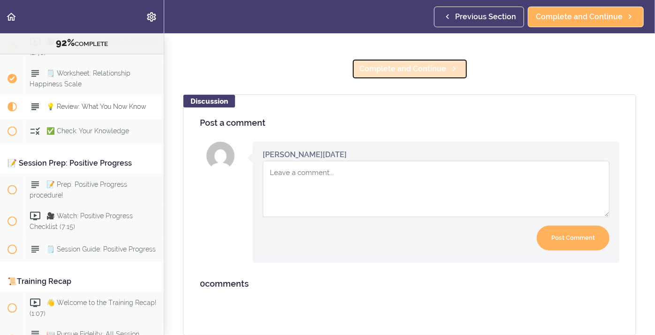
click at [403, 73] on span "Complete and Continue" at bounding box center [403, 68] width 87 height 11
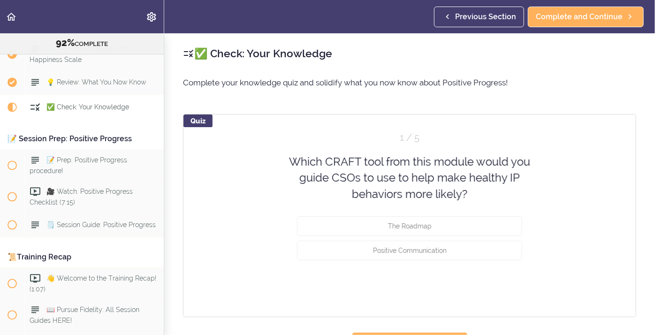
scroll to position [6394, 0]
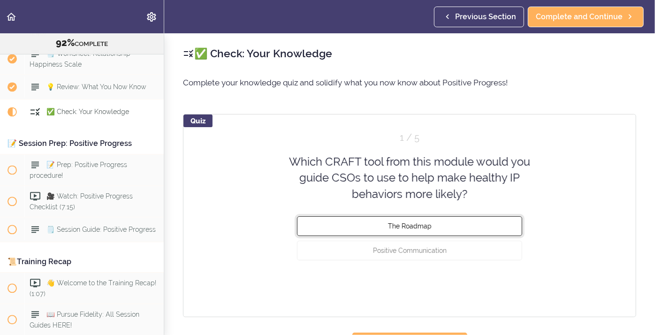
click at [440, 220] on button "The Roadmap" at bounding box center [409, 226] width 225 height 20
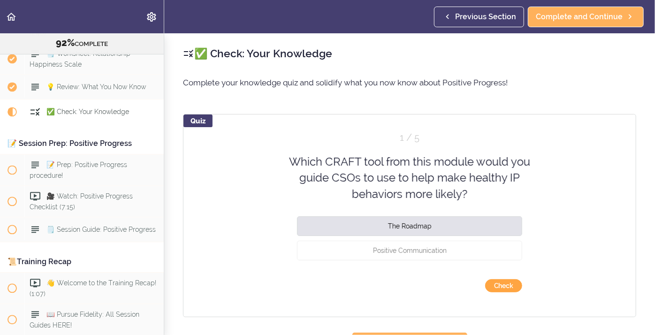
click at [506, 286] on button "Check" at bounding box center [503, 285] width 37 height 13
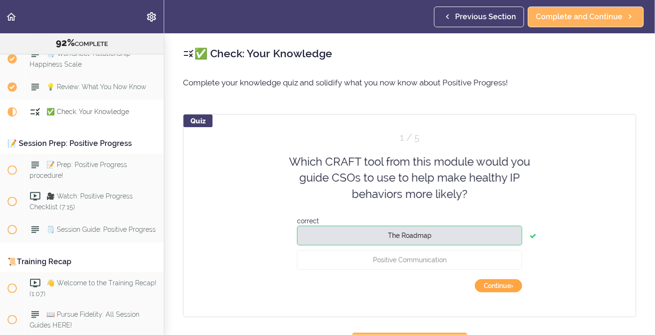
click at [505, 285] on button "Continue ›" at bounding box center [498, 285] width 47 height 13
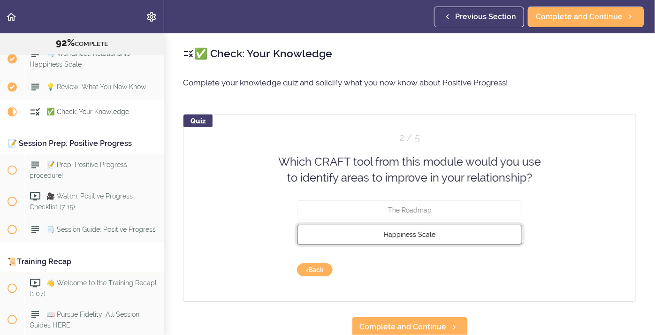
click at [413, 238] on button "Happiness Scale" at bounding box center [409, 234] width 225 height 20
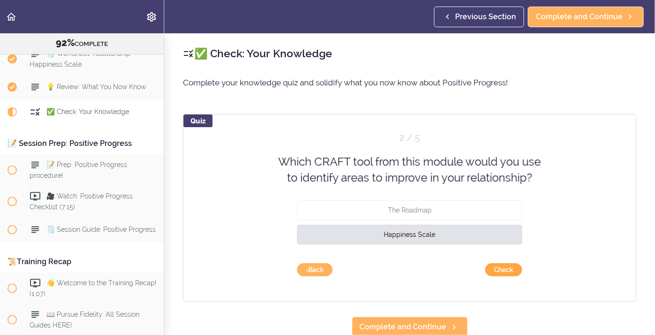
click at [501, 264] on button "Check" at bounding box center [503, 269] width 37 height 13
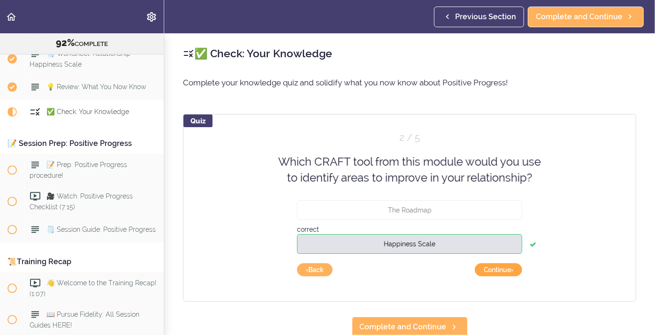
click at [506, 271] on button "Continue ›" at bounding box center [498, 269] width 47 height 13
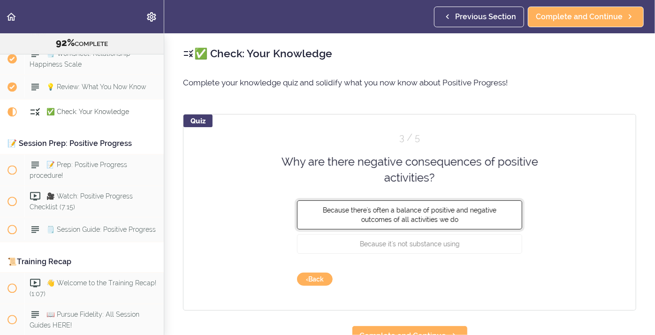
click at [452, 222] on button "Because there's often a balance of positive and negative outcomes of all activi…" at bounding box center [409, 214] width 225 height 29
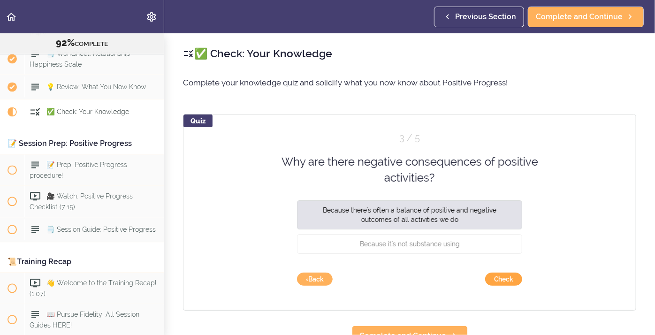
click at [499, 277] on button "Check" at bounding box center [503, 279] width 37 height 13
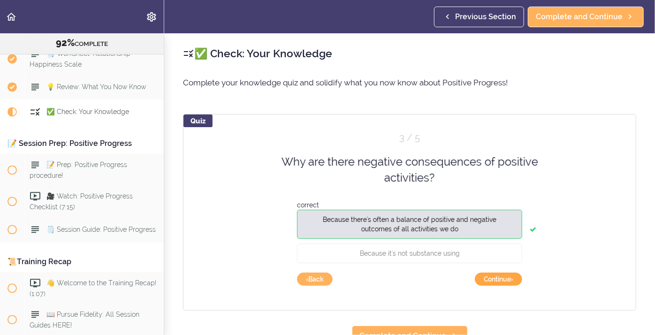
click at [504, 281] on button "Continue ›" at bounding box center [498, 279] width 47 height 13
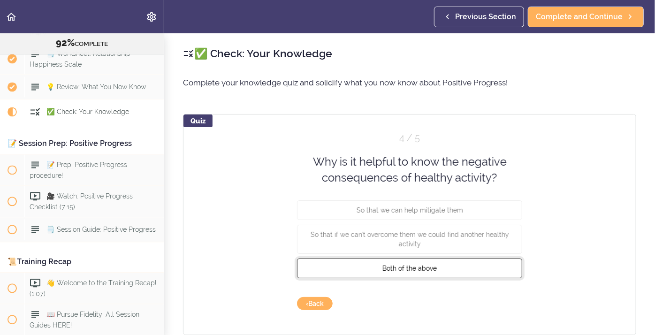
click at [456, 267] on button "Both of the above" at bounding box center [409, 268] width 225 height 20
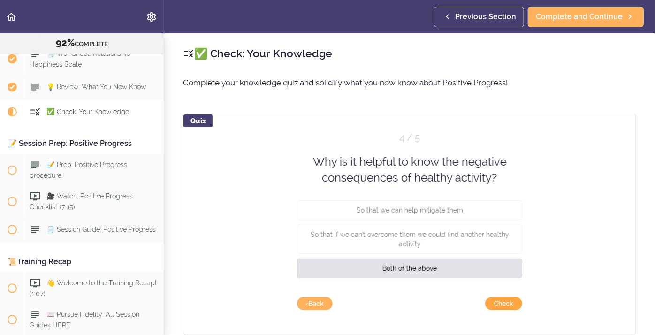
click at [507, 306] on button "Check" at bounding box center [503, 303] width 37 height 13
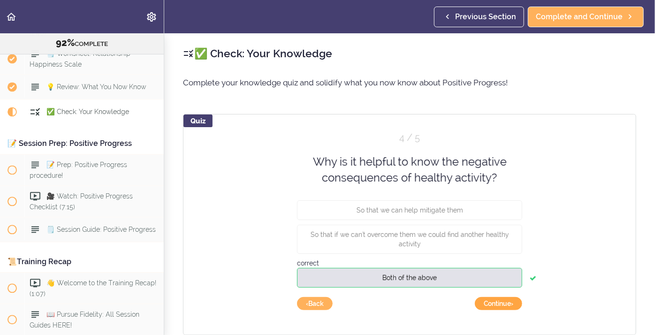
click at [504, 300] on button "Continue ›" at bounding box center [498, 303] width 47 height 13
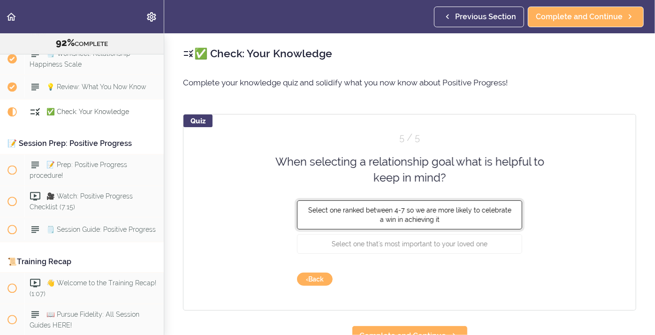
click at [416, 224] on button "Select one ranked between 4-7 so we are more likely to celebrate a win in achie…" at bounding box center [409, 214] width 225 height 29
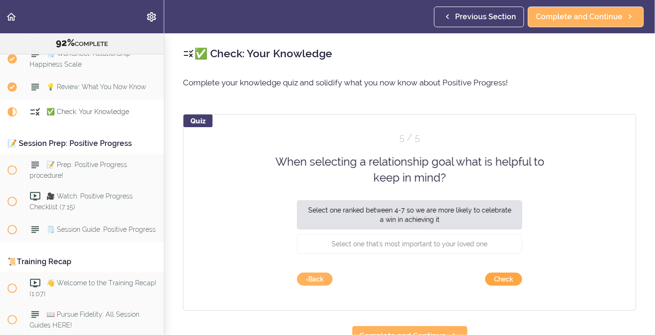
click at [502, 283] on button "Check" at bounding box center [503, 279] width 37 height 13
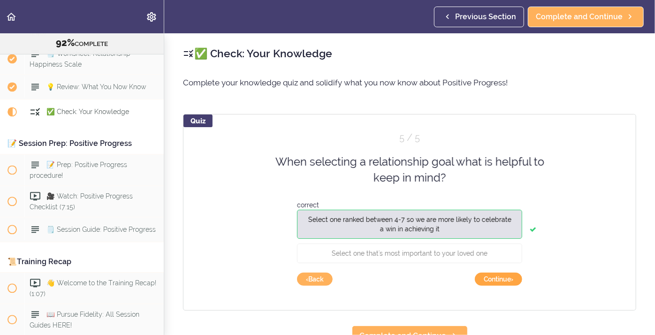
click at [506, 281] on button "Continue ›" at bounding box center [498, 279] width 47 height 13
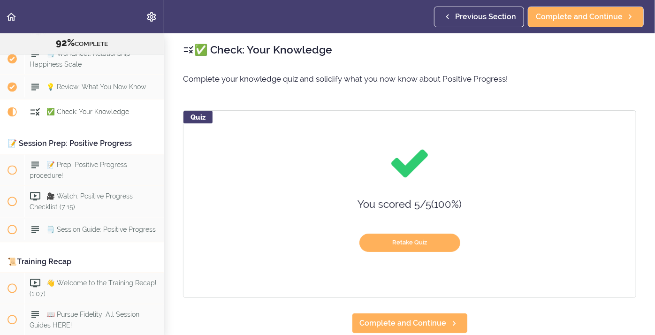
scroll to position [5, 0]
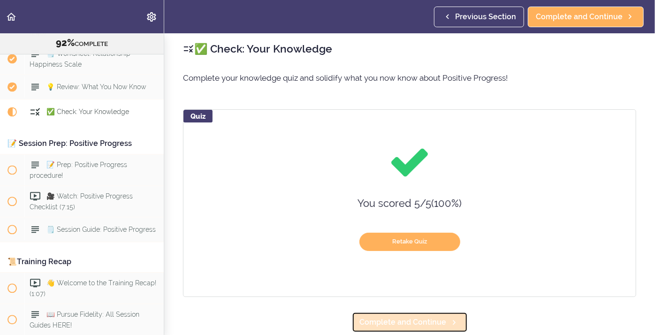
click at [431, 325] on span "Complete and Continue" at bounding box center [403, 322] width 87 height 11
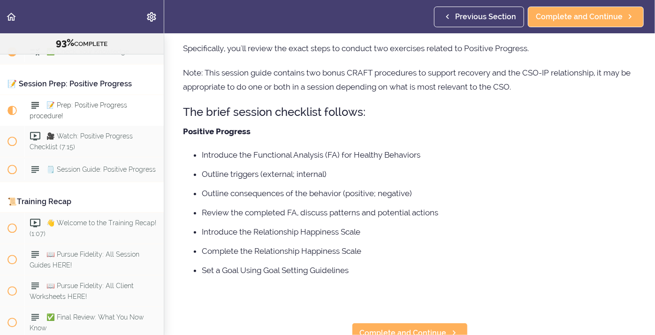
scroll to position [90, 0]
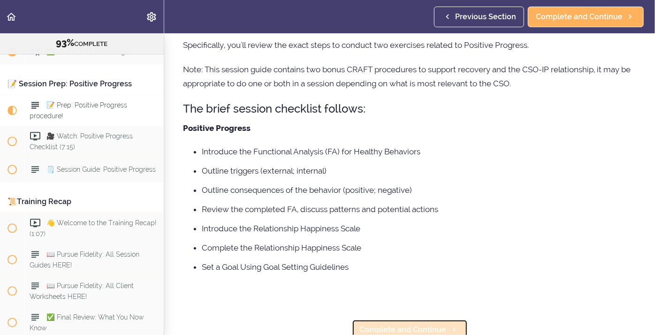
click at [399, 327] on span "Complete and Continue" at bounding box center [403, 329] width 87 height 11
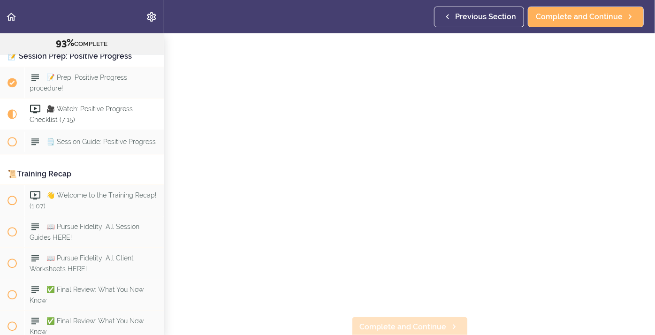
scroll to position [31, 0]
click at [421, 324] on span "Complete and Continue" at bounding box center [403, 325] width 87 height 11
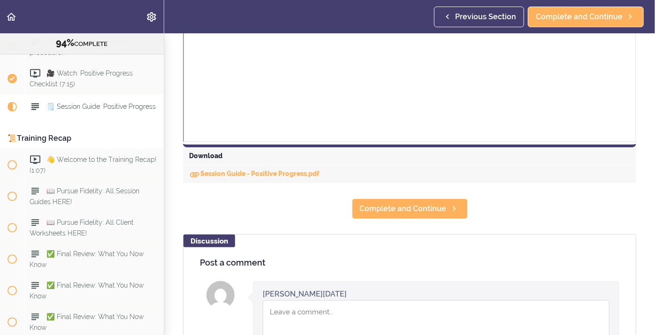
scroll to position [372, 0]
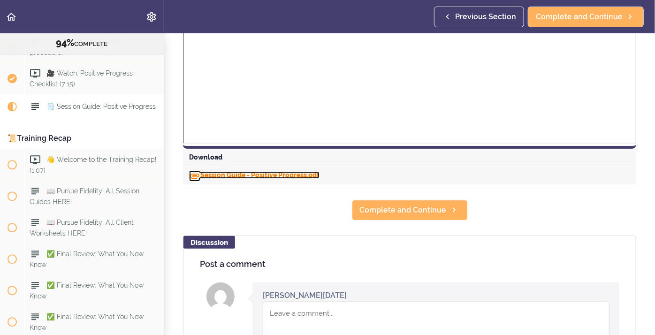
click at [235, 175] on link "Session Guide - Positive Progress.pdf" at bounding box center [254, 175] width 130 height 8
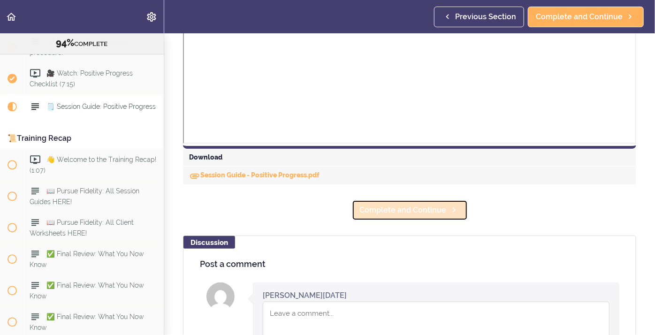
click at [401, 219] on link "Complete and Continue" at bounding box center [410, 210] width 116 height 21
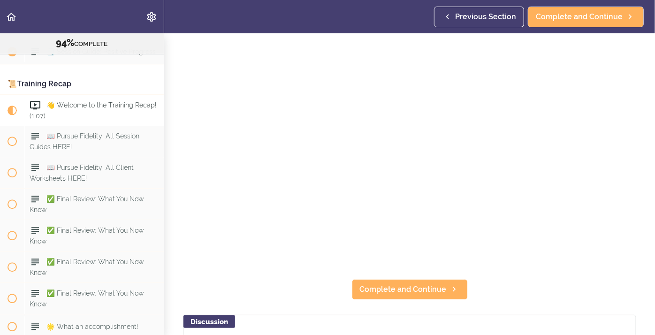
scroll to position [209, 0]
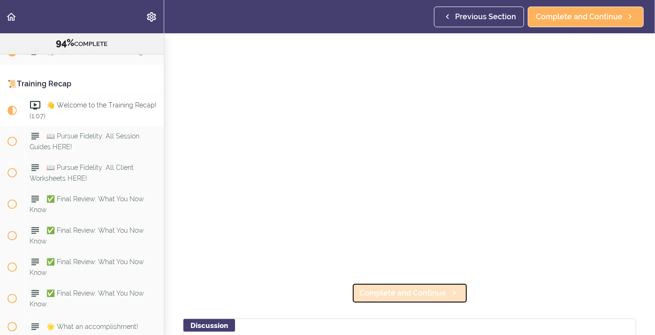
click at [408, 294] on span "Complete and Continue" at bounding box center [403, 293] width 87 height 11
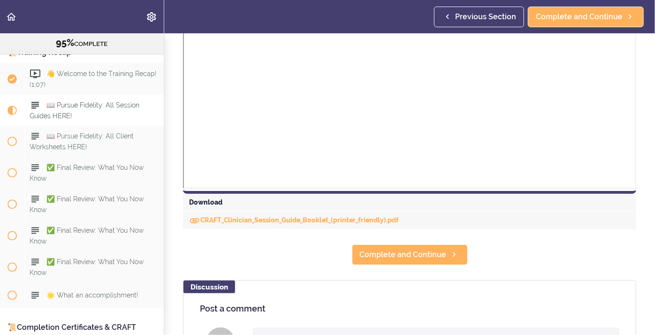
scroll to position [959, 0]
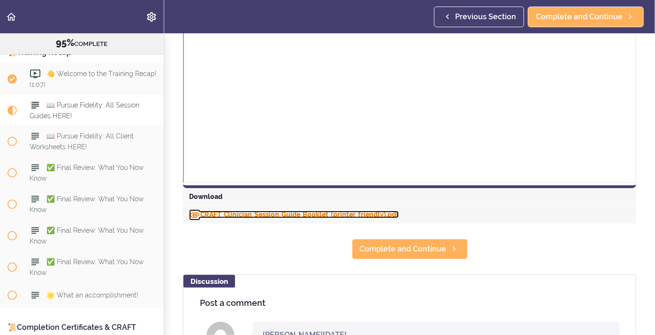
click at [337, 216] on link "CRAFT_Clinician_Session_Guide_Booklet_(printer_friendly).pdf" at bounding box center [294, 215] width 210 height 8
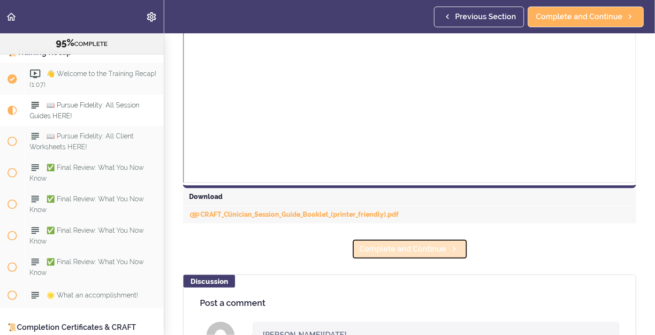
click at [365, 253] on span "Complete and Continue" at bounding box center [403, 249] width 87 height 11
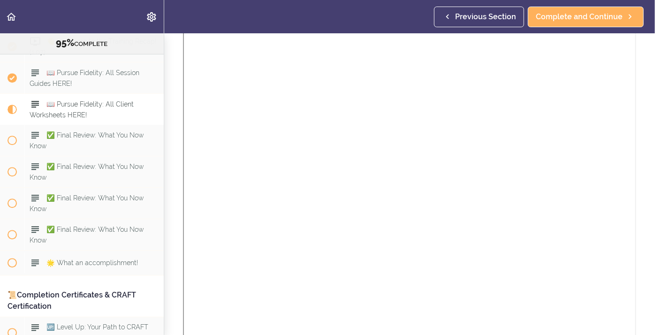
scroll to position [820, 0]
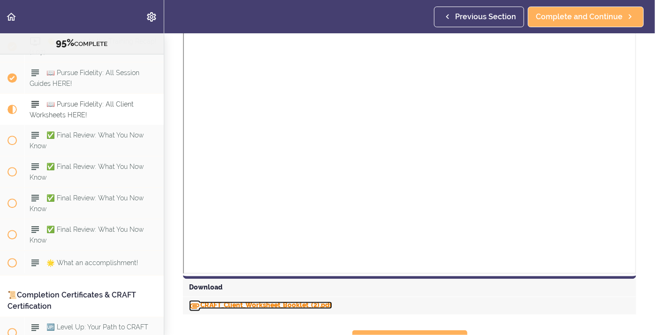
click at [303, 309] on link "CRAFT_Client_Worksheet_Booklet_(2).pdf" at bounding box center [260, 306] width 143 height 8
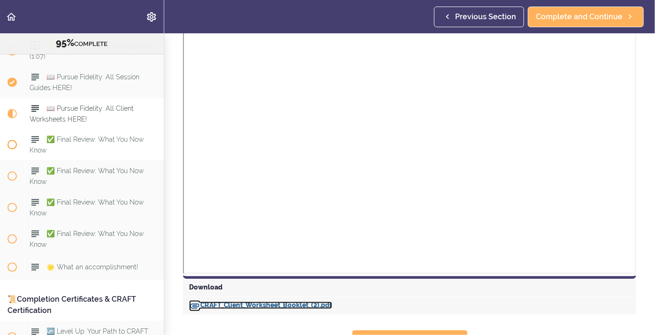
scroll to position [6630, 0]
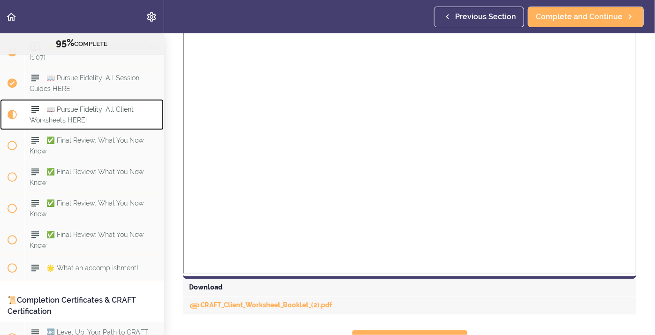
click at [92, 100] on div "📖 Pursue Fidelity: All Client Worksheets HERE!" at bounding box center [93, 115] width 139 height 31
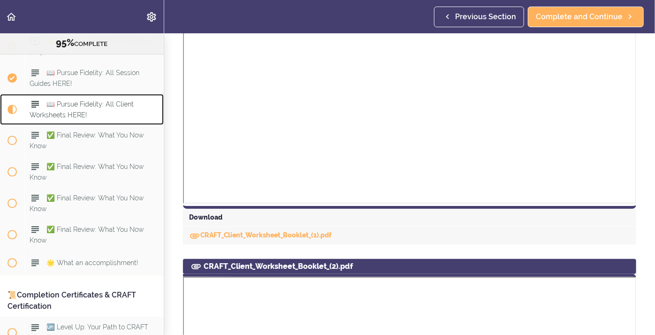
scroll to position [436, 0]
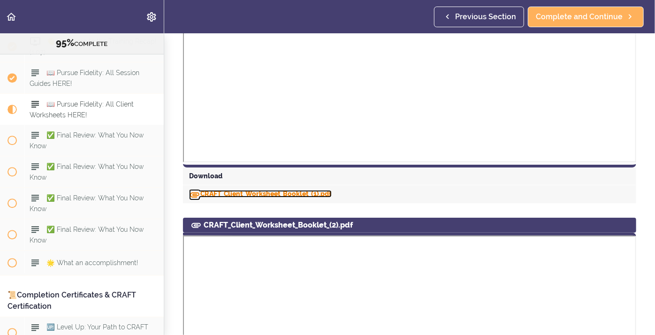
click at [286, 194] on link "CRAFT_Client_Worksheet_Booklet_(1).pdf" at bounding box center [260, 194] width 143 height 8
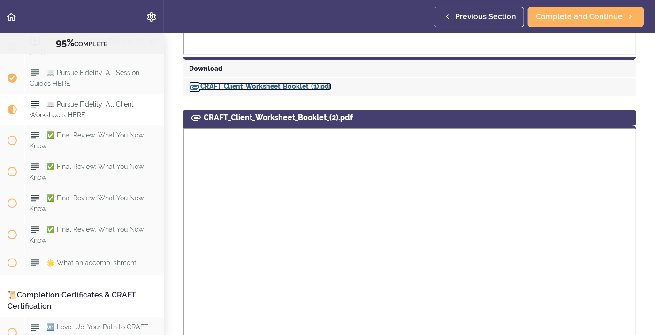
scroll to position [835, 0]
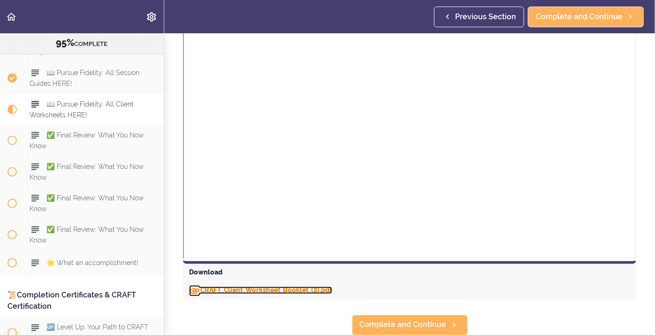
click at [276, 293] on link "CRAFT_Client_Worksheet_Booklet_(2).pdf" at bounding box center [260, 291] width 143 height 8
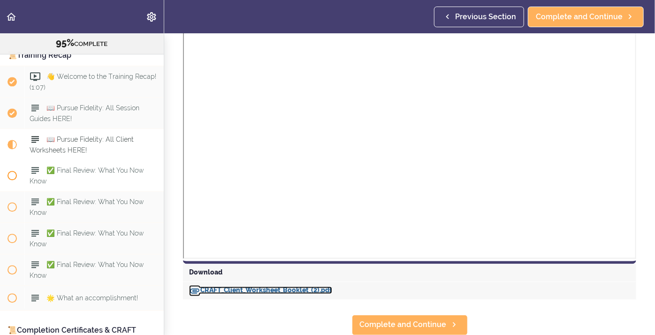
scroll to position [6598, 0]
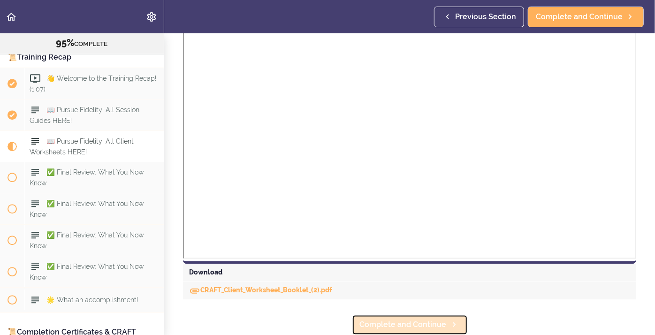
click at [373, 322] on span "Complete and Continue" at bounding box center [403, 325] width 87 height 11
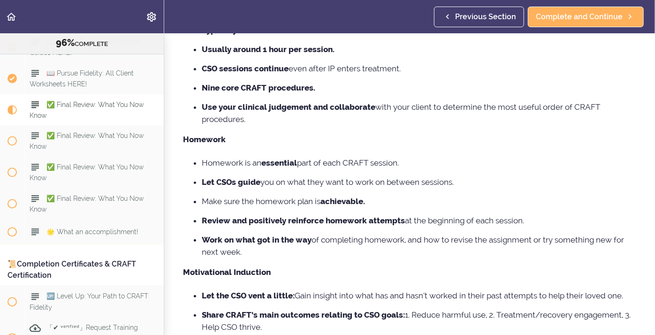
scroll to position [256, 0]
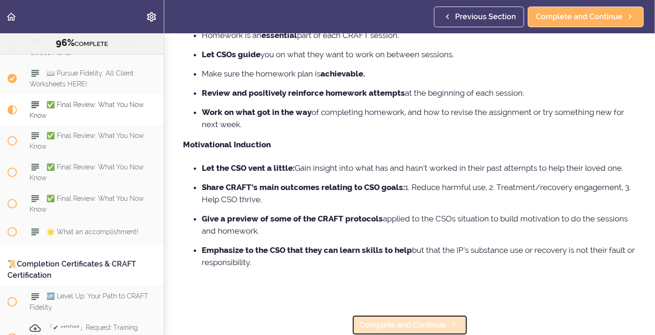
click at [368, 322] on span "Complete and Continue" at bounding box center [403, 325] width 87 height 11
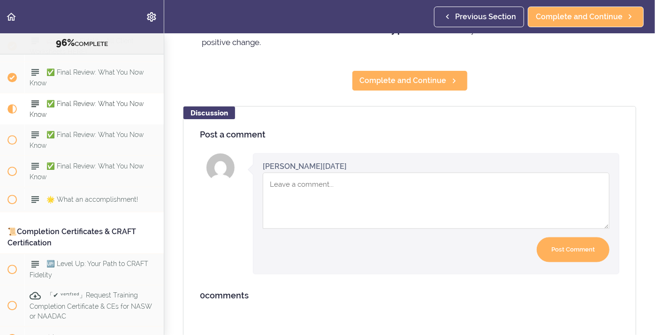
scroll to position [686, 0]
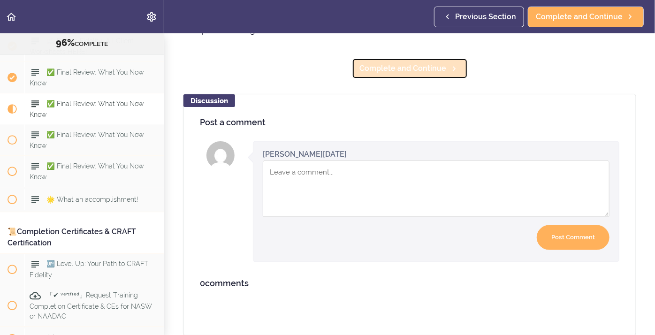
click at [401, 71] on span "Complete and Continue" at bounding box center [403, 68] width 87 height 11
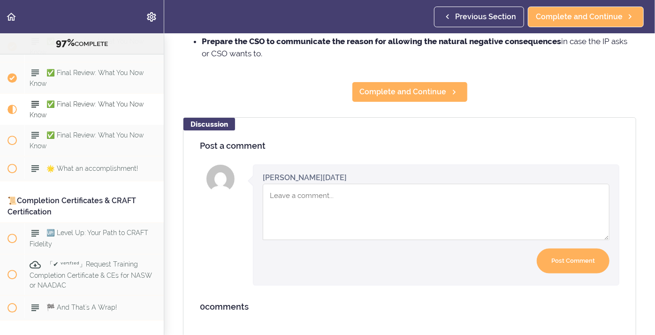
scroll to position [638, 0]
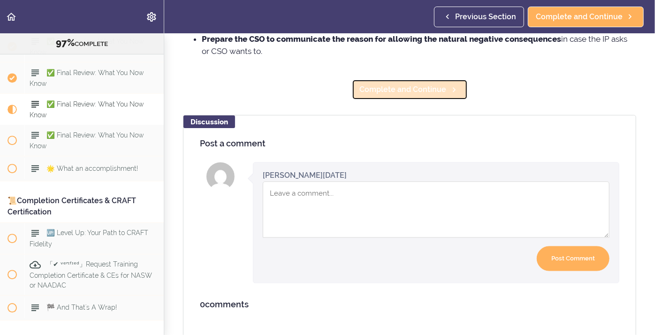
click at [373, 93] on span "Complete and Continue" at bounding box center [403, 89] width 87 height 11
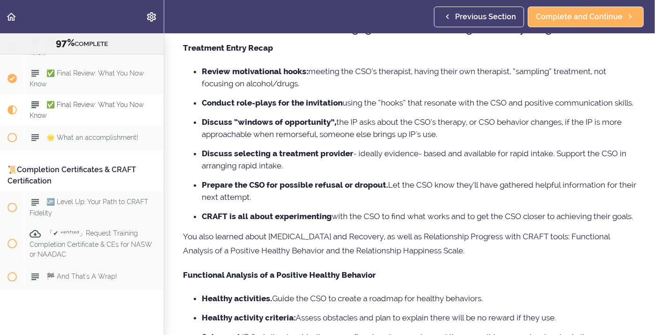
scroll to position [508, 0]
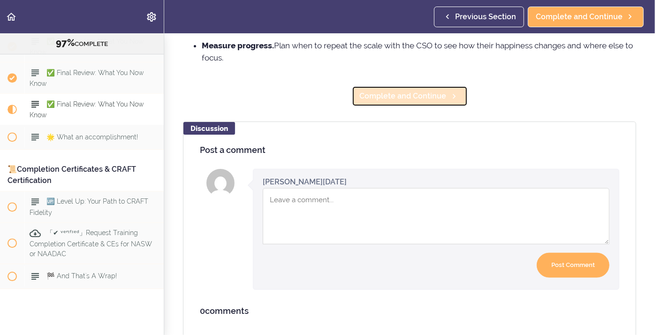
click at [385, 102] on link "Complete and Continue" at bounding box center [410, 96] width 116 height 21
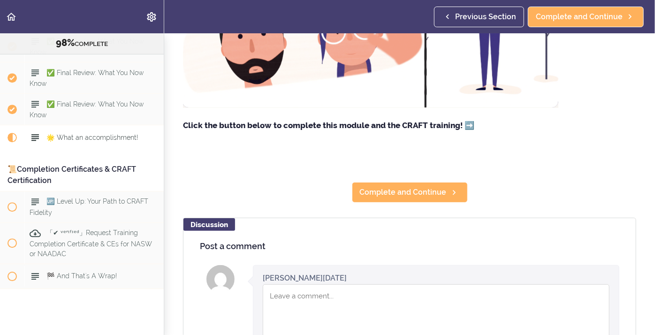
scroll to position [229, 0]
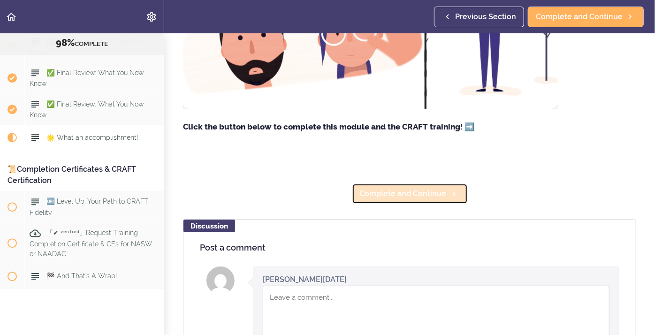
click at [421, 190] on span "Complete and Continue" at bounding box center [403, 193] width 87 height 11
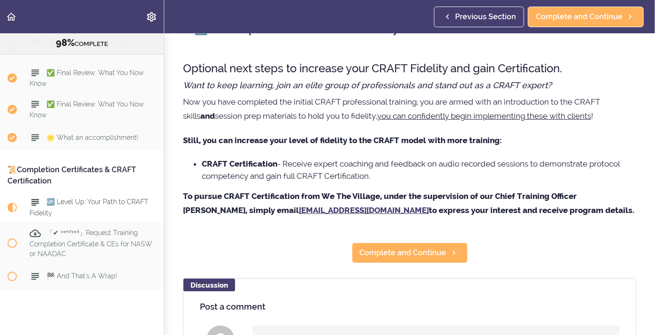
scroll to position [26, 0]
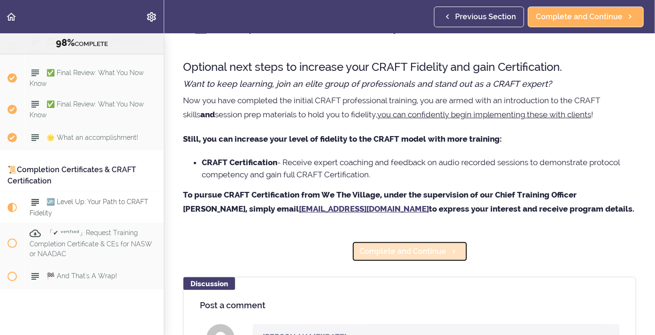
click at [415, 254] on span "Complete and Continue" at bounding box center [403, 251] width 87 height 11
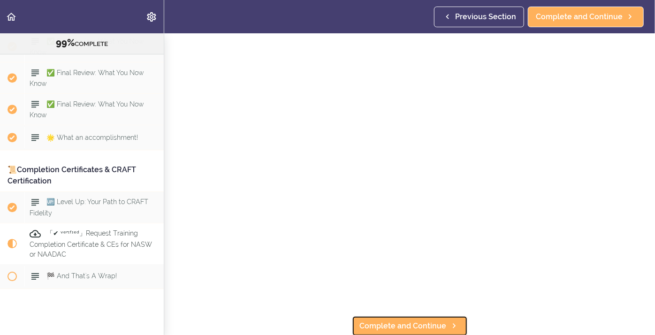
scroll to position [119, 0]
click at [412, 329] on span "Complete and Continue" at bounding box center [403, 324] width 87 height 11
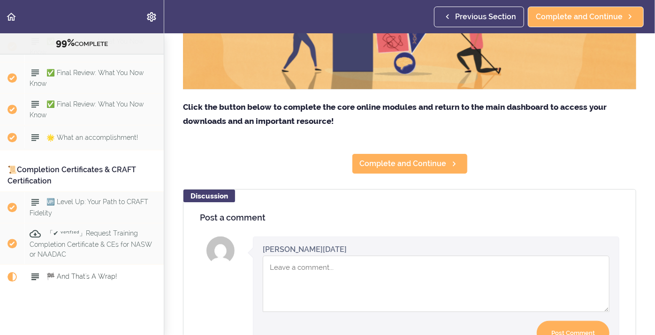
scroll to position [278, 0]
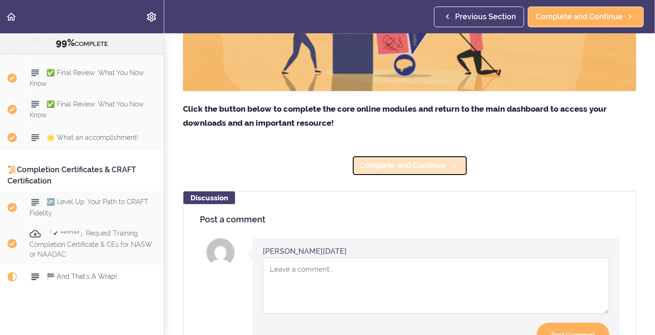
click at [390, 171] on span "Complete and Continue" at bounding box center [403, 165] width 87 height 11
